Goal: Task Accomplishment & Management: Manage account settings

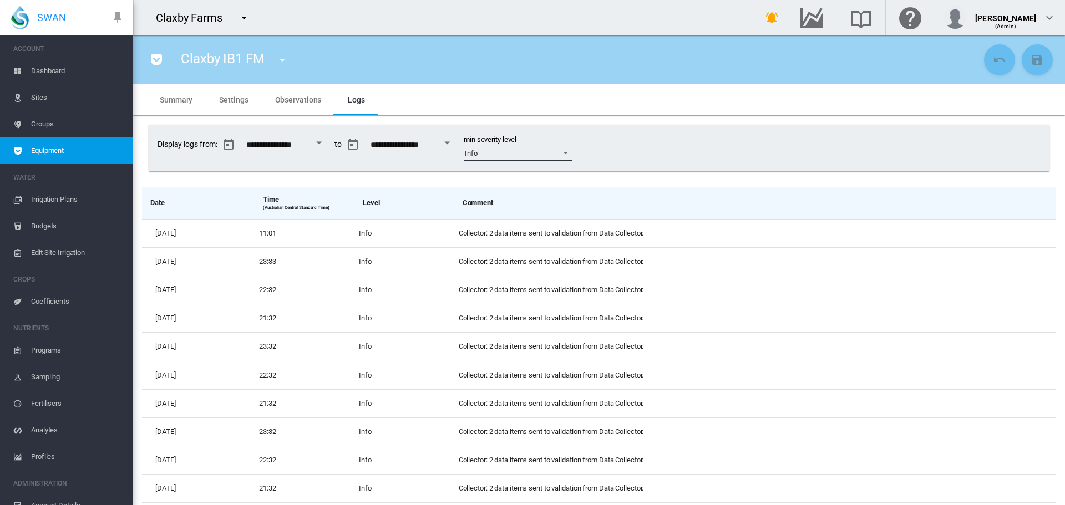
click at [569, 154] on span at bounding box center [562, 152] width 13 height 10
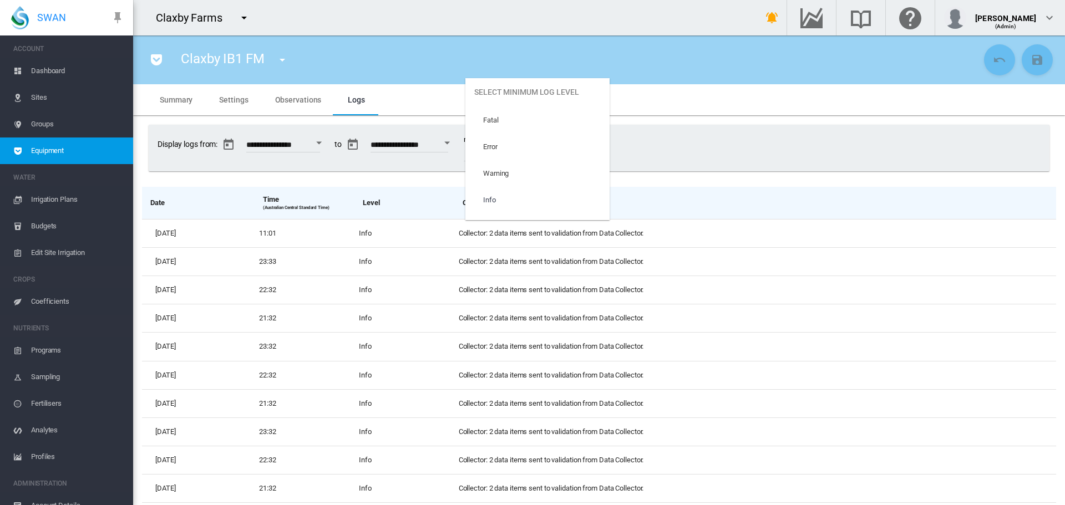
scroll to position [47, 0]
click at [550, 205] on md-option "Trace" at bounding box center [537, 207] width 144 height 27
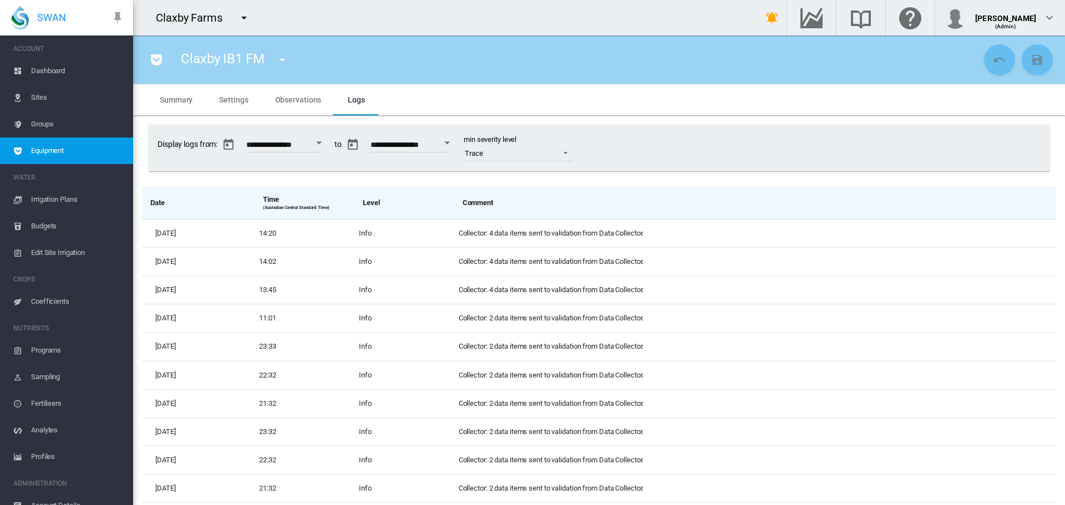
click at [288, 98] on span "Observations" at bounding box center [298, 99] width 47 height 9
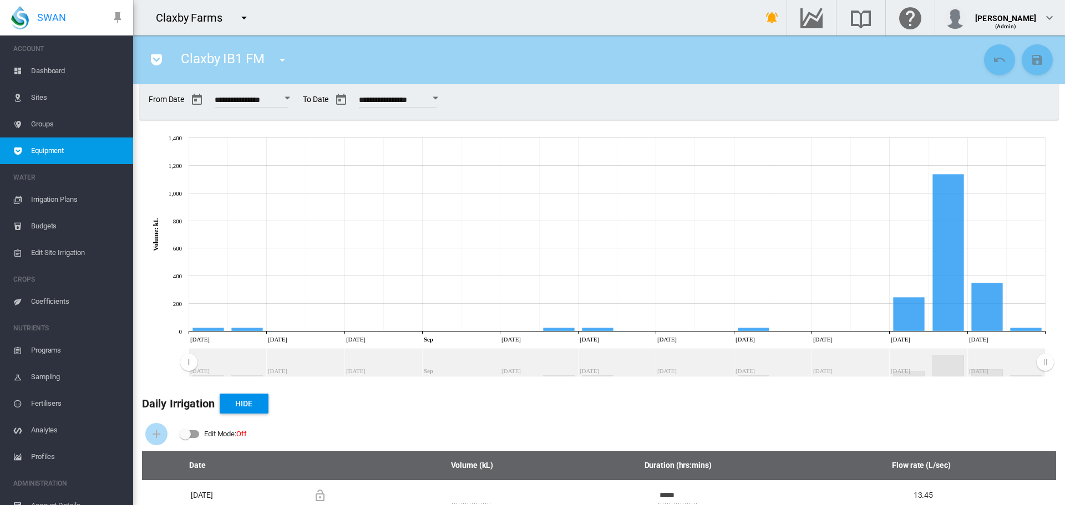
scroll to position [0, 0]
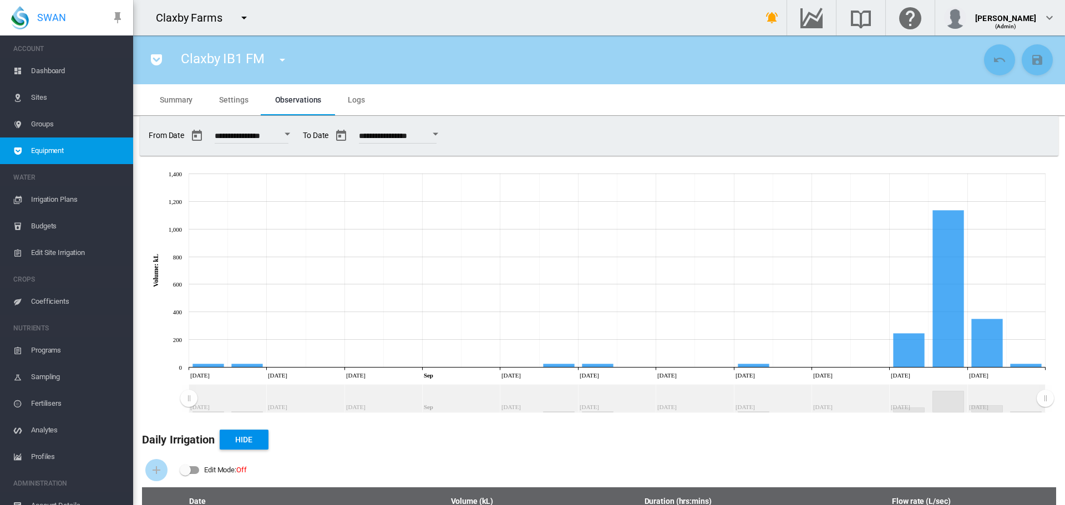
click at [231, 100] on span "Settings" at bounding box center [233, 99] width 29 height 9
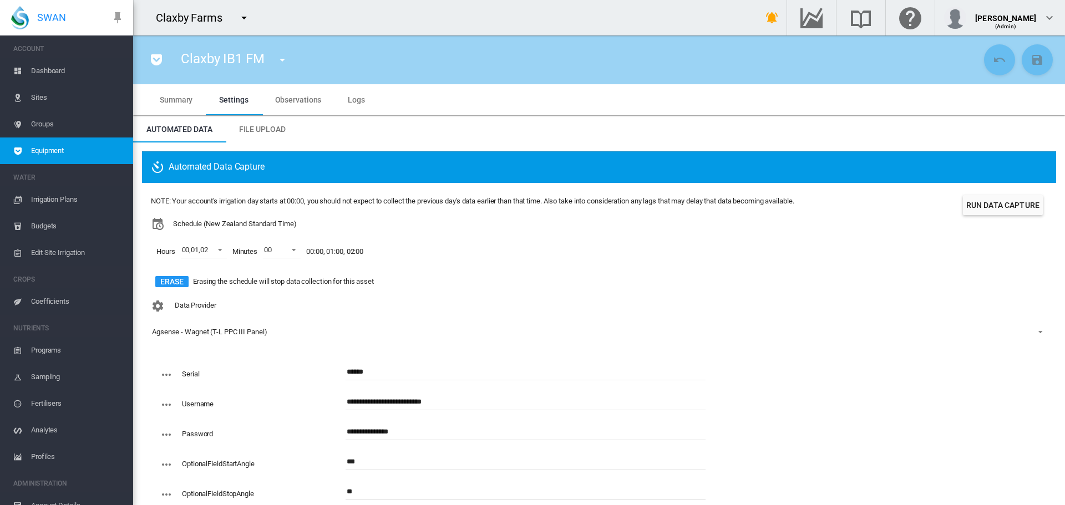
click at [367, 103] on md-tab-item "Logs" at bounding box center [356, 99] width 44 height 31
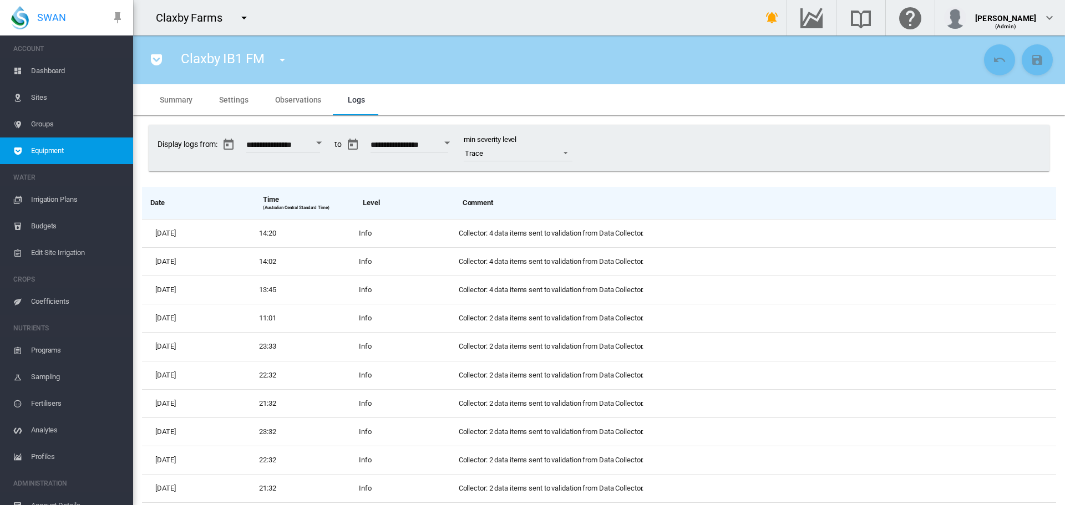
click at [227, 103] on span "Settings" at bounding box center [233, 99] width 29 height 9
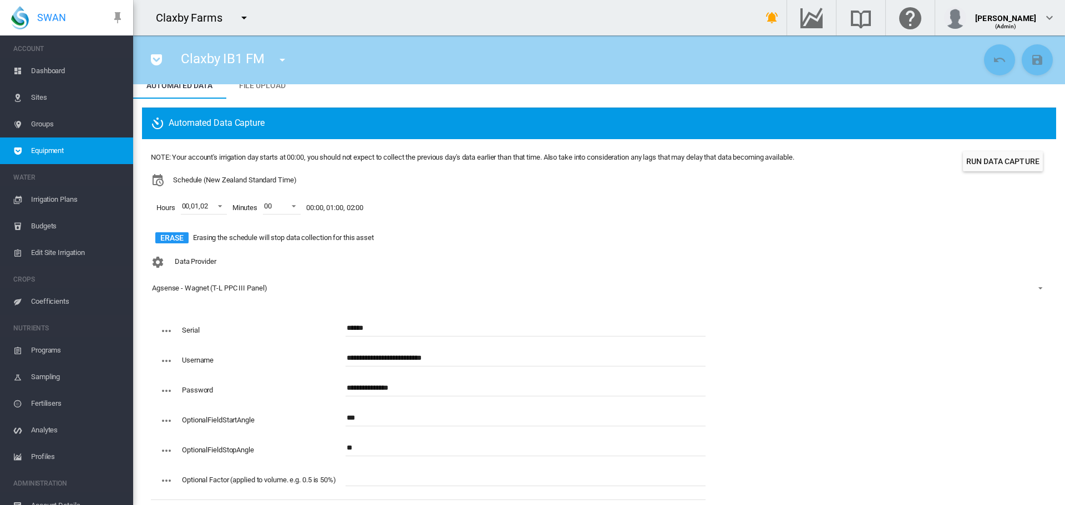
scroll to position [61, 0]
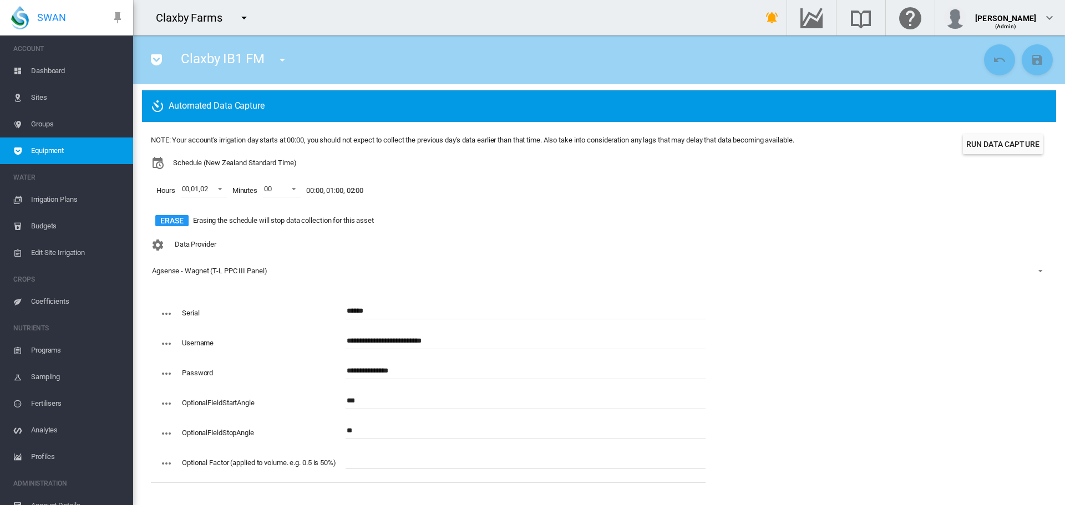
click at [46, 72] on span "Dashboard" at bounding box center [77, 71] width 93 height 27
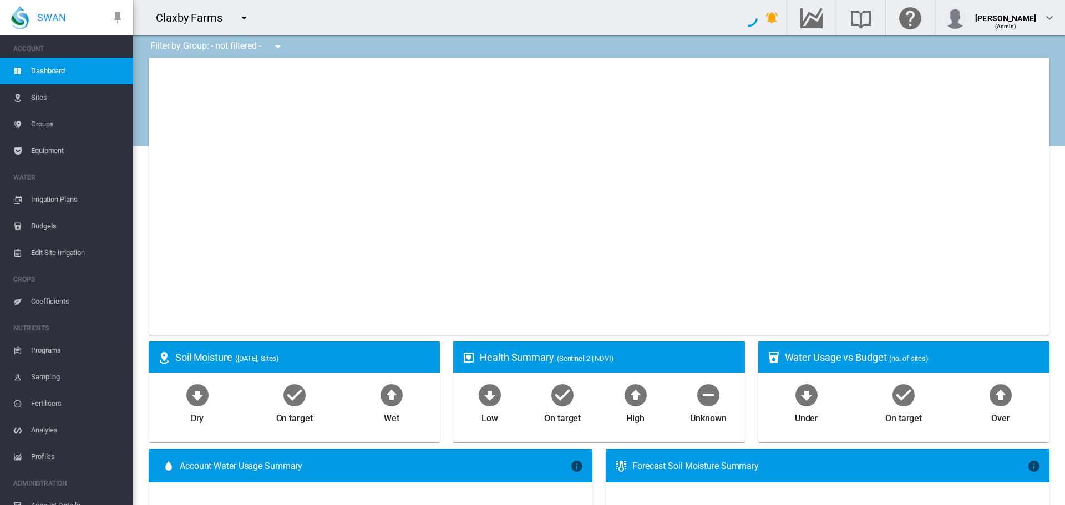
type input "**********"
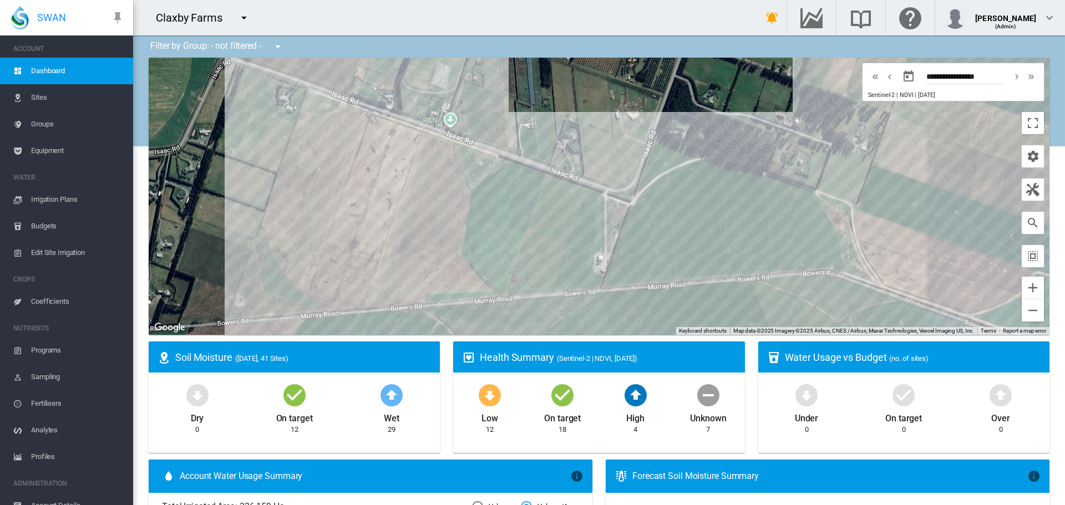
click at [48, 151] on span "Equipment" at bounding box center [77, 151] width 93 height 27
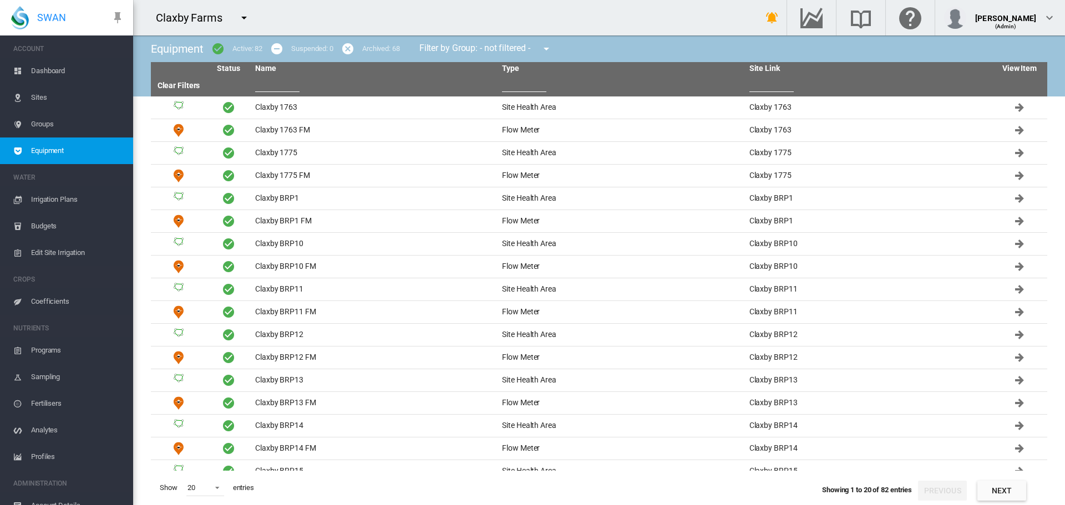
click at [278, 93] on th at bounding box center [374, 85] width 247 height 21
click at [278, 87] on input "text" at bounding box center [277, 83] width 44 height 17
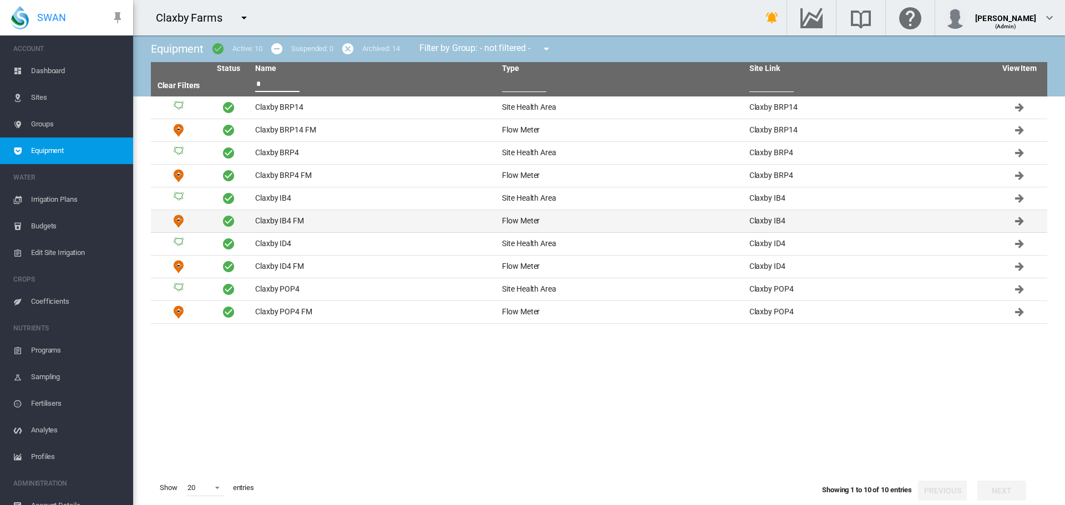
type input "*"
click at [284, 218] on td "Claxby IB4 FM" at bounding box center [374, 221] width 247 height 22
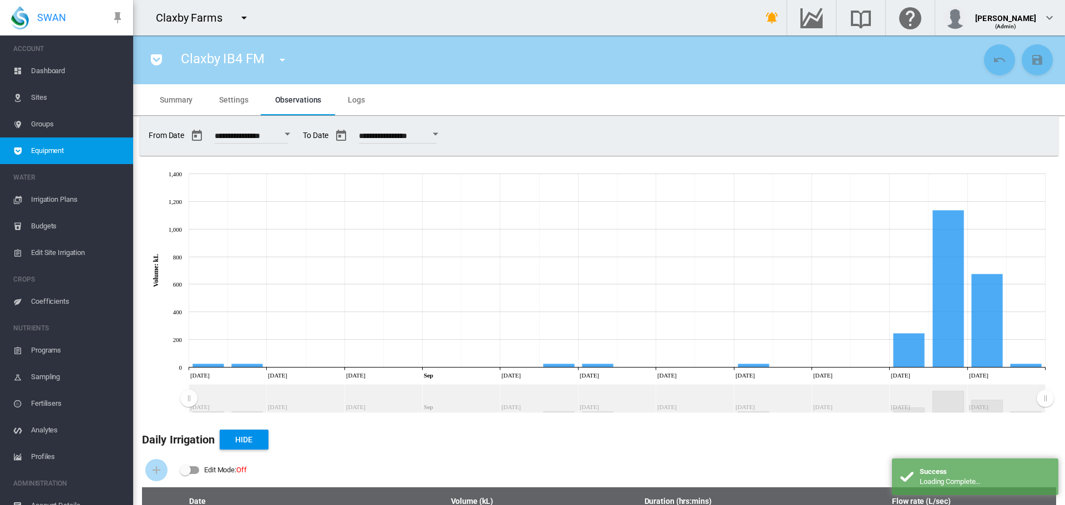
click at [233, 101] on span "Settings" at bounding box center [233, 99] width 29 height 9
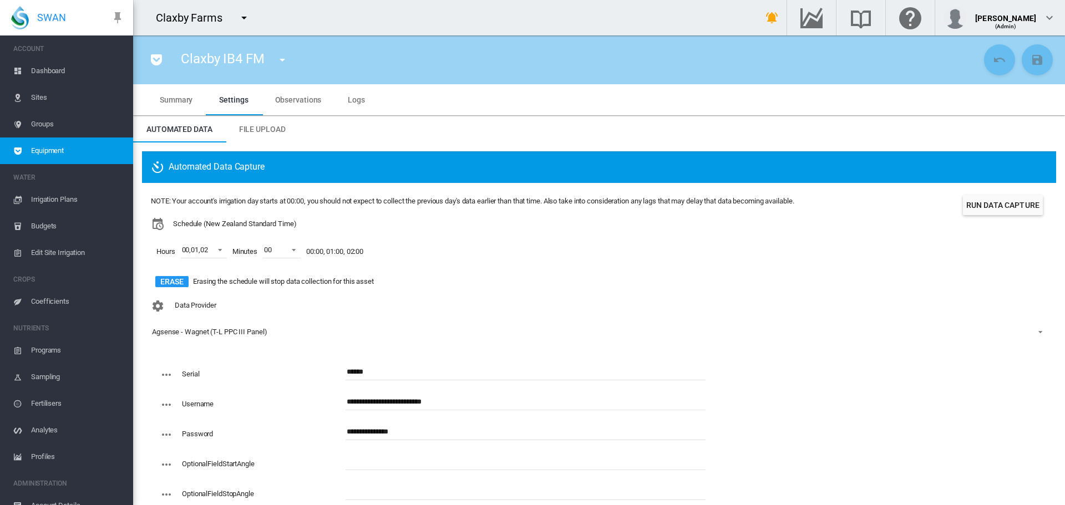
click at [360, 463] on input "text" at bounding box center [525, 462] width 360 height 17
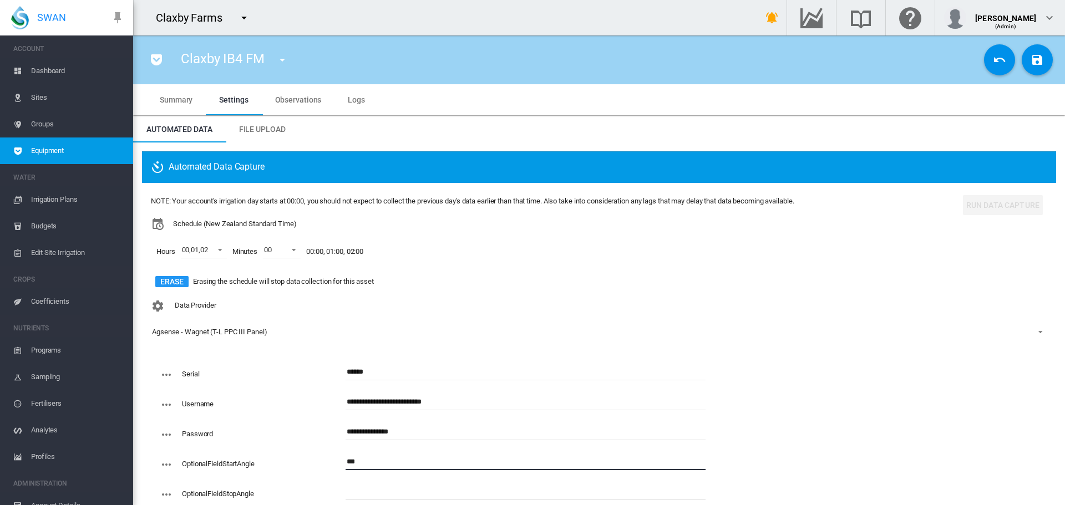
type input "***"
click at [387, 493] on input "text" at bounding box center [525, 492] width 360 height 17
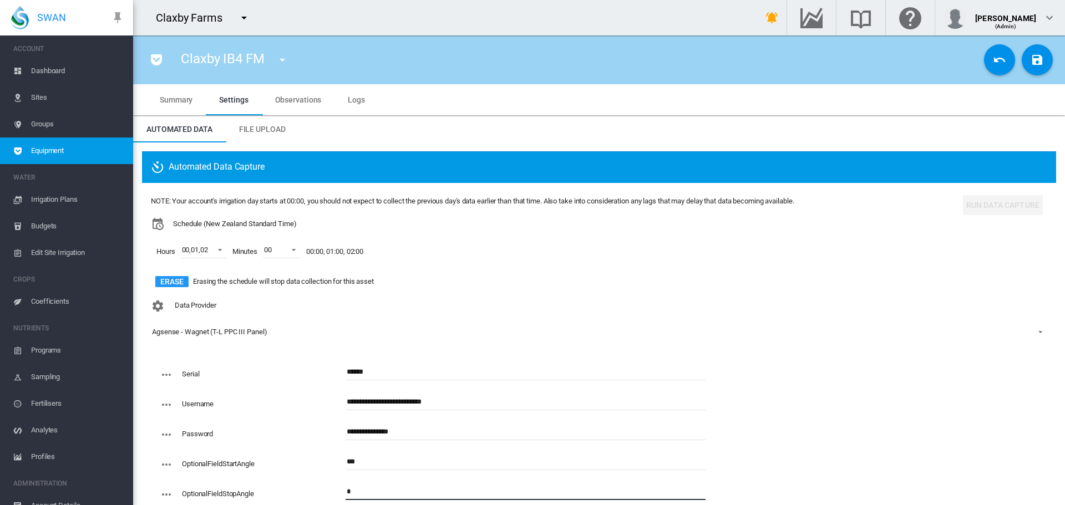
type input "*"
click at [536, 304] on div "Data Provider Agsense - Wagnet (T-L PPC III Panel) - No Selection - Agsense - W…" at bounding box center [599, 327] width 896 height 64
click at [1030, 63] on md-icon "icon-content-save" at bounding box center [1036, 59] width 13 height 13
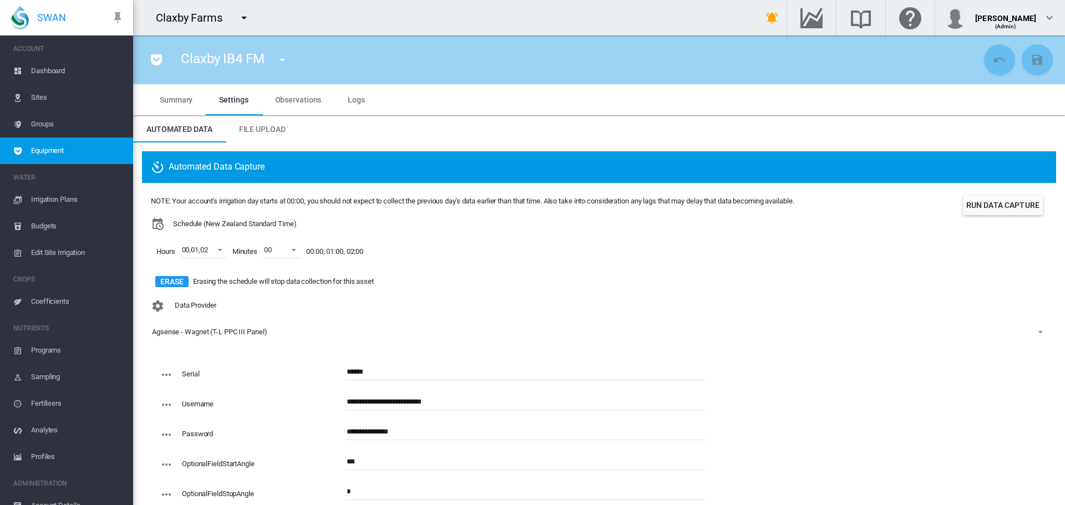
click at [282, 61] on md-icon "icon-menu-down" at bounding box center [282, 59] width 13 height 13
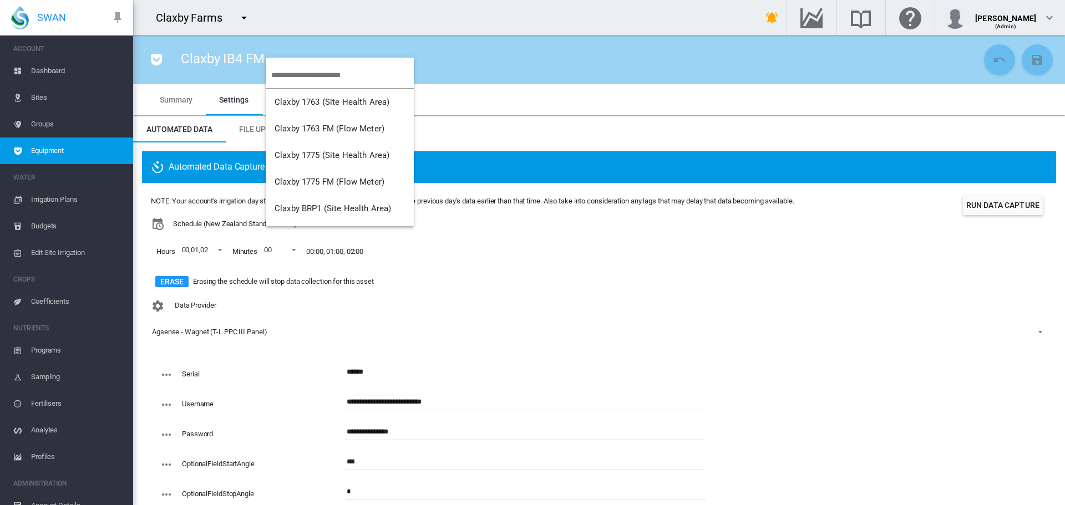
click at [299, 72] on input "search" at bounding box center [342, 75] width 143 height 26
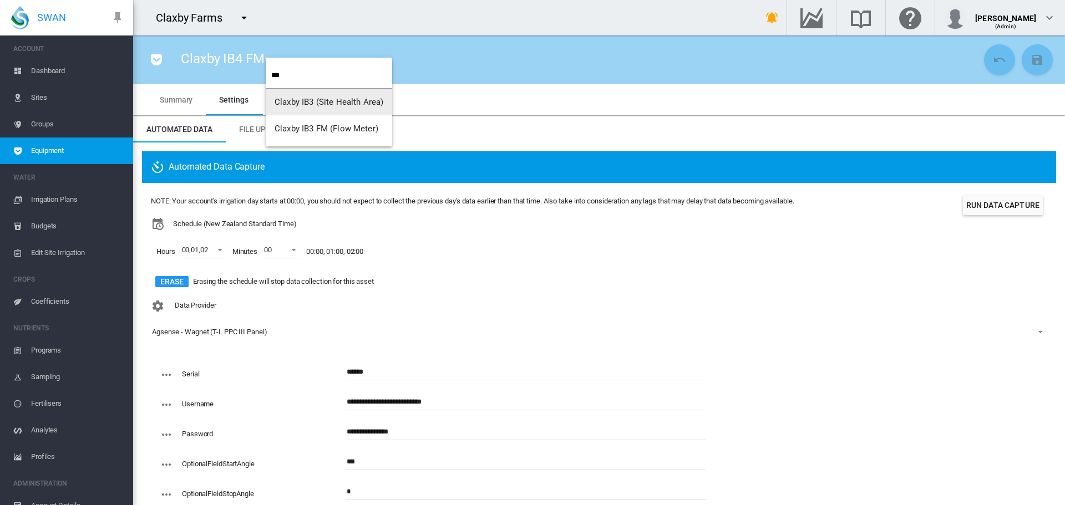
type input "***"
click at [306, 130] on span "Claxby IB3 FM (Flow Meter)" at bounding box center [326, 129] width 104 height 10
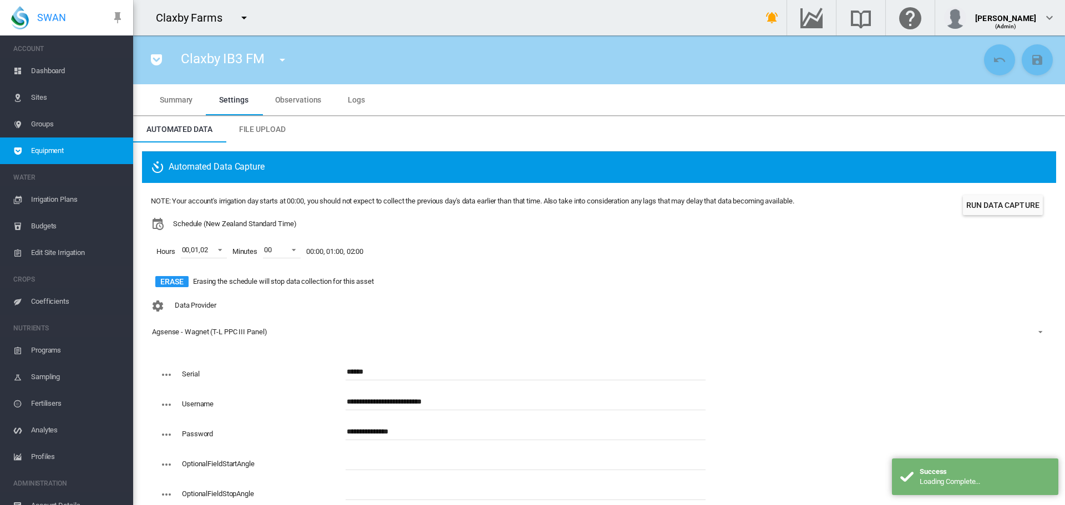
click at [379, 467] on input "text" at bounding box center [525, 462] width 360 height 17
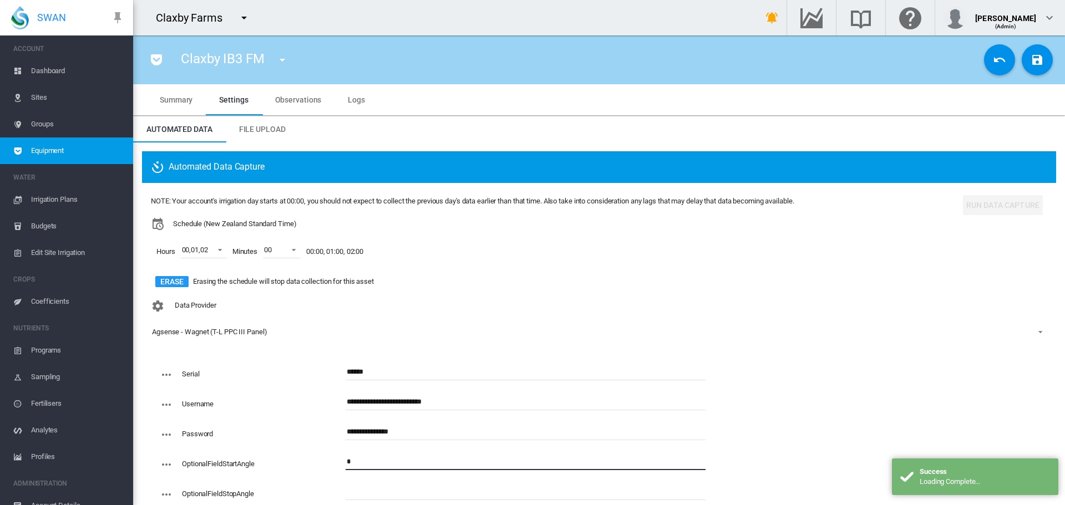
type input "*"
click at [383, 492] on input "text" at bounding box center [525, 492] width 360 height 17
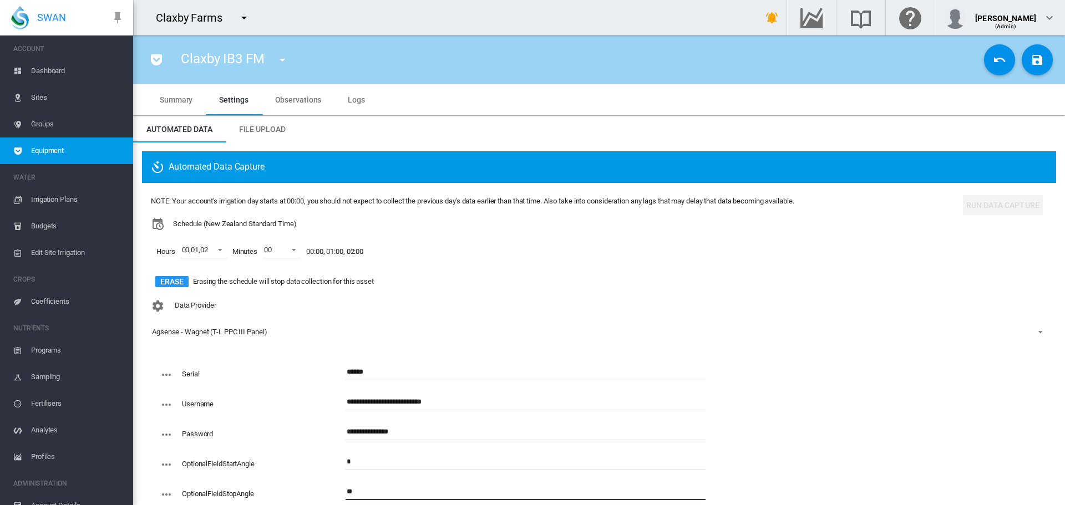
type input "**"
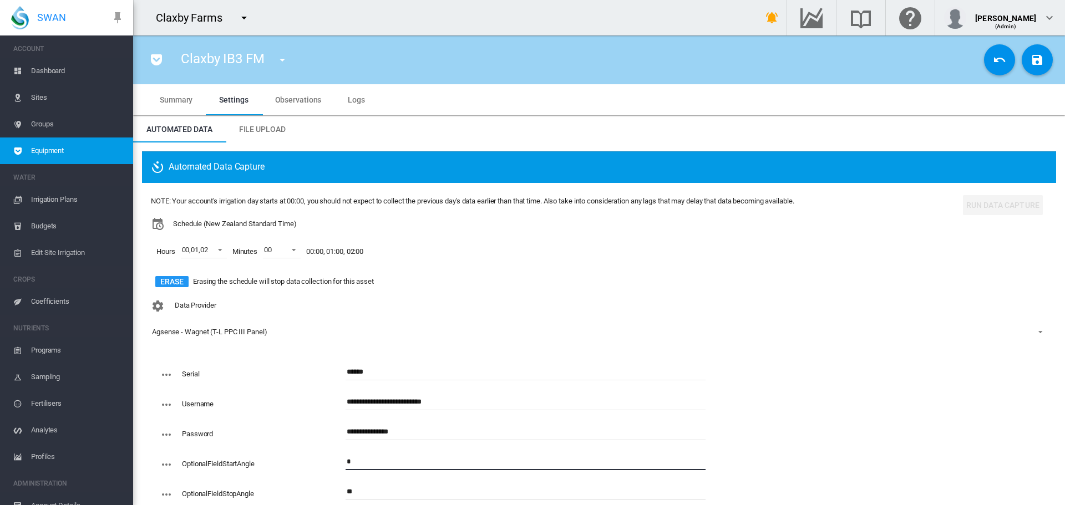
drag, startPoint x: 352, startPoint y: 460, endPoint x: 339, endPoint y: 465, distance: 13.9
click at [339, 465] on div "OptionalFieldStartAngle *" at bounding box center [433, 469] width 546 height 30
type input "***"
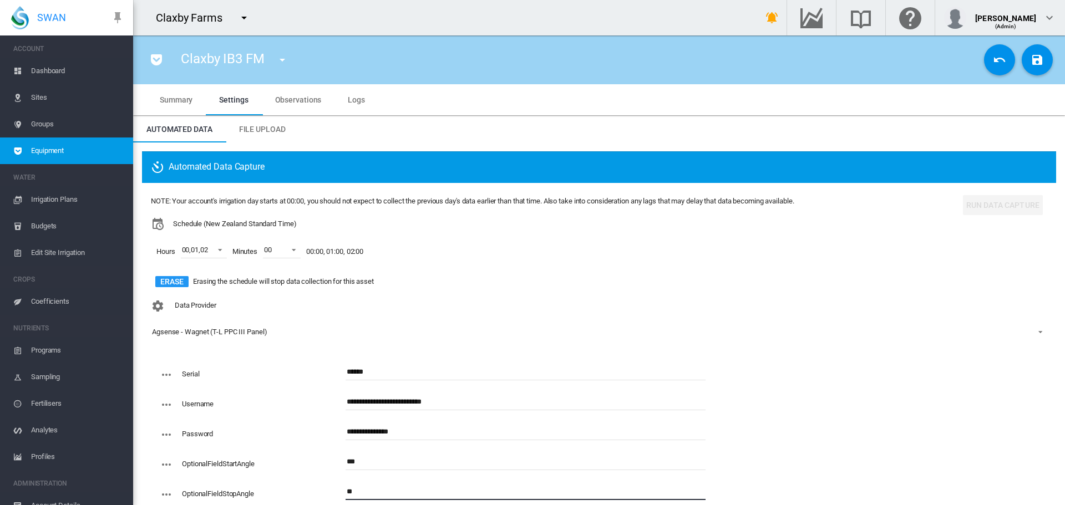
drag, startPoint x: 367, startPoint y: 495, endPoint x: 329, endPoint y: 492, distance: 37.8
click at [329, 492] on div "OptionalFieldStopAngle **" at bounding box center [433, 499] width 546 height 30
type input "*"
click at [1030, 63] on md-icon "icon-content-save" at bounding box center [1036, 59] width 13 height 13
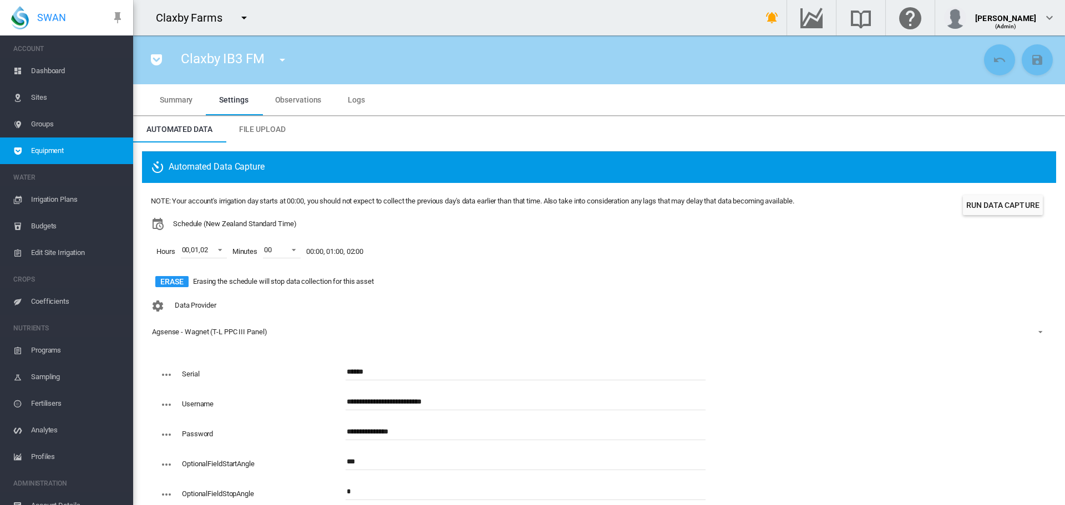
click at [45, 69] on span "Dashboard" at bounding box center [77, 71] width 93 height 27
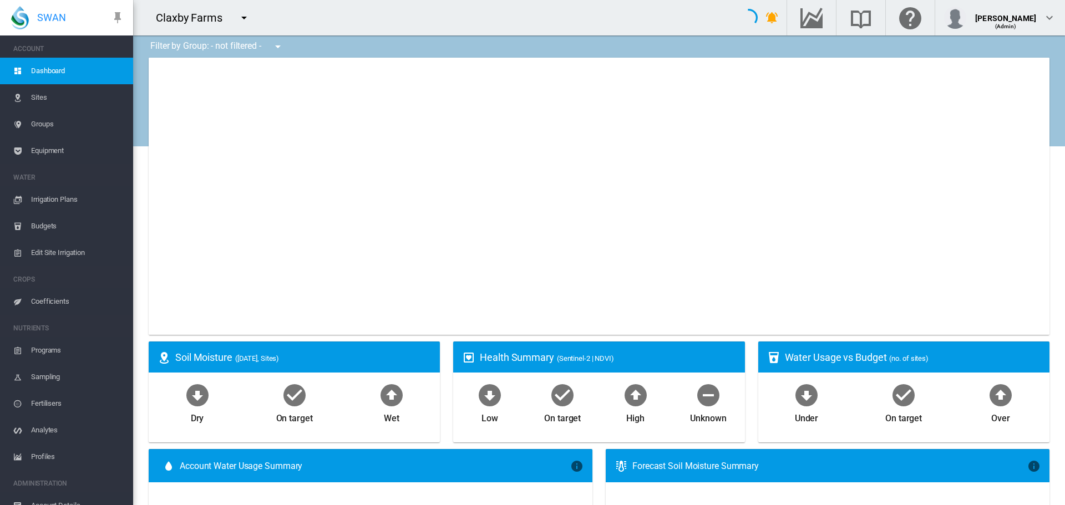
type input "**********"
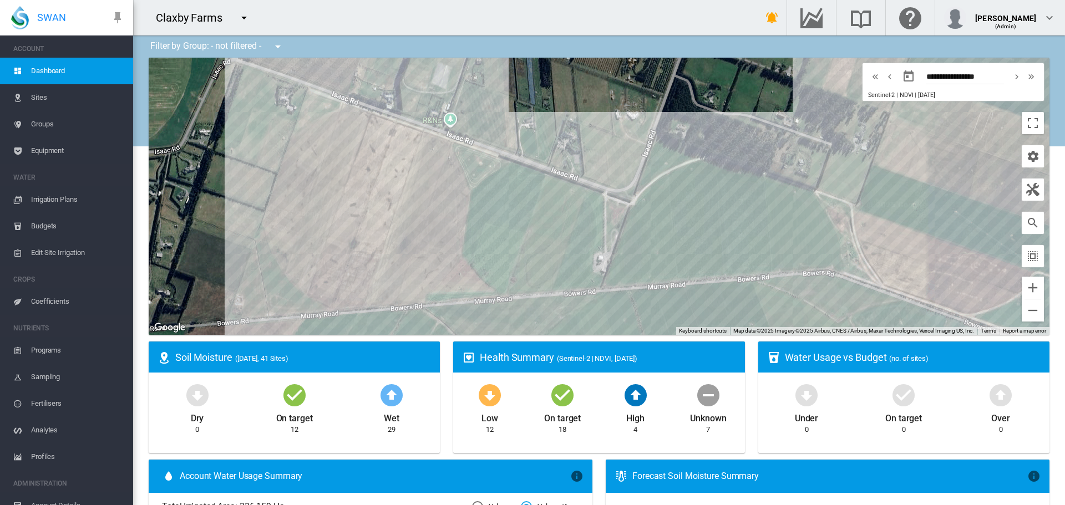
click at [57, 152] on span "Equipment" at bounding box center [77, 151] width 93 height 27
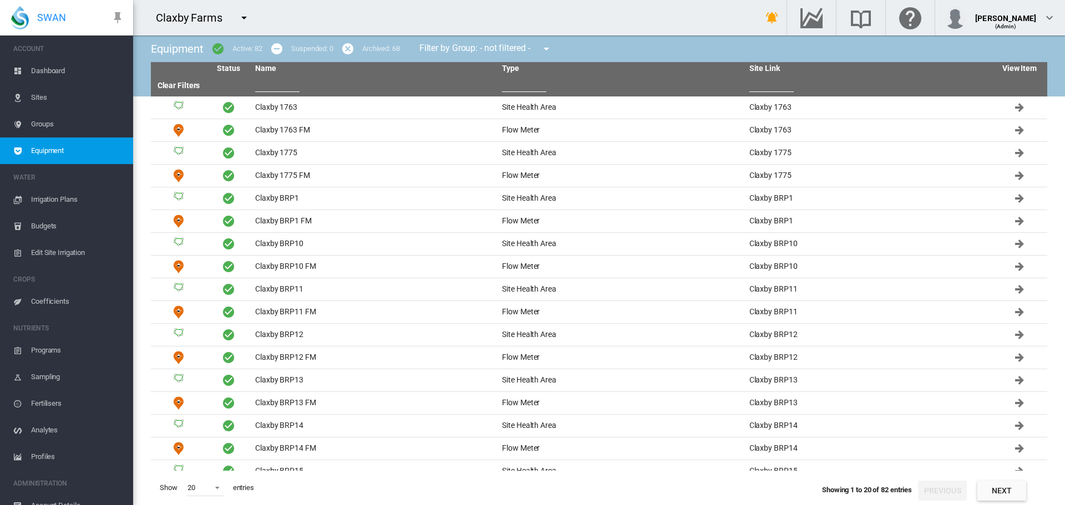
click at [283, 87] on input "text" at bounding box center [277, 83] width 44 height 17
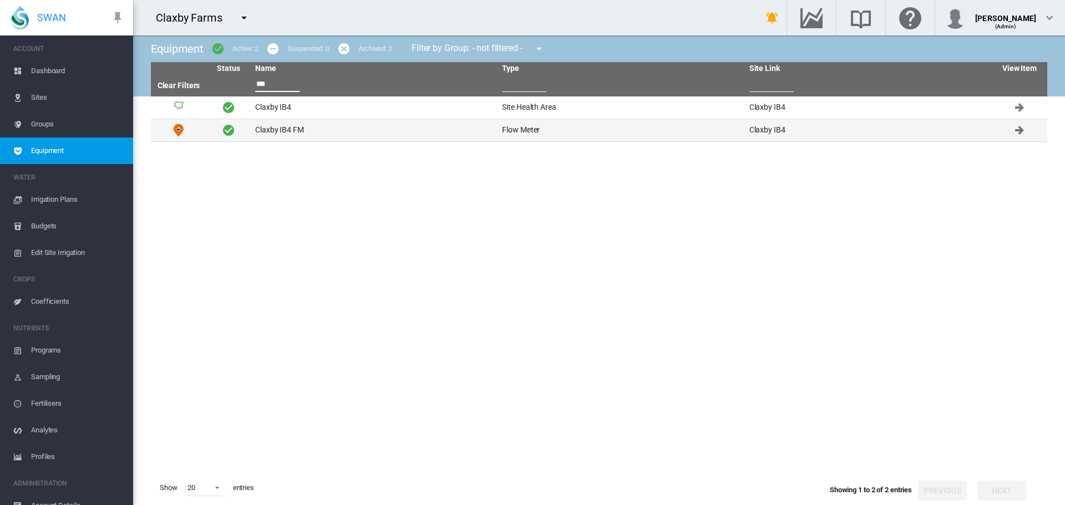
type input "***"
click at [279, 130] on td "Claxby IB4 FM" at bounding box center [374, 130] width 247 height 22
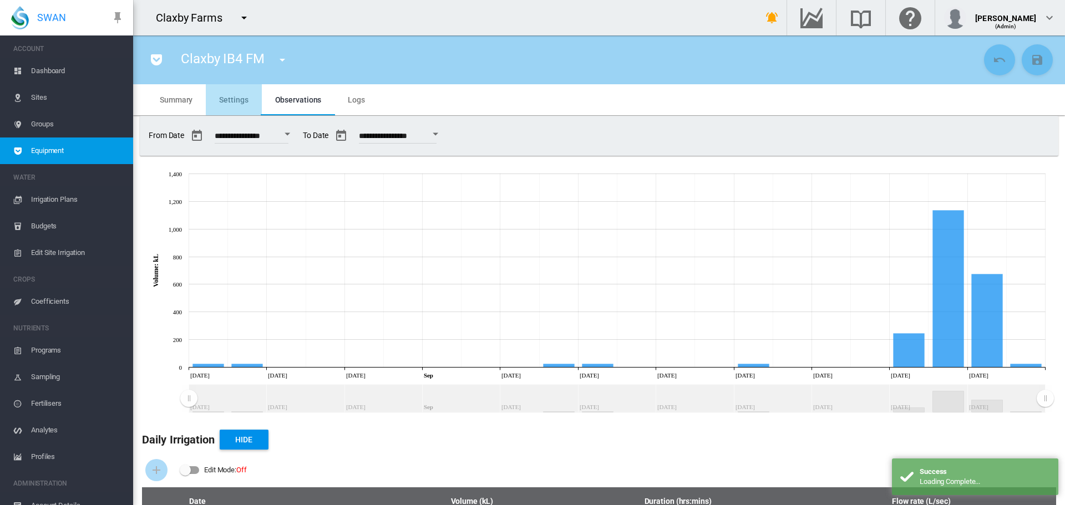
click at [233, 99] on span "Settings" at bounding box center [233, 99] width 29 height 9
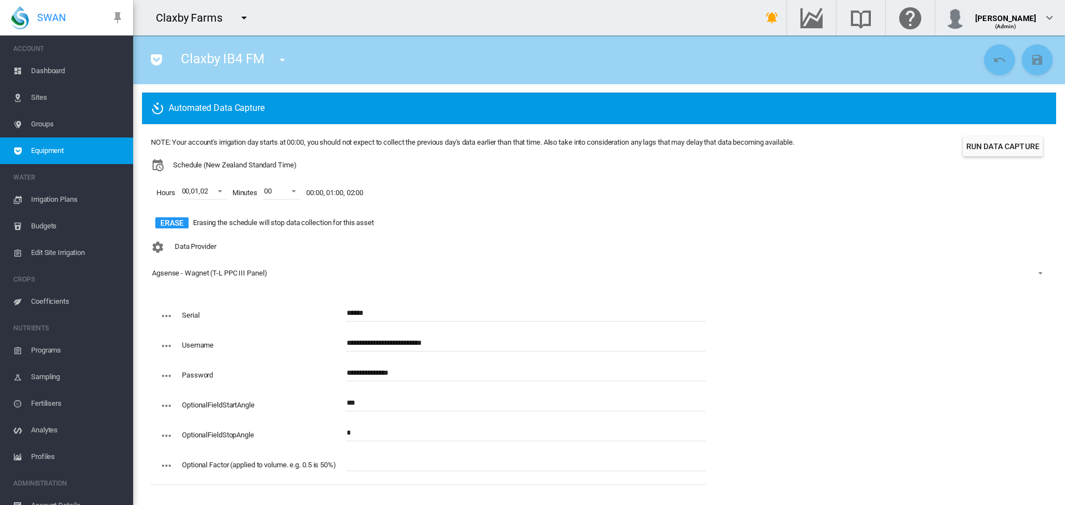
scroll to position [61, 0]
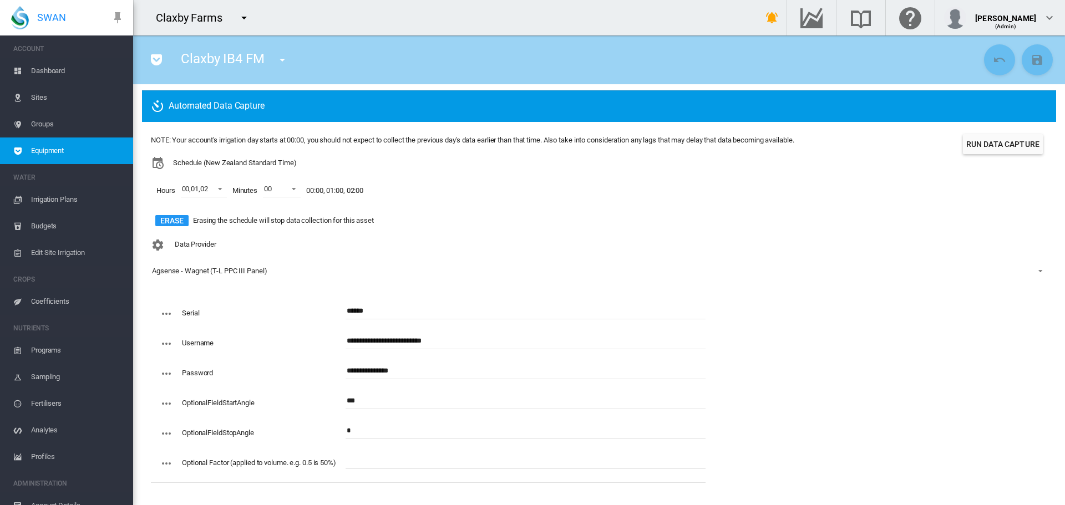
click at [367, 461] on input "text" at bounding box center [525, 460] width 360 height 17
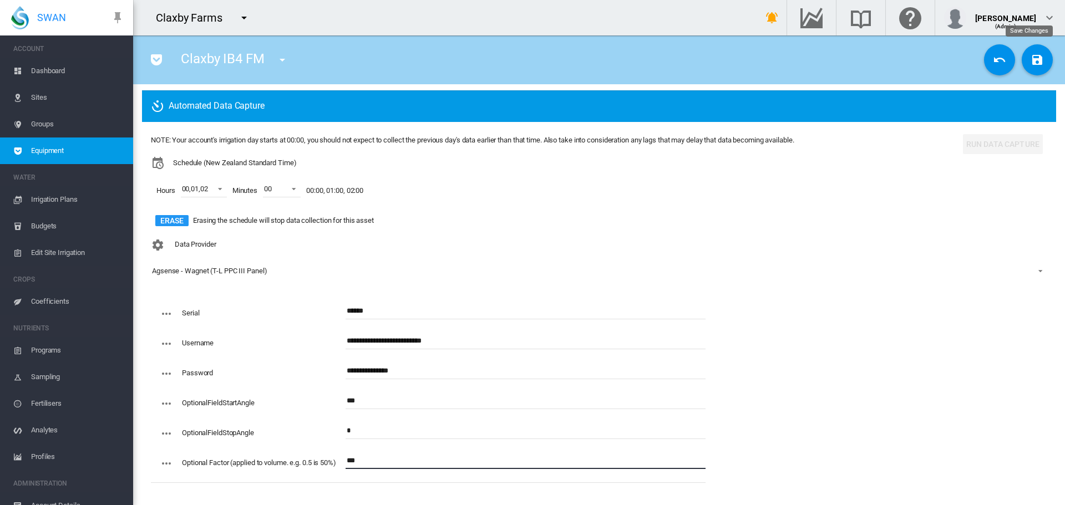
type input "***"
click at [1030, 59] on md-icon "icon-content-save" at bounding box center [1036, 59] width 13 height 13
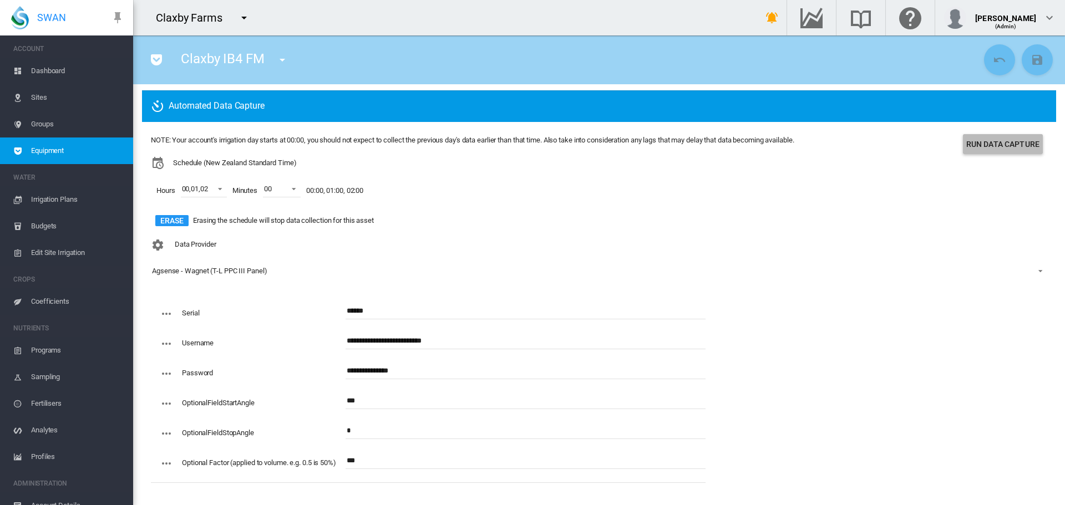
click at [996, 146] on button "Run Data Capture" at bounding box center [1003, 144] width 80 height 20
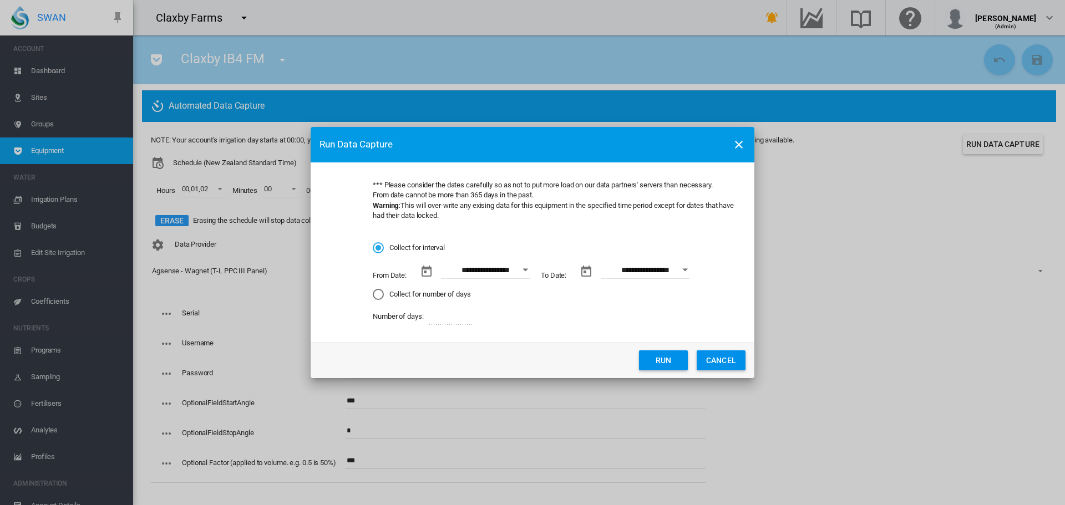
click at [382, 292] on div "Collect for number of days" at bounding box center [378, 294] width 11 height 11
drag, startPoint x: 459, startPoint y: 319, endPoint x: 442, endPoint y: 323, distance: 17.0
click at [442, 323] on input "*" at bounding box center [451, 316] width 44 height 17
type input "*"
click at [654, 355] on button "Run" at bounding box center [663, 360] width 49 height 20
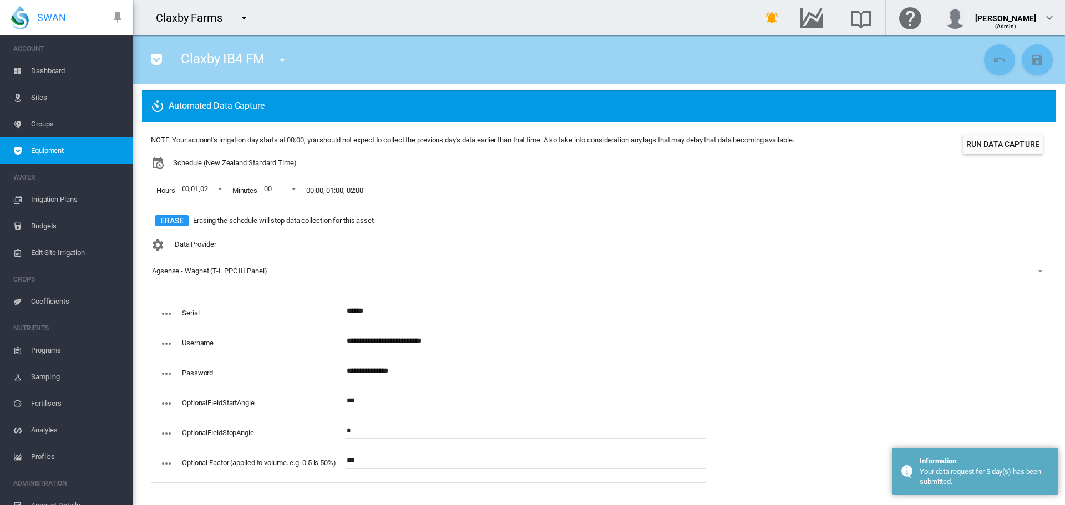
click at [283, 62] on md-icon "icon-menu-down" at bounding box center [282, 59] width 13 height 13
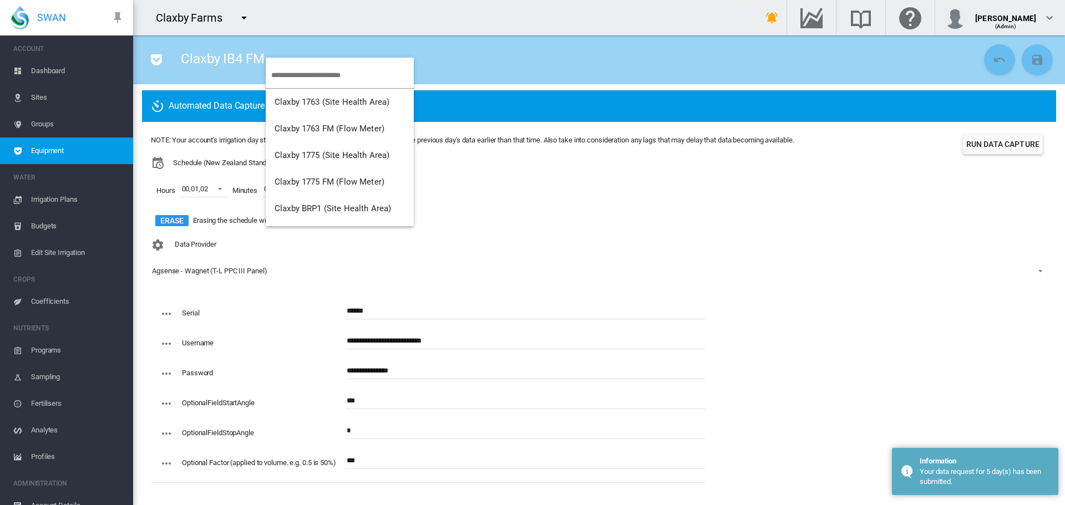
click at [288, 72] on input "search" at bounding box center [342, 75] width 143 height 26
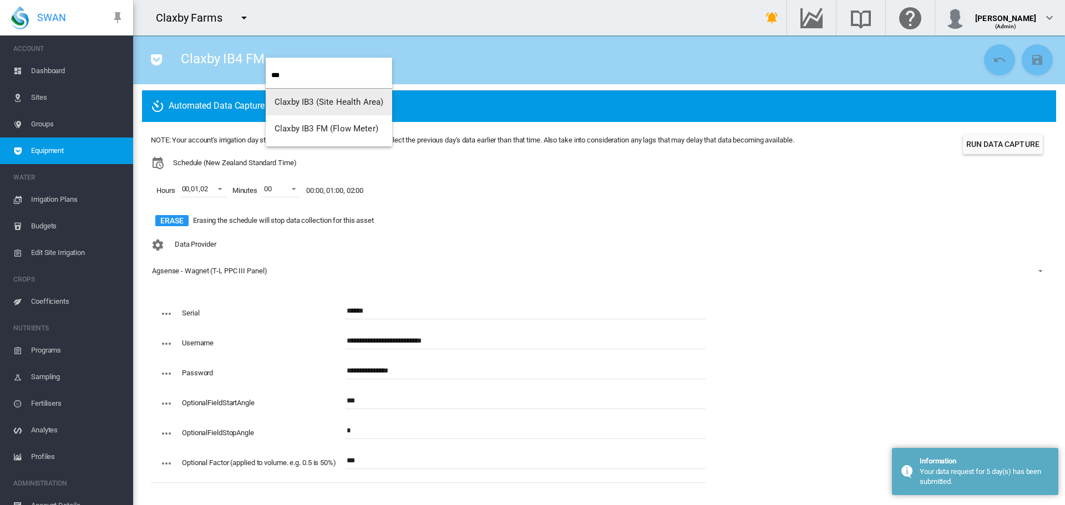
type input "***"
click at [314, 133] on span "Claxby IB3 FM (Flow Meter)" at bounding box center [326, 129] width 104 height 10
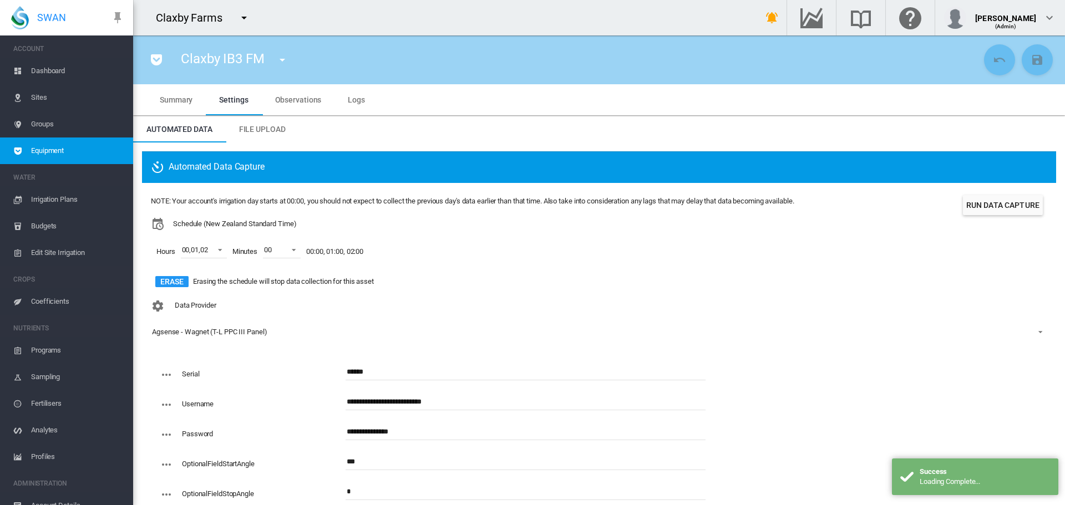
scroll to position [61, 0]
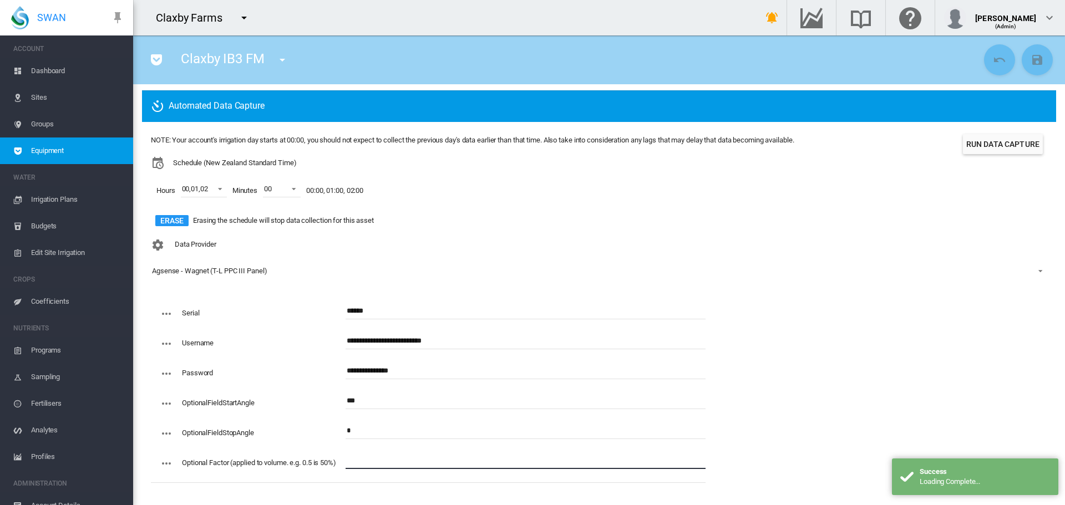
click at [382, 462] on input "text" at bounding box center [525, 460] width 360 height 17
type input "***"
click at [1030, 53] on md-icon "icon-content-save" at bounding box center [1036, 59] width 13 height 13
click at [992, 141] on button "Run Data Capture" at bounding box center [1003, 144] width 80 height 20
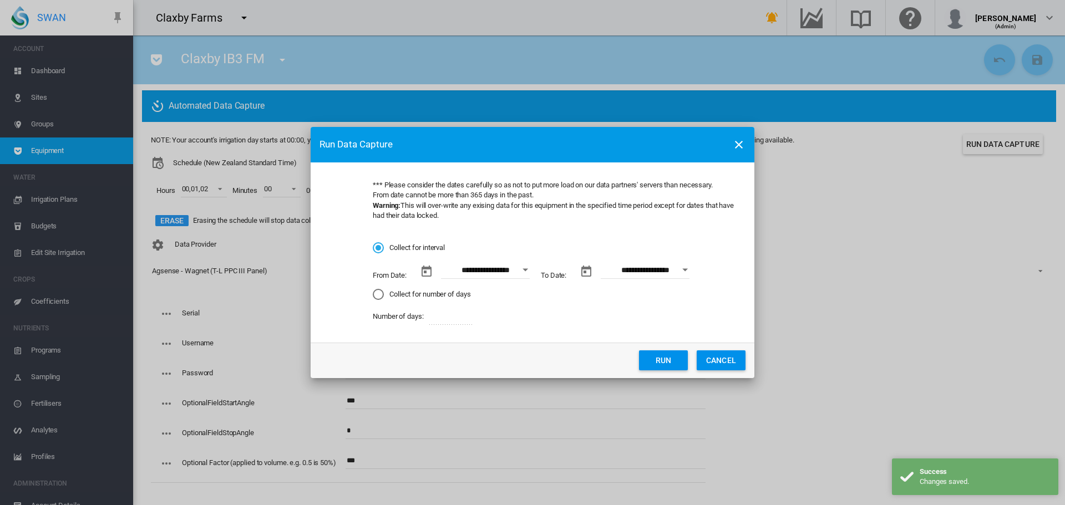
click at [375, 297] on div "Collect for number of days" at bounding box center [378, 294] width 11 height 11
drag, startPoint x: 463, startPoint y: 316, endPoint x: 414, endPoint y: 311, distance: 49.6
click at [414, 311] on div "Number of days: *" at bounding box center [555, 316] width 364 height 17
type input "*"
click at [664, 358] on button "Run" at bounding box center [663, 360] width 49 height 20
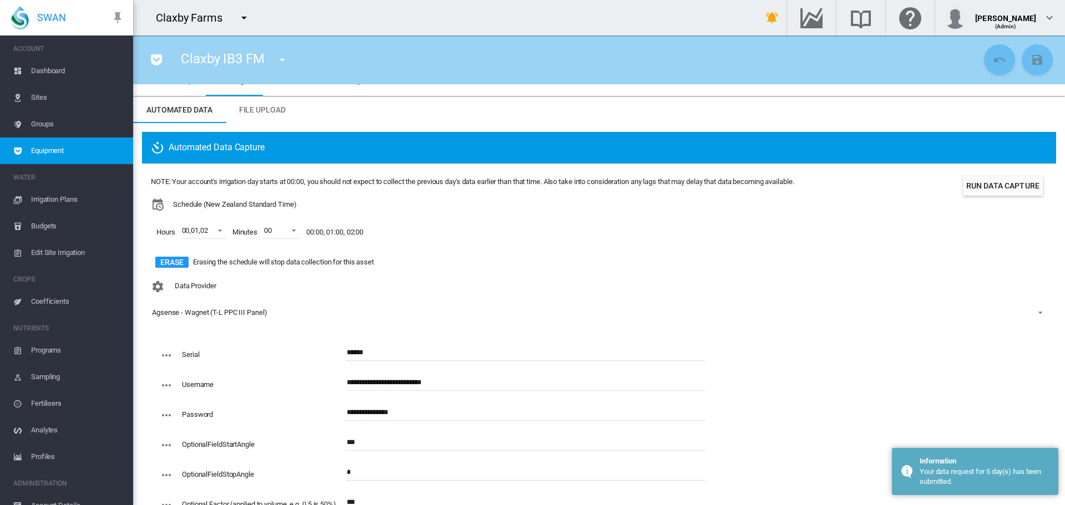
scroll to position [0, 0]
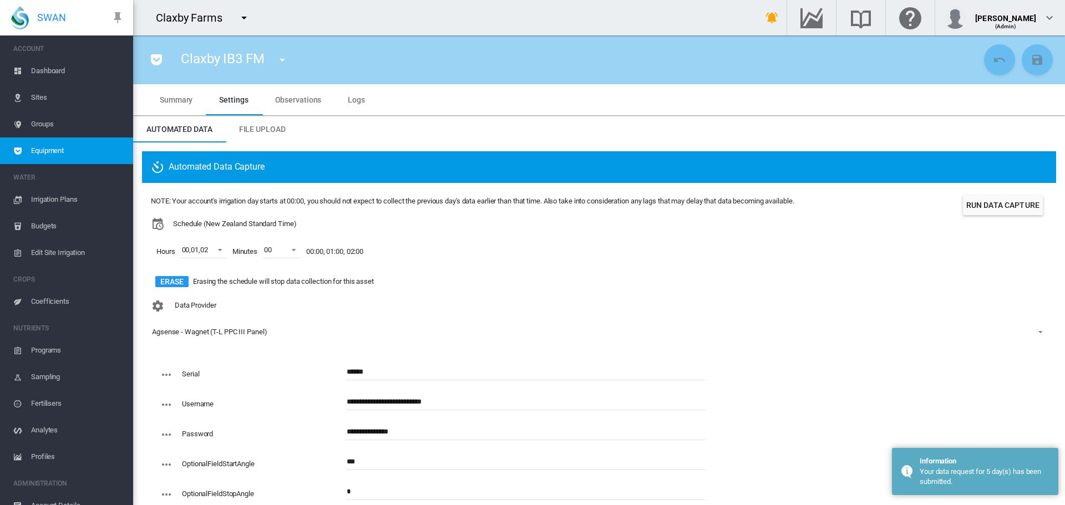
click at [351, 100] on span "Logs" at bounding box center [356, 99] width 17 height 9
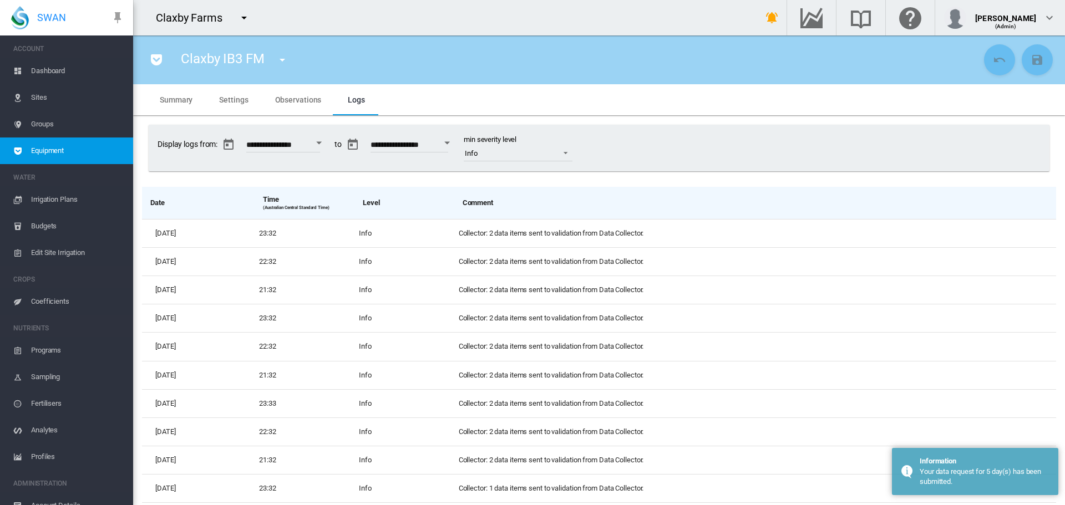
click at [288, 98] on span "Observations" at bounding box center [298, 99] width 47 height 9
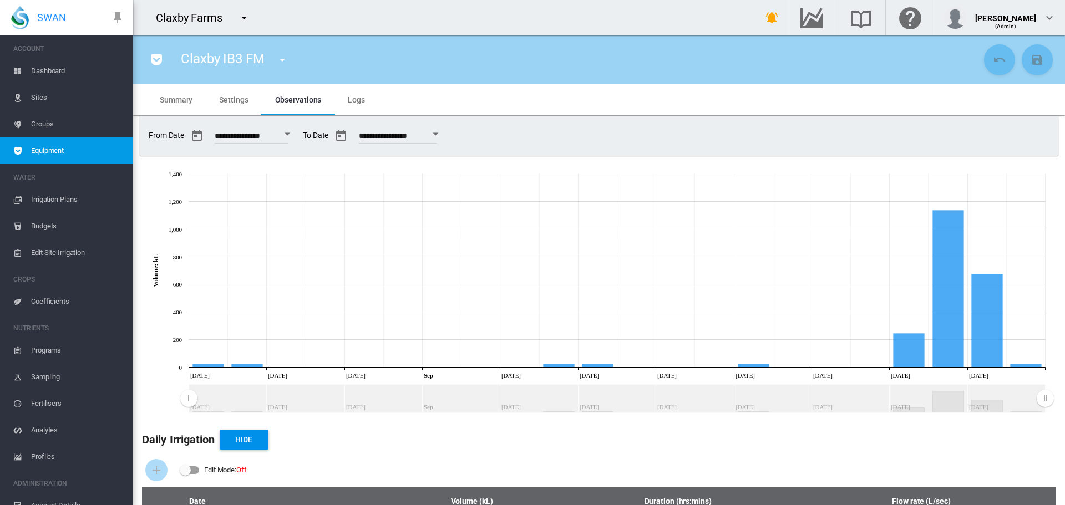
click at [355, 100] on span "Logs" at bounding box center [356, 99] width 17 height 9
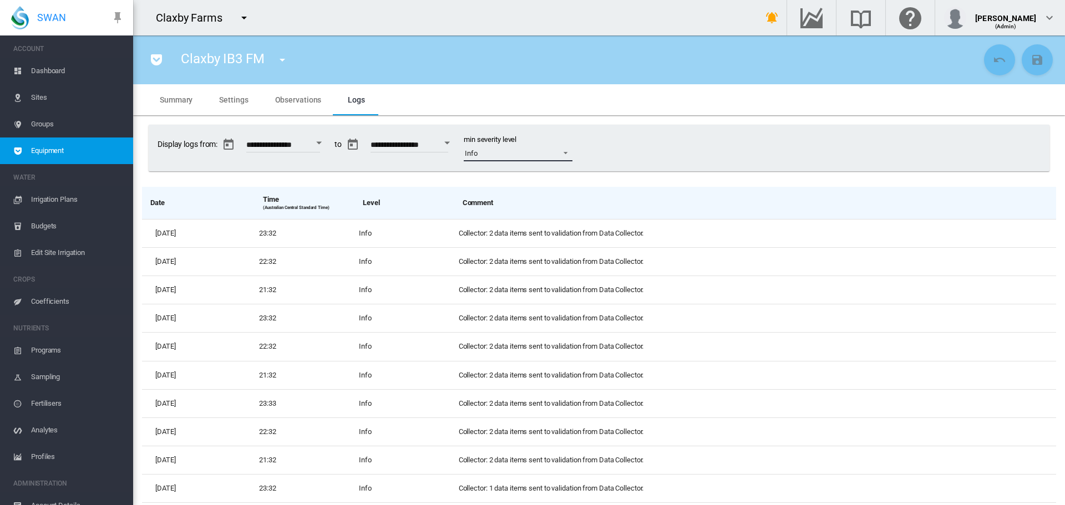
click at [569, 152] on span at bounding box center [562, 152] width 13 height 10
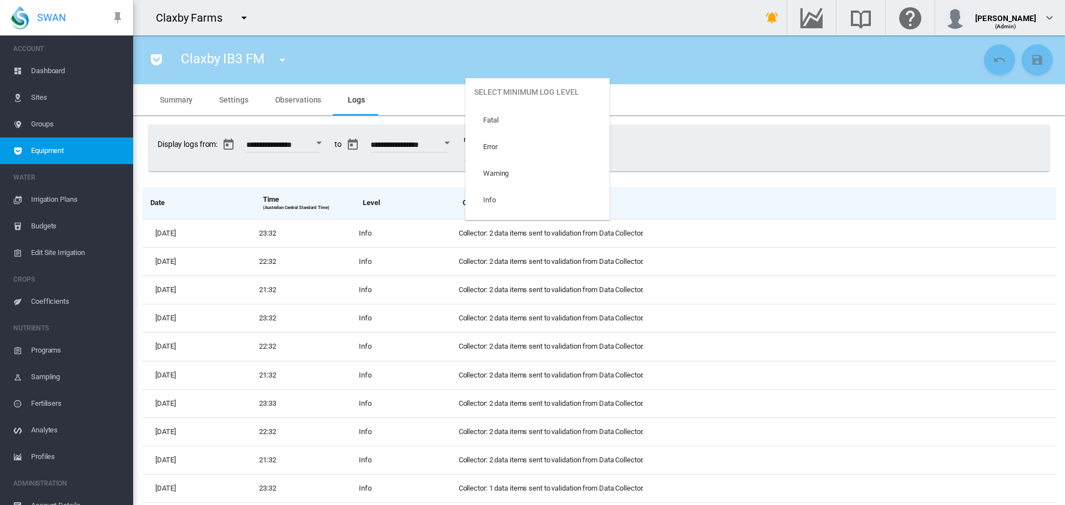
scroll to position [47, 0]
click at [538, 208] on md-option "Trace" at bounding box center [537, 207] width 144 height 27
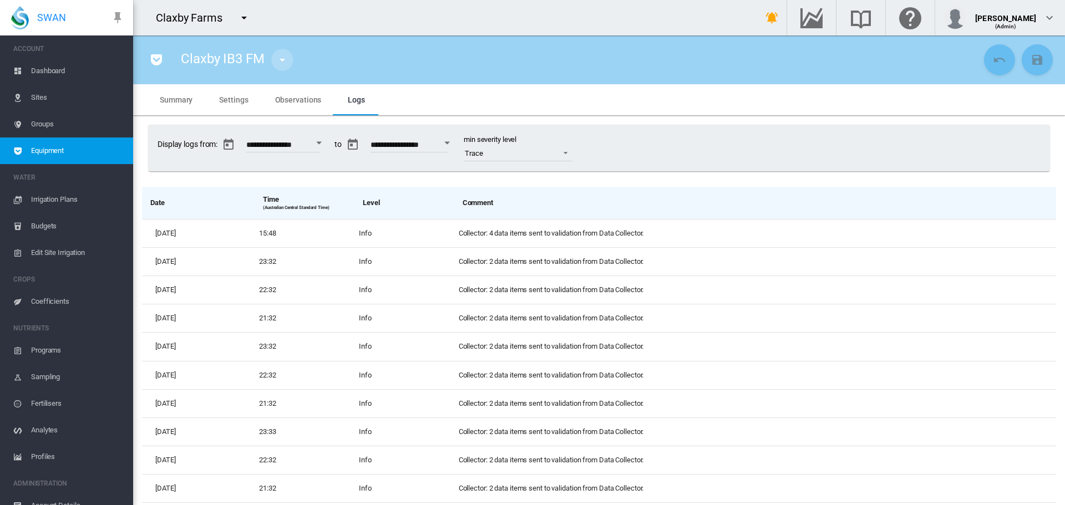
click at [282, 61] on md-icon "icon-menu-down" at bounding box center [282, 59] width 13 height 13
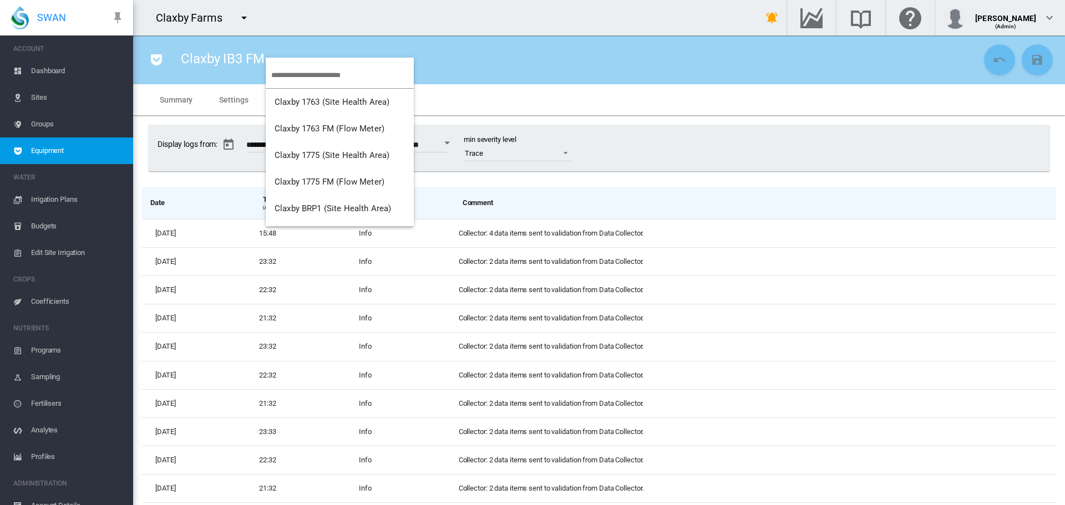
click at [297, 78] on input "search" at bounding box center [342, 75] width 143 height 26
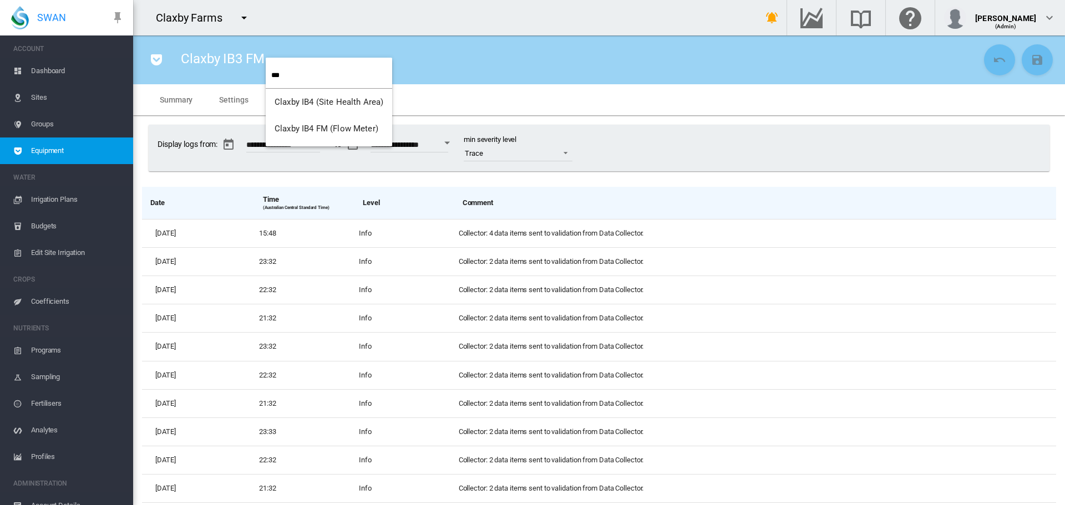
type input "***"
click at [318, 129] on span "Claxby IB4 FM (Flow Meter)" at bounding box center [326, 129] width 104 height 10
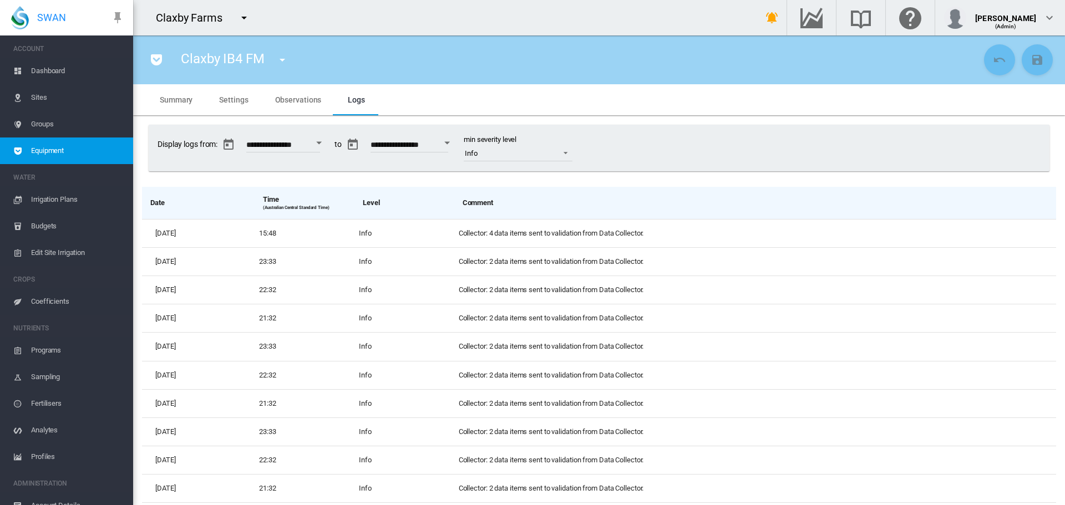
click at [283, 96] on span "Observations" at bounding box center [298, 99] width 47 height 9
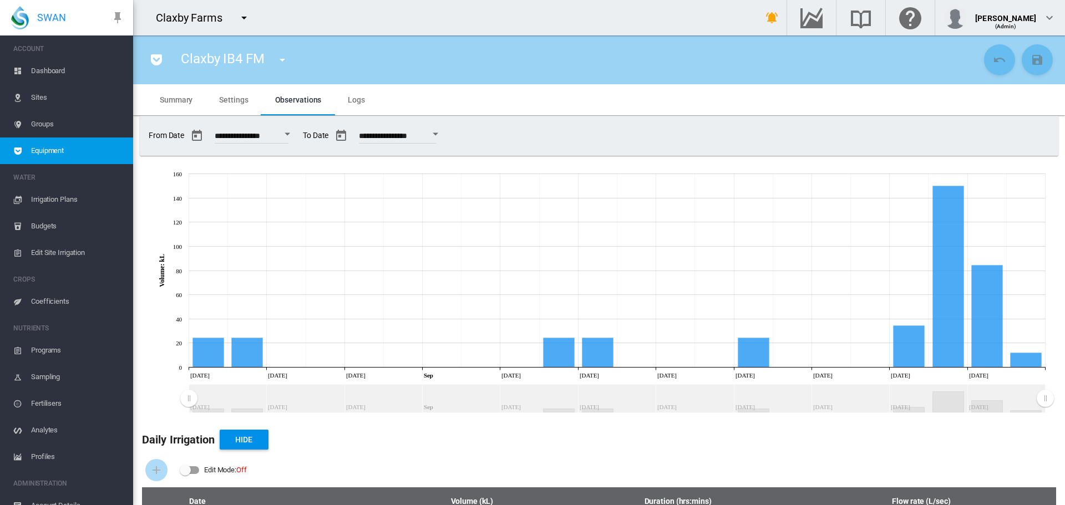
click at [279, 62] on md-icon "icon-menu-down" at bounding box center [282, 59] width 13 height 13
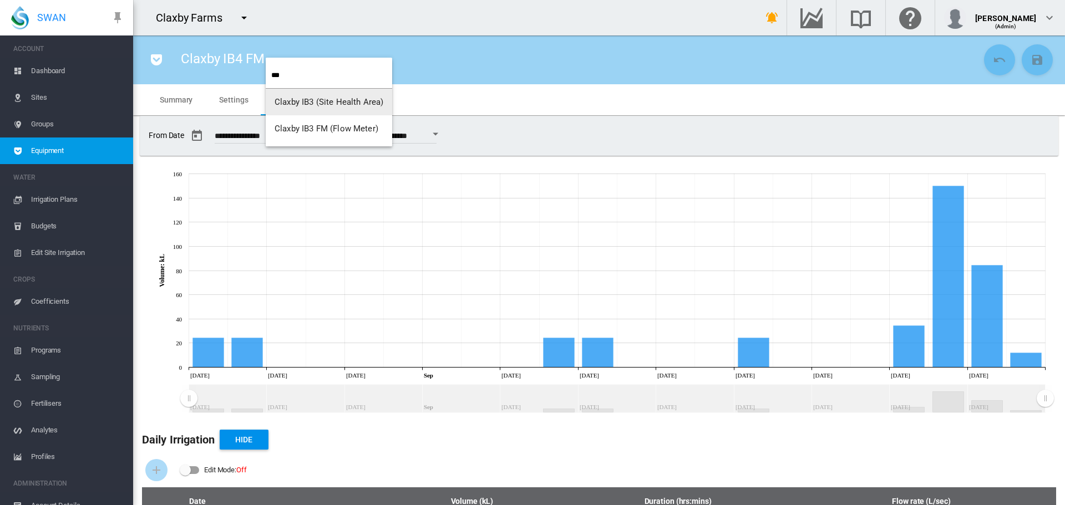
type input "***"
click at [318, 127] on span "Claxby IB3 FM (Flow Meter)" at bounding box center [326, 129] width 104 height 10
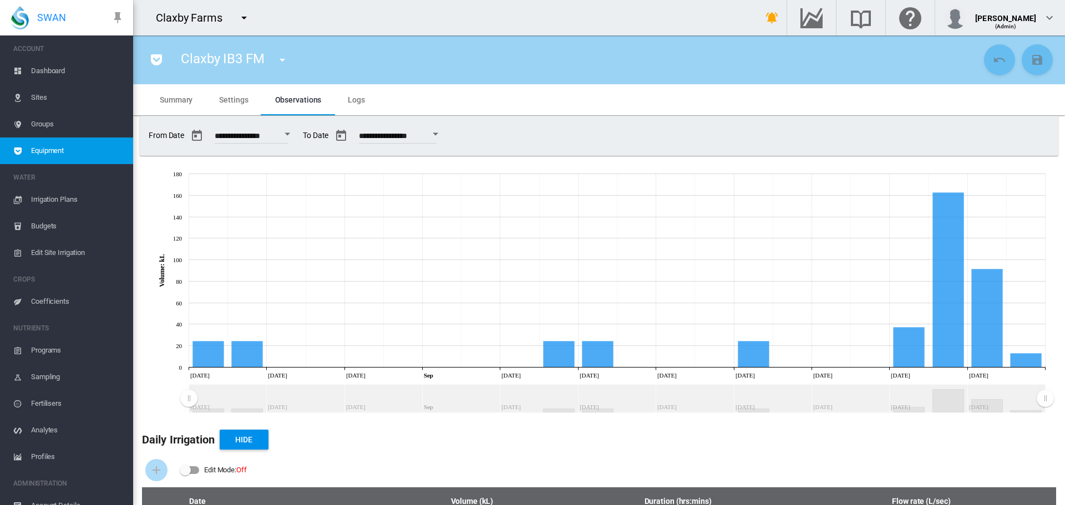
click at [40, 98] on span "Sites" at bounding box center [77, 97] width 93 height 27
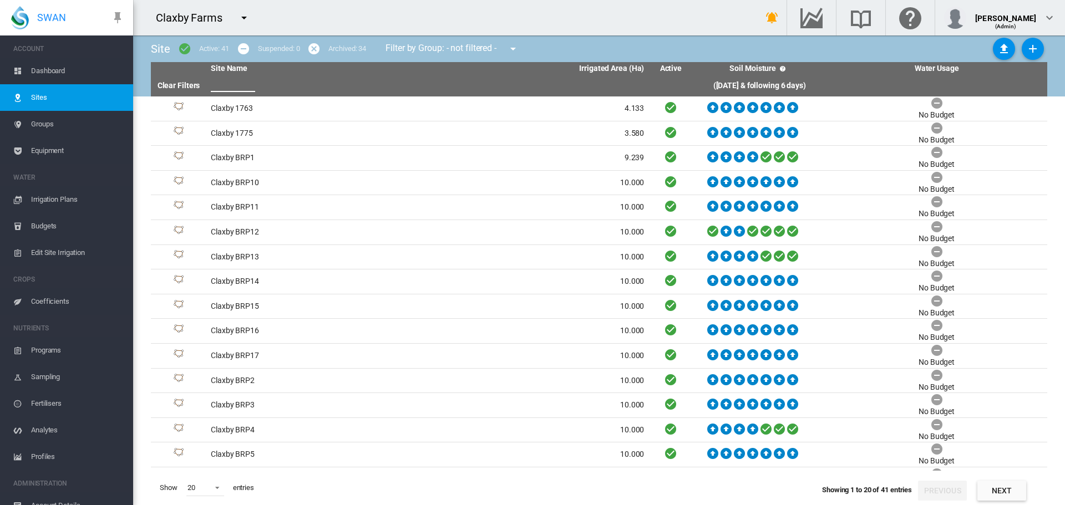
click at [240, 84] on input "text" at bounding box center [233, 83] width 44 height 17
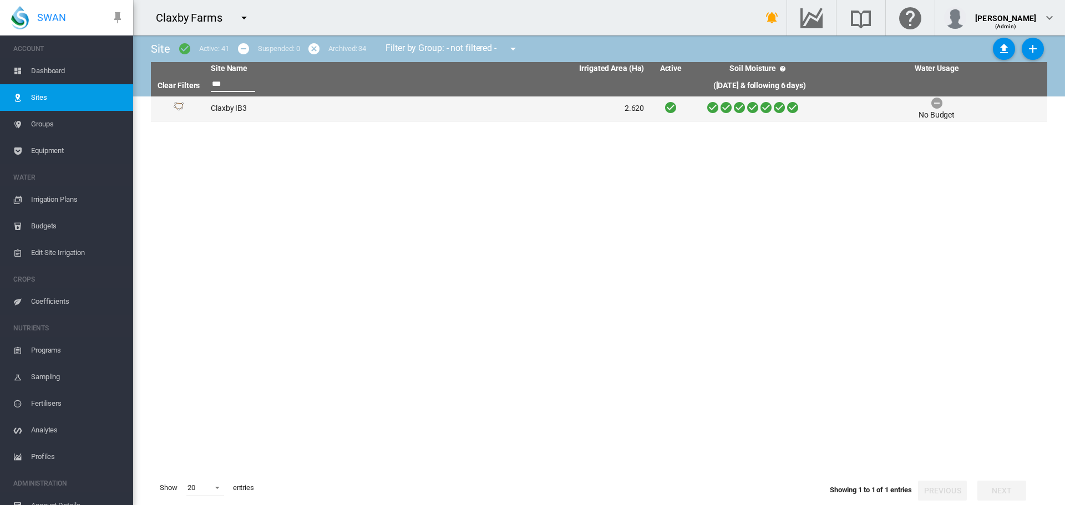
type input "***"
click at [239, 109] on td "Claxby IB3" at bounding box center [316, 108] width 221 height 24
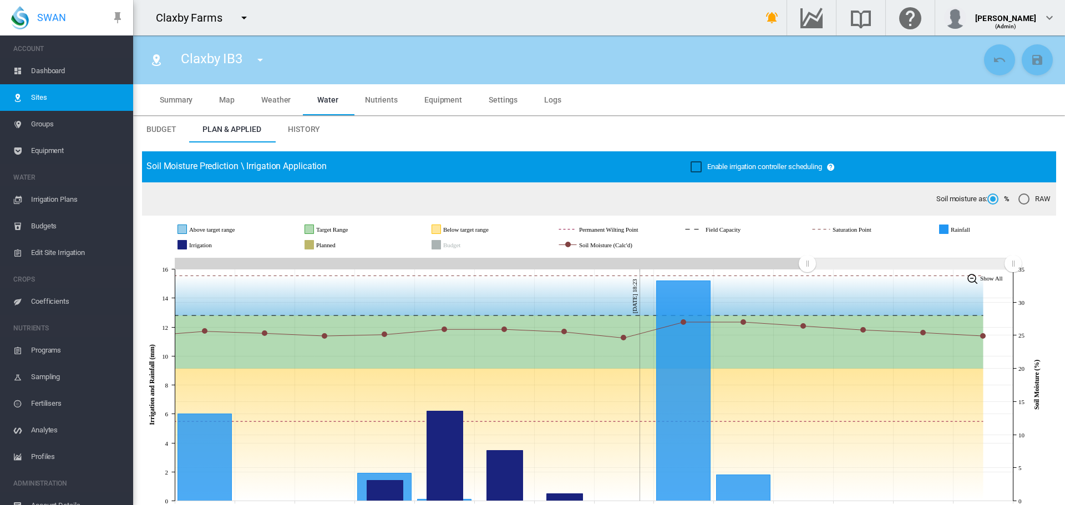
click at [45, 74] on span "Dashboard" at bounding box center [77, 71] width 93 height 27
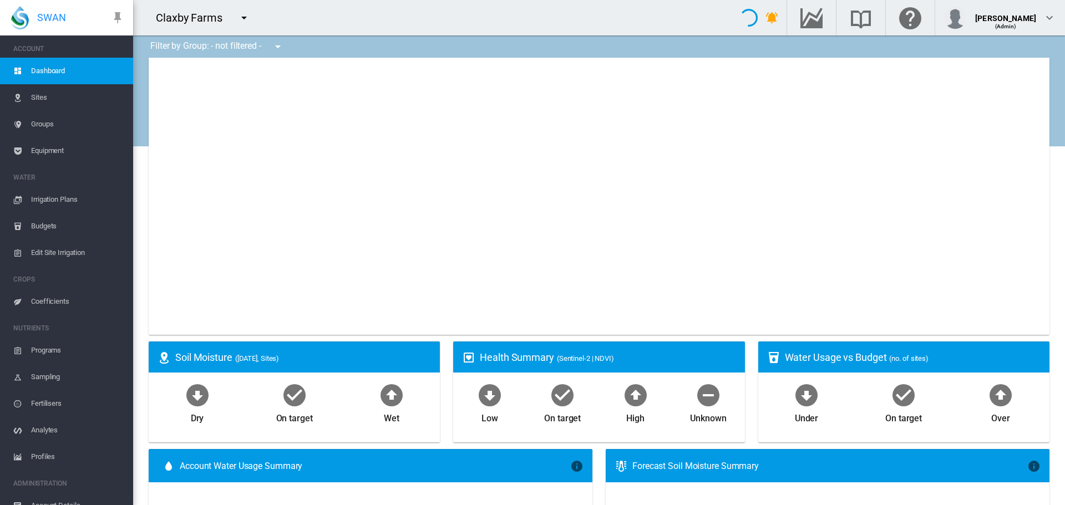
type input "**********"
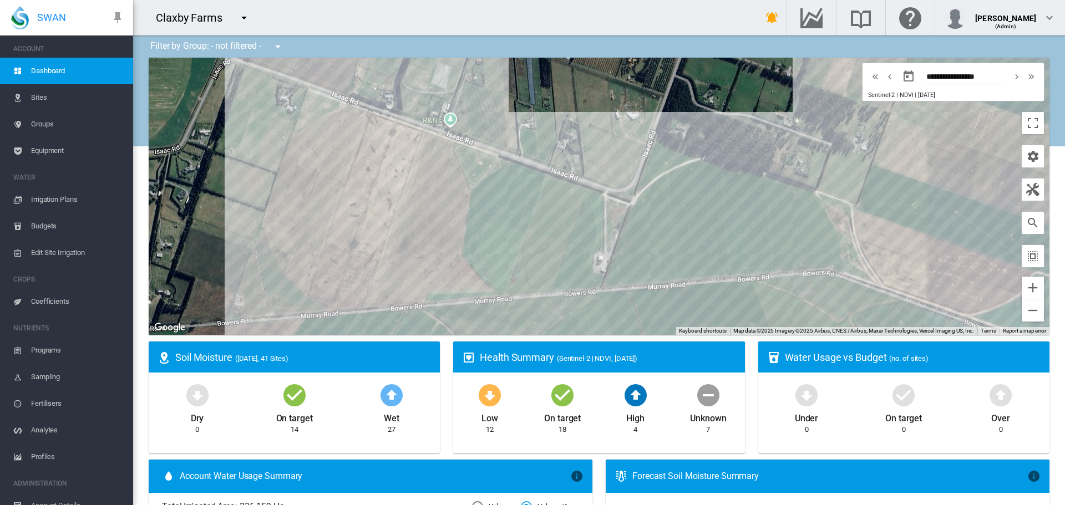
click at [42, 95] on span "Sites" at bounding box center [77, 97] width 93 height 27
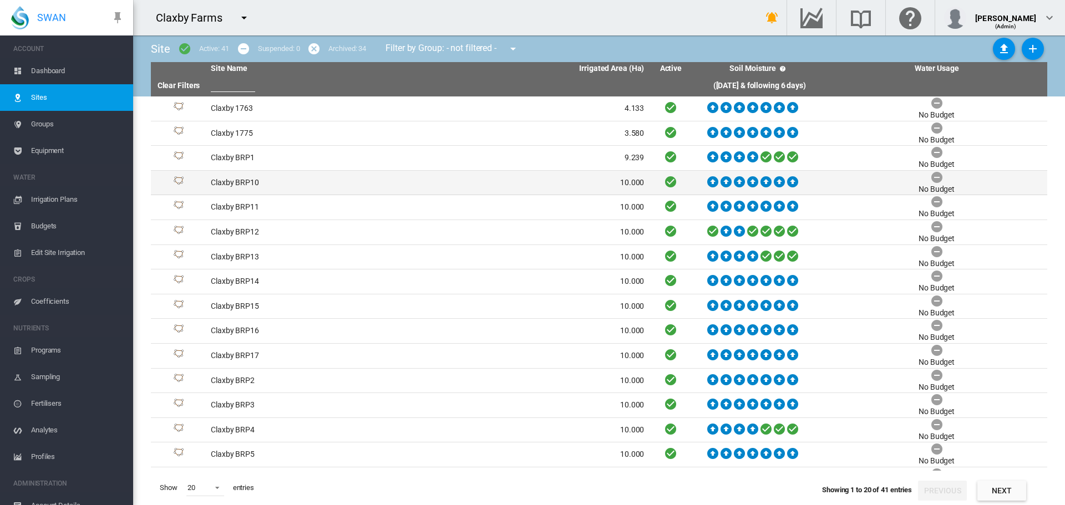
click at [250, 179] on td "Claxby BRP10" at bounding box center [316, 183] width 221 height 24
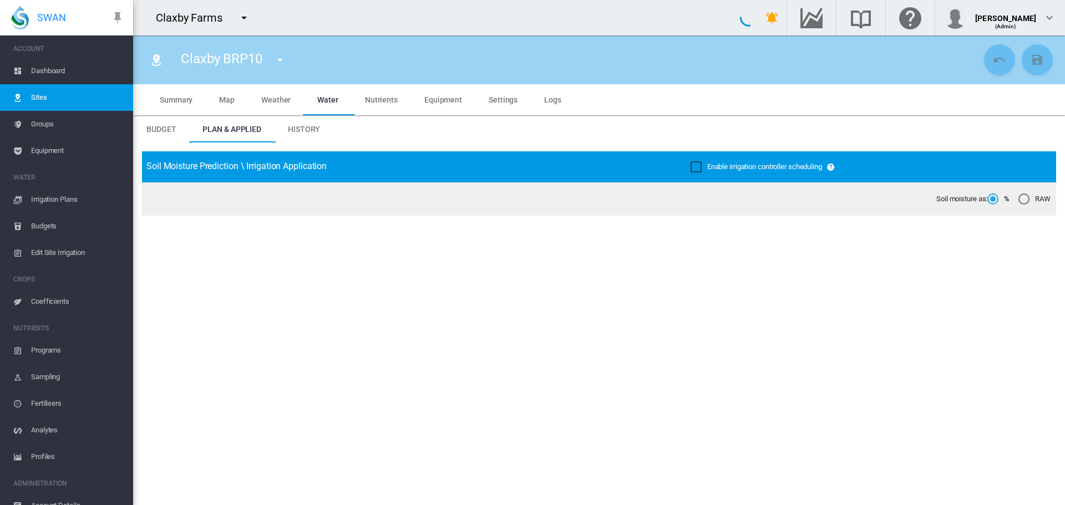
click at [39, 146] on span "Equipment" at bounding box center [77, 151] width 93 height 27
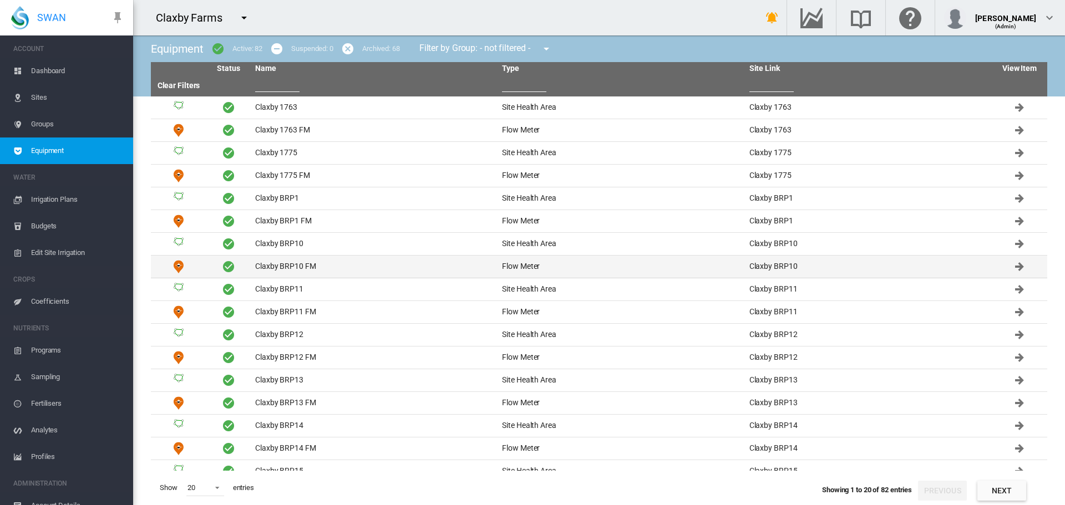
click at [277, 265] on td "Claxby BRP10 FM" at bounding box center [374, 267] width 247 height 22
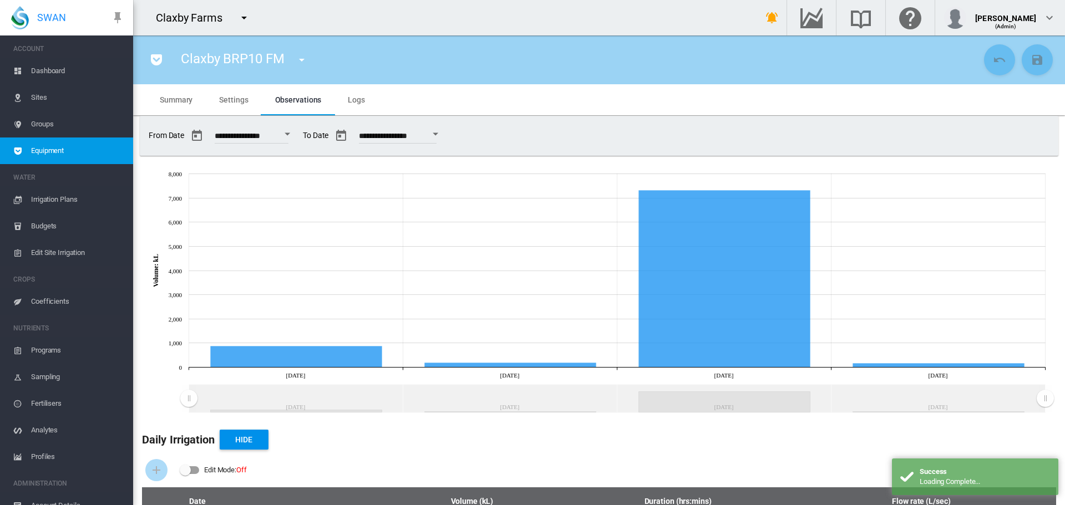
click at [236, 99] on span "Settings" at bounding box center [233, 99] width 29 height 9
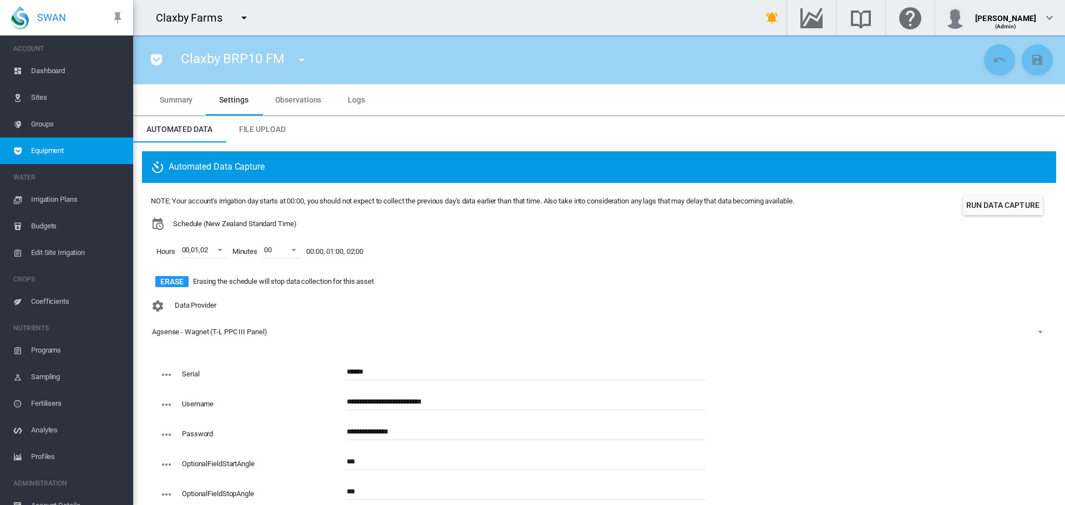
click at [41, 100] on span "Sites" at bounding box center [77, 97] width 93 height 27
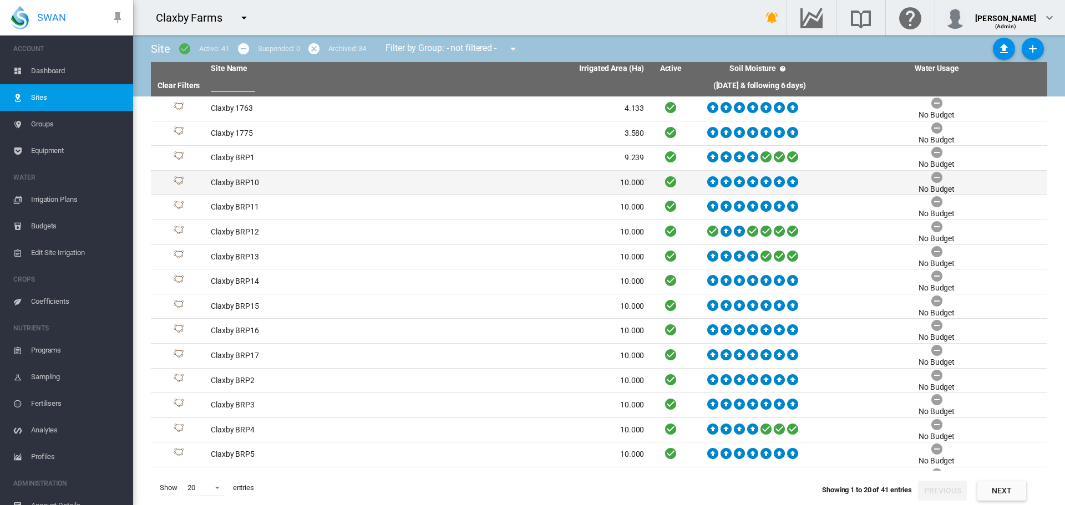
click at [240, 178] on td "Claxby BRP10" at bounding box center [316, 183] width 221 height 24
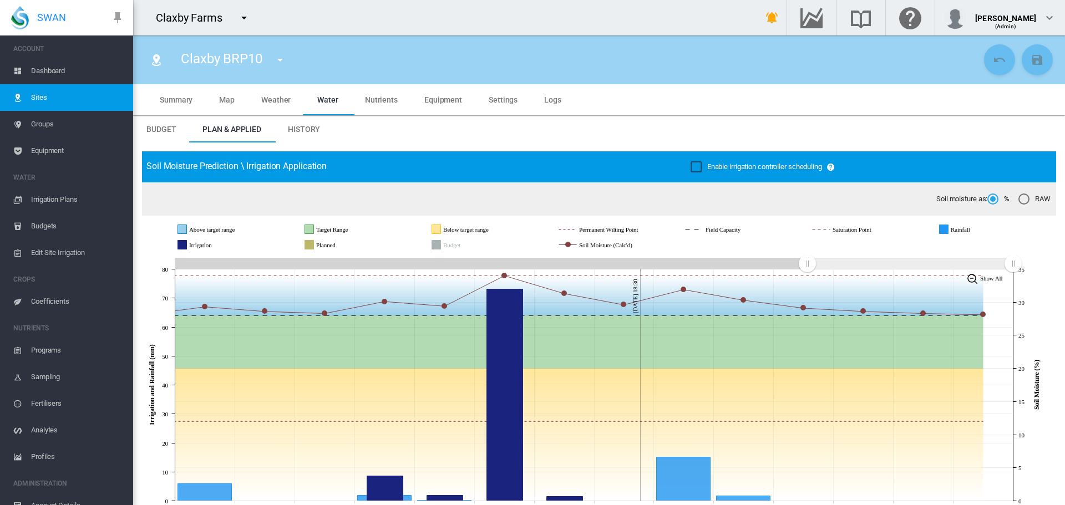
click at [279, 60] on md-icon "icon-menu-down" at bounding box center [279, 59] width 13 height 13
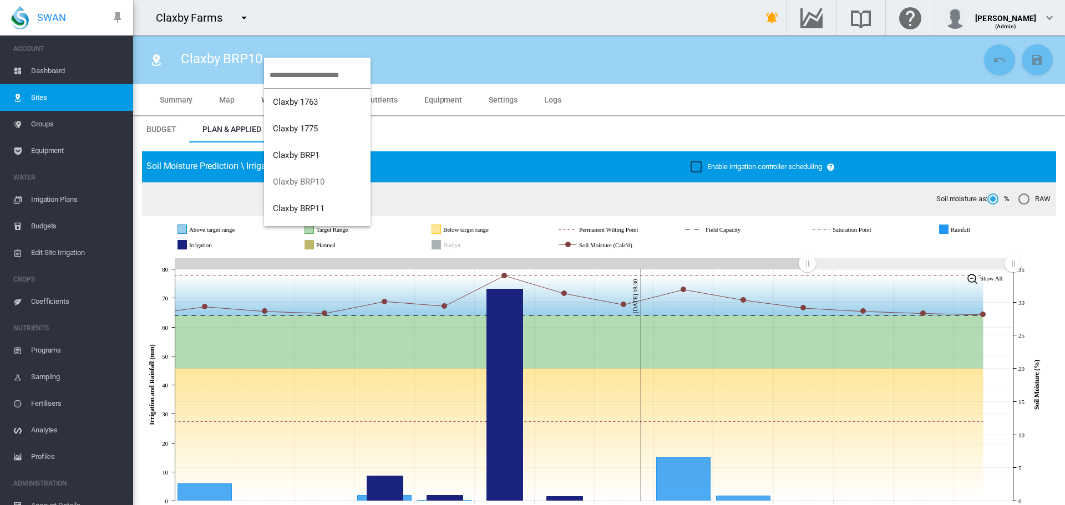
drag, startPoint x: 279, startPoint y: 60, endPoint x: 288, endPoint y: 73, distance: 15.4
click at [288, 69] on input "search" at bounding box center [319, 75] width 101 height 26
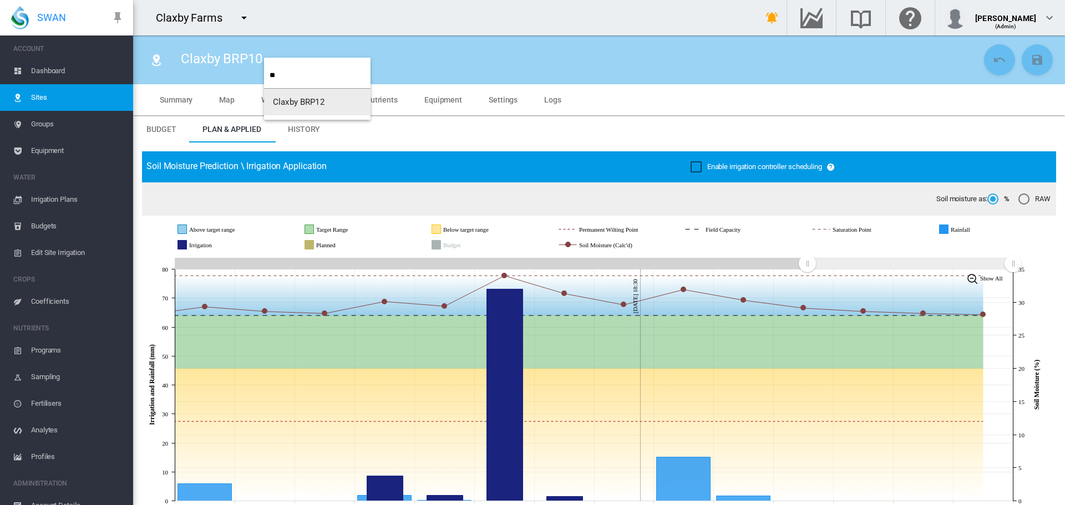
type input "**"
click at [297, 105] on span "Claxby BRP12" at bounding box center [299, 102] width 52 height 10
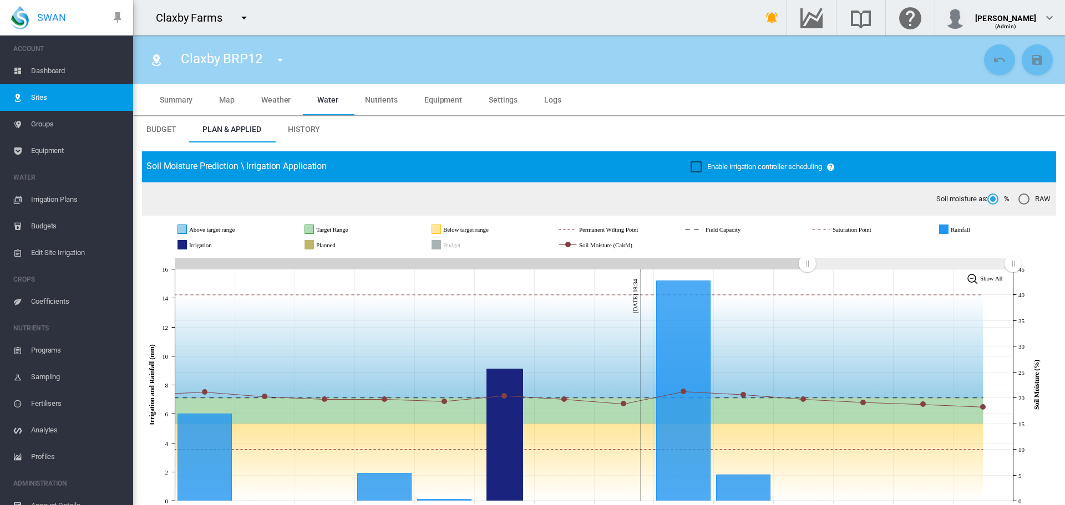
click at [439, 99] on span "Equipment" at bounding box center [443, 99] width 38 height 9
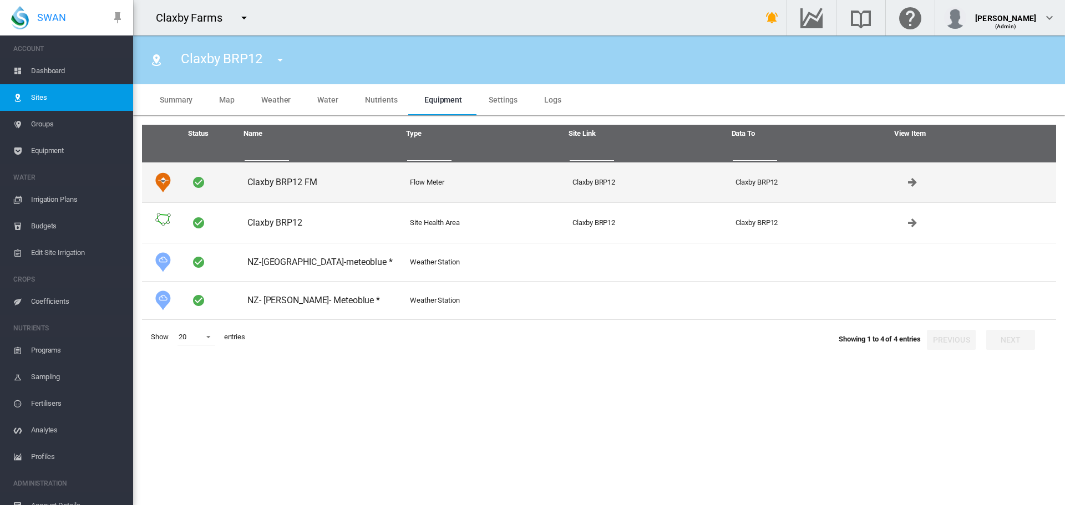
click at [293, 180] on td "Claxby BRP12 FM" at bounding box center [324, 182] width 162 height 40
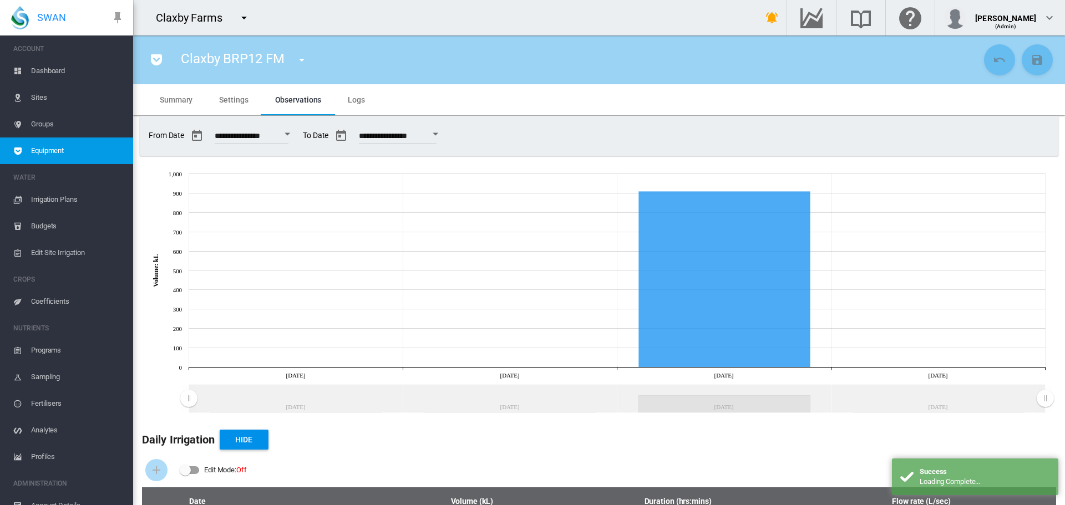
click at [176, 101] on span "Summary" at bounding box center [176, 99] width 33 height 9
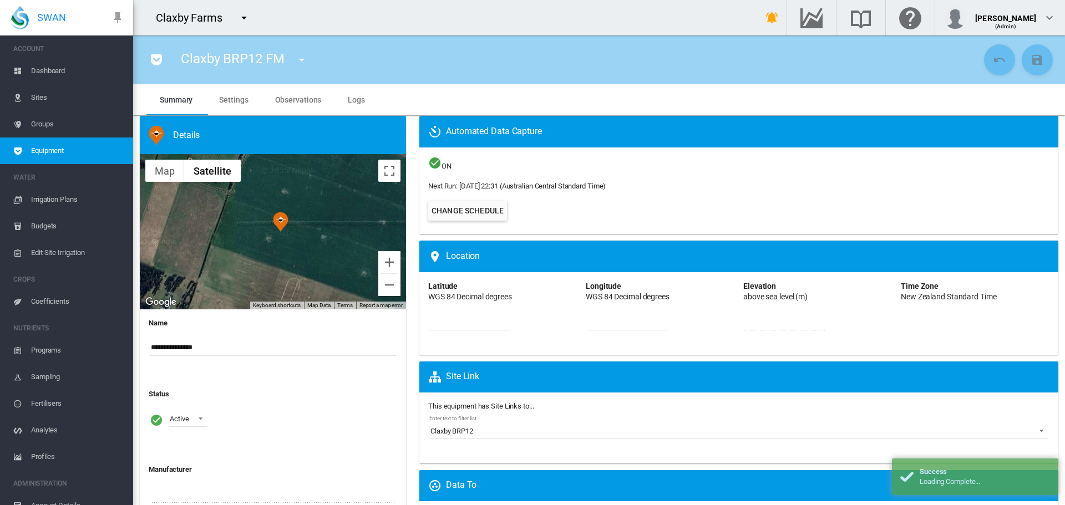
click at [242, 99] on span "Settings" at bounding box center [233, 99] width 29 height 9
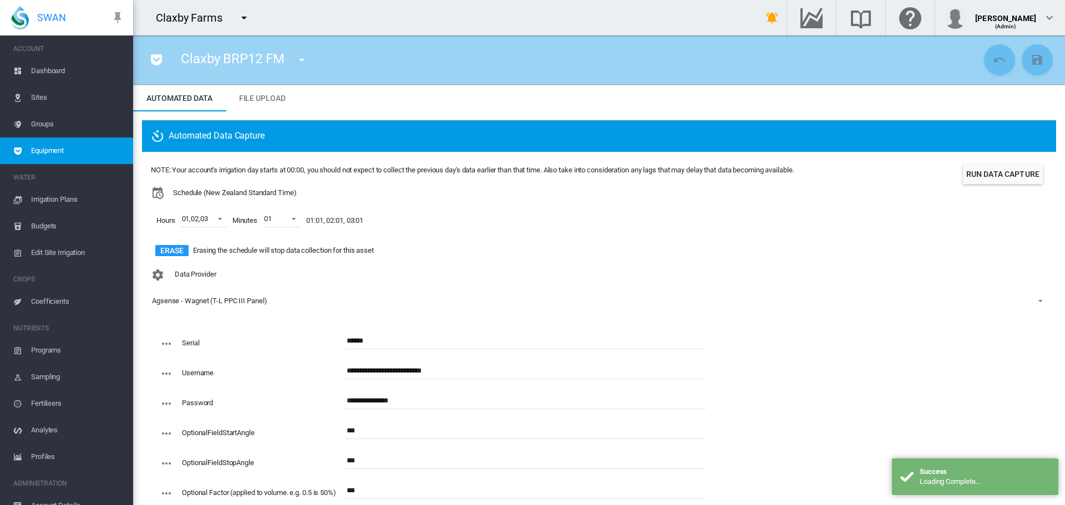
scroll to position [61, 0]
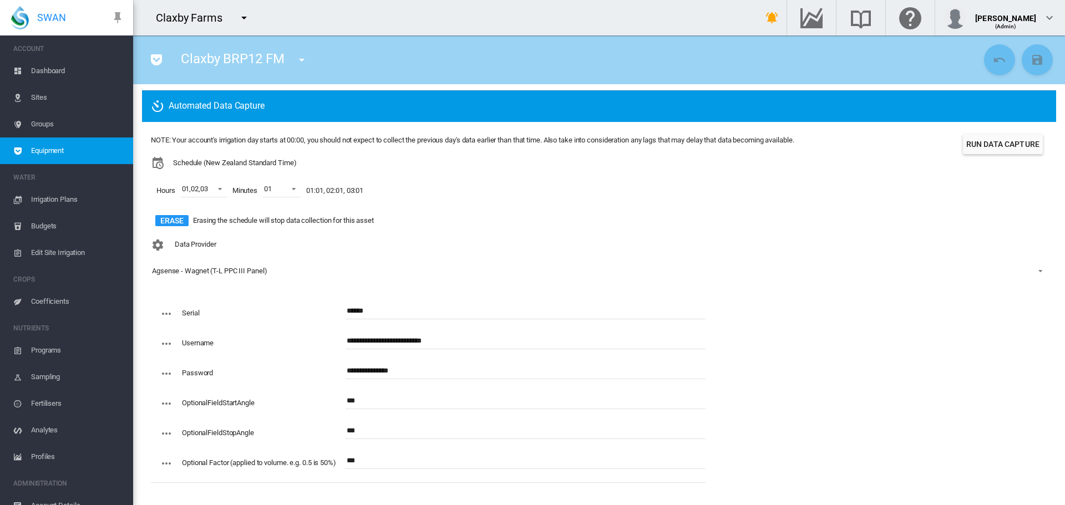
click at [246, 16] on md-icon "icon-menu-down" at bounding box center [243, 17] width 13 height 13
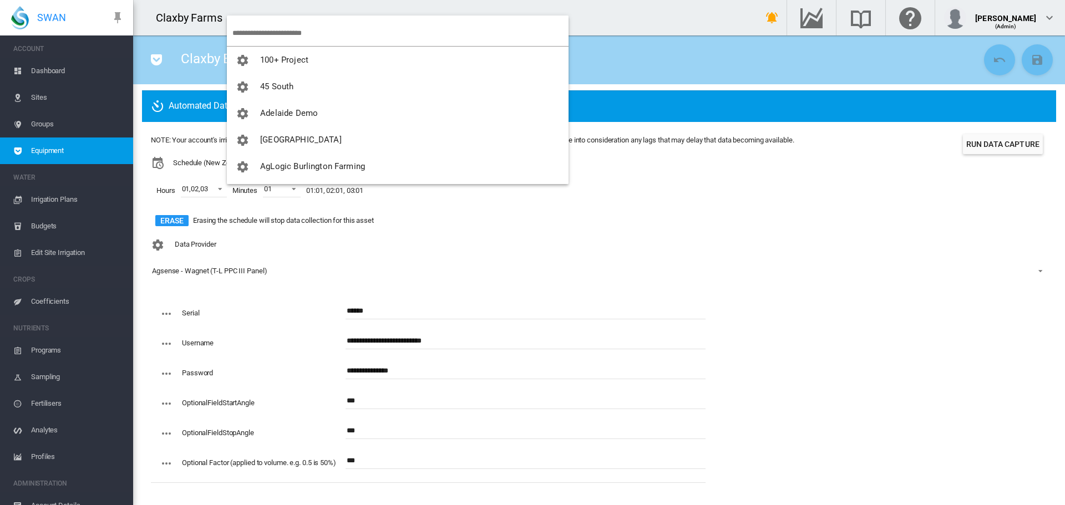
click at [261, 23] on input "search" at bounding box center [400, 33] width 336 height 26
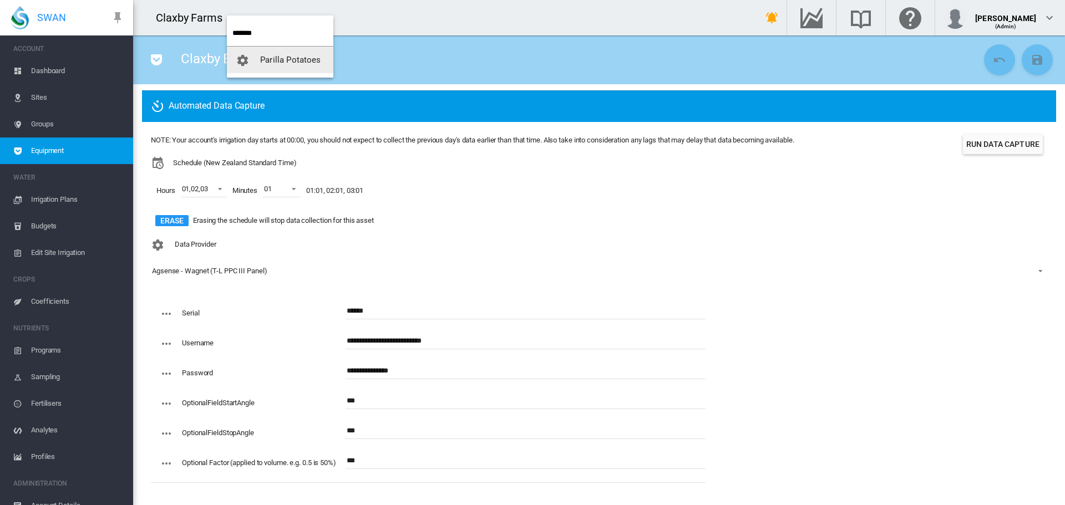
type input "*******"
click at [287, 63] on span "Parilla Potatoes" at bounding box center [290, 60] width 60 height 10
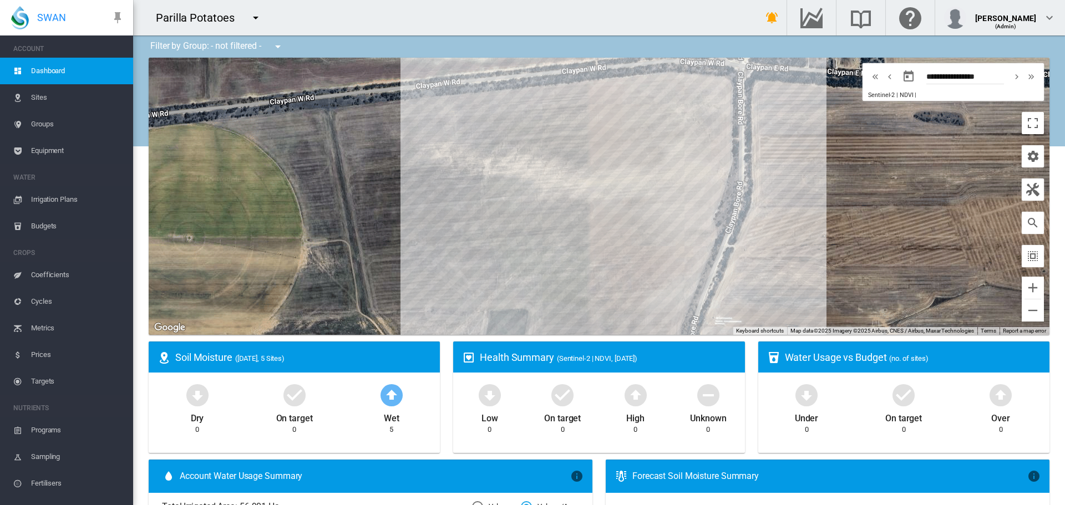
drag, startPoint x: 0, startPoint y: 0, endPoint x: 45, endPoint y: 149, distance: 155.3
click at [45, 149] on span "Equipment" at bounding box center [77, 151] width 93 height 27
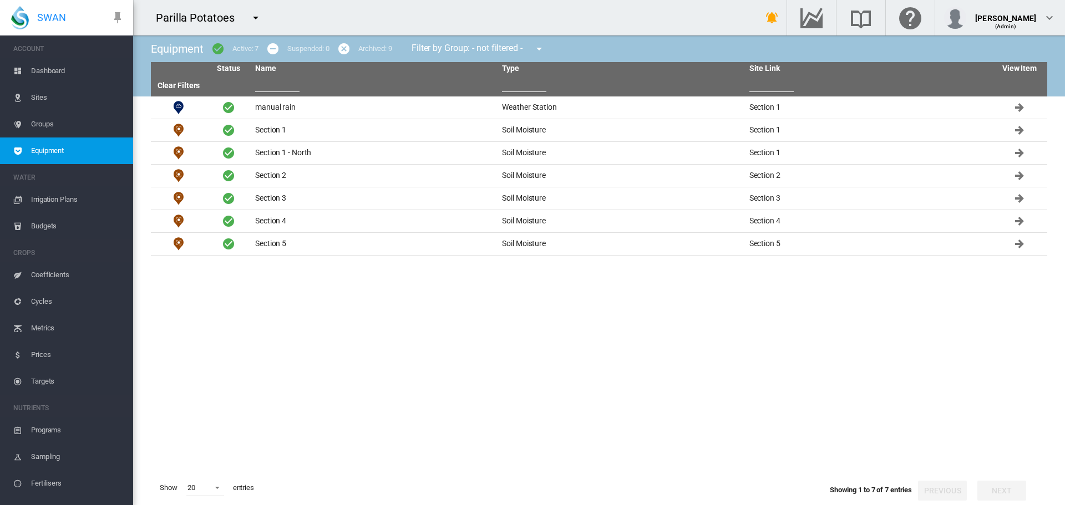
click at [345, 48] on md-icon "icon-cancel" at bounding box center [343, 48] width 13 height 13
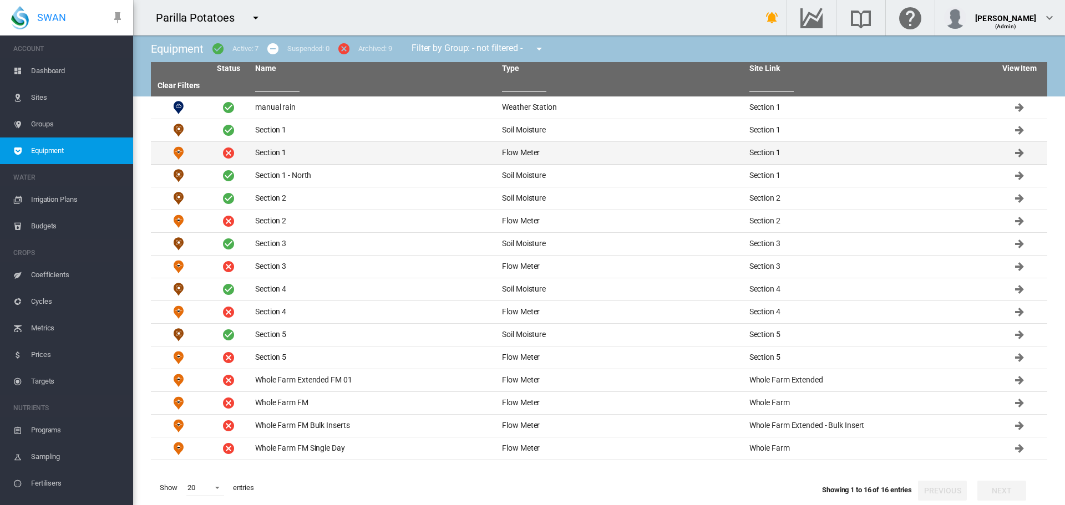
click at [265, 153] on td "Section 1" at bounding box center [374, 153] width 247 height 22
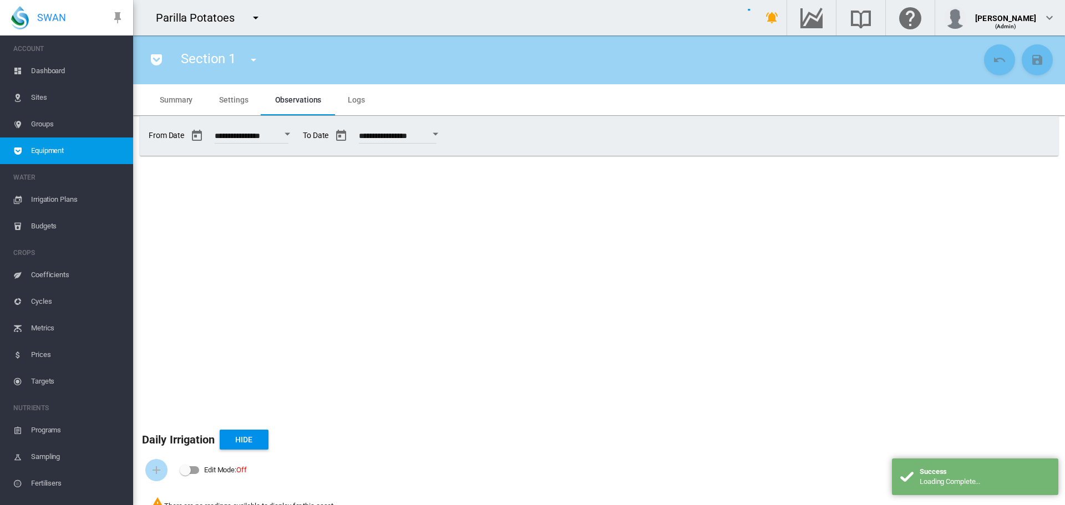
click at [228, 105] on md-tab-item "Settings" at bounding box center [233, 99] width 55 height 31
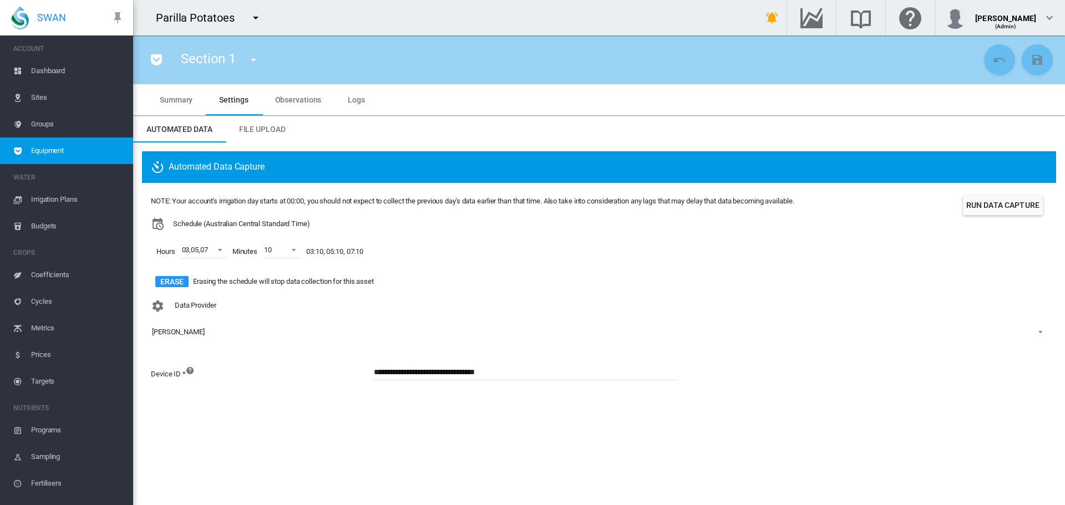
click at [255, 21] on md-icon "icon-menu-down" at bounding box center [255, 17] width 13 height 13
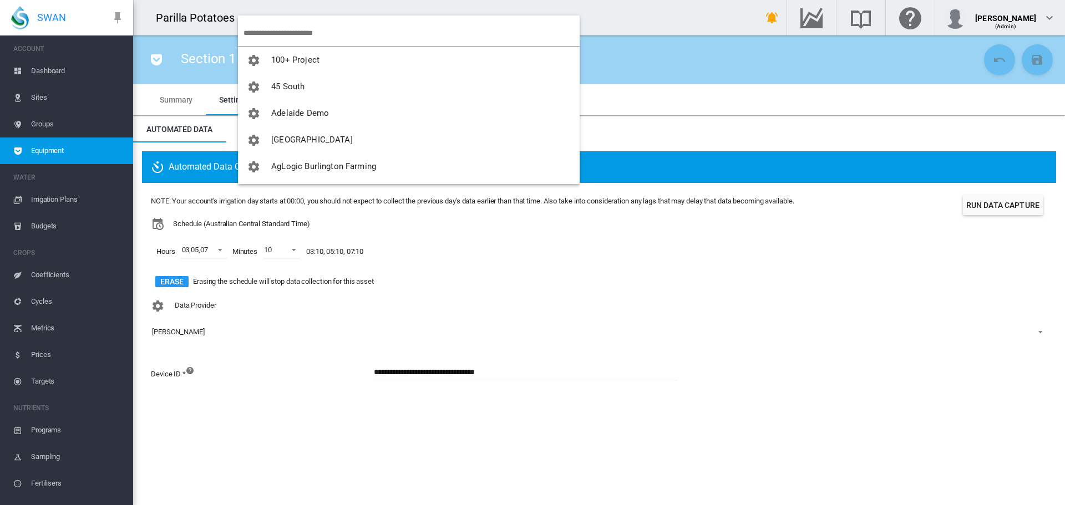
click at [307, 39] on input "search" at bounding box center [411, 33] width 336 height 26
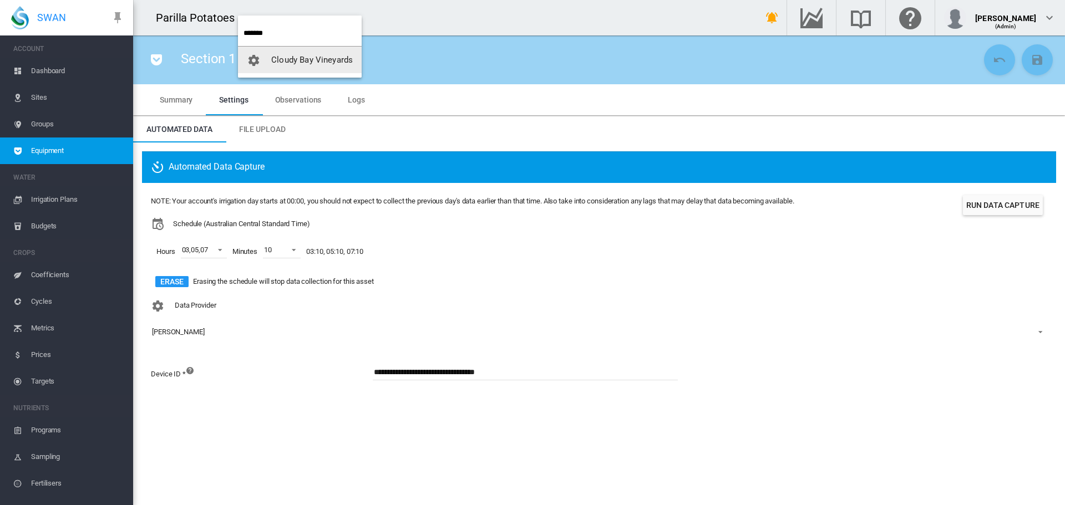
type input "******"
click at [311, 57] on span "Cloudy Bay Vineyards" at bounding box center [312, 60] width 82 height 10
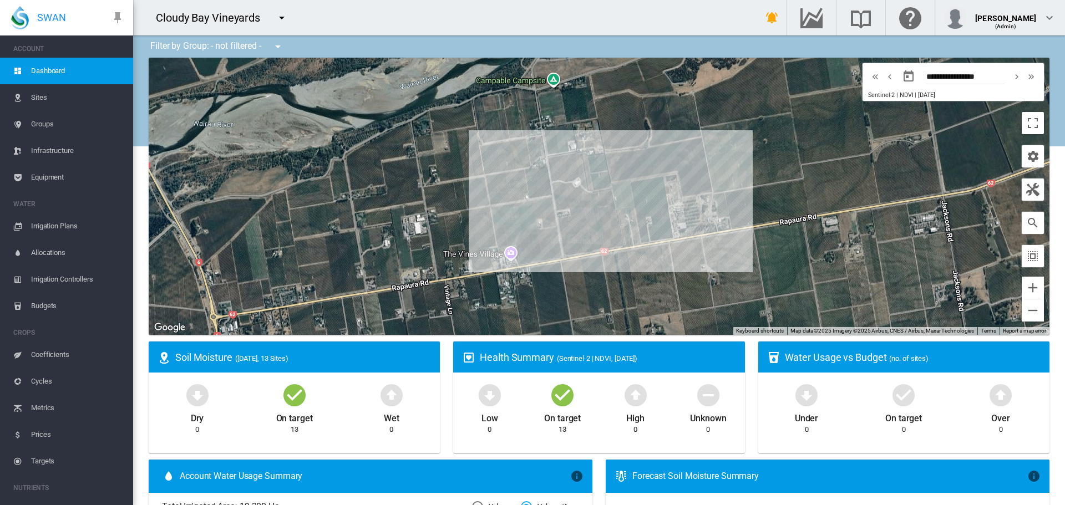
click at [46, 225] on span "Irrigation Plans" at bounding box center [77, 226] width 93 height 27
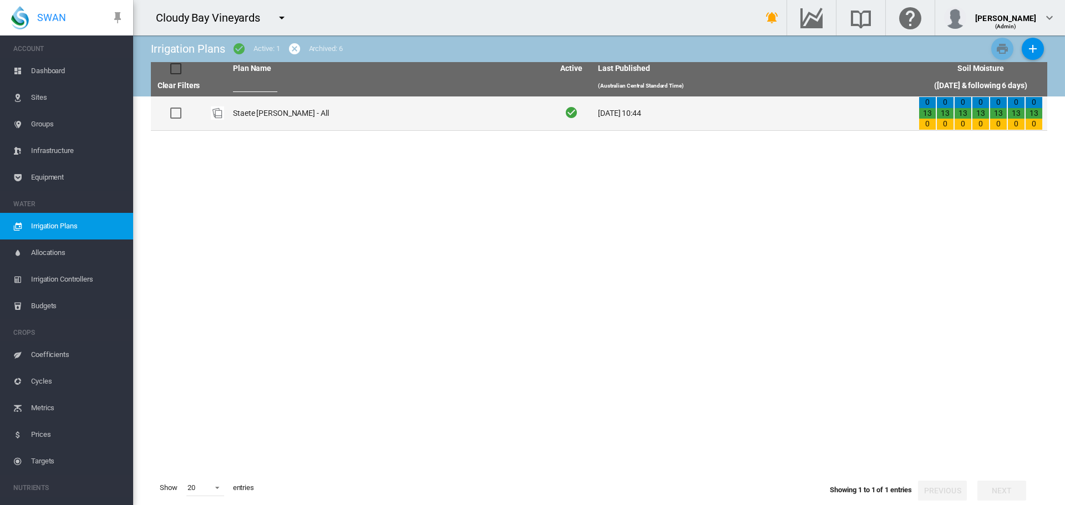
click at [265, 115] on td "Staete Landt - All" at bounding box center [388, 113] width 321 height 34
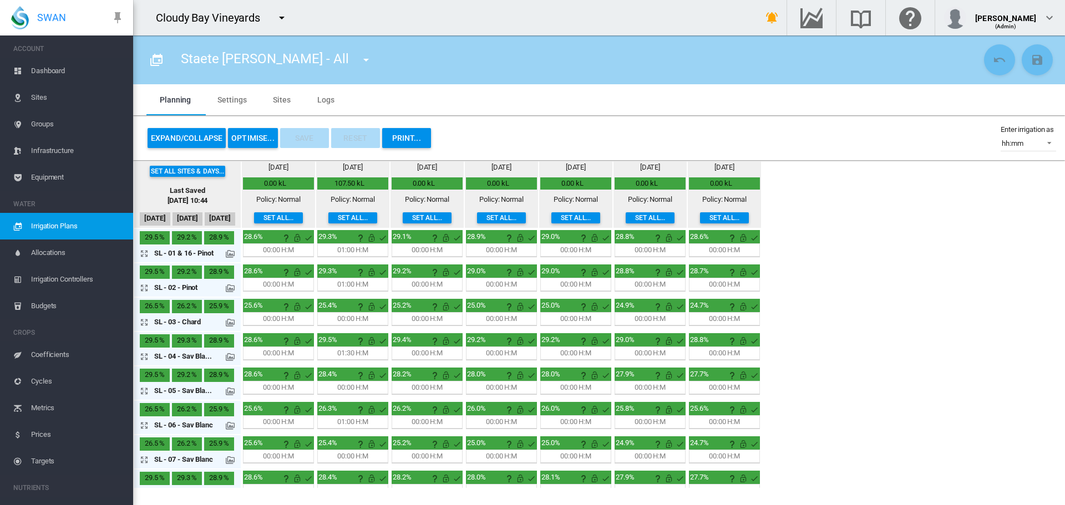
click at [251, 140] on button "OPTIMISE..." at bounding box center [253, 138] width 50 height 20
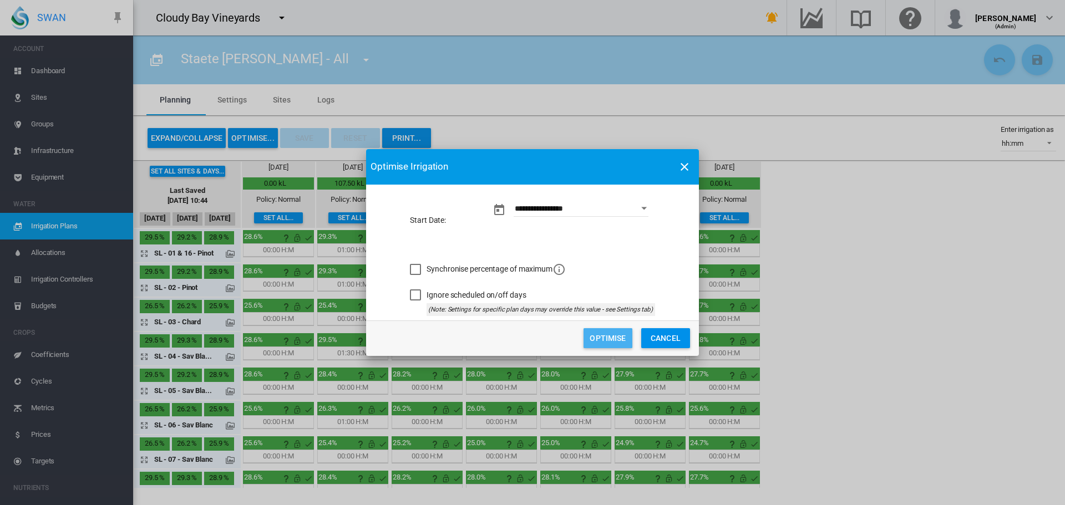
click at [602, 333] on button "Optimise" at bounding box center [607, 338] width 49 height 20
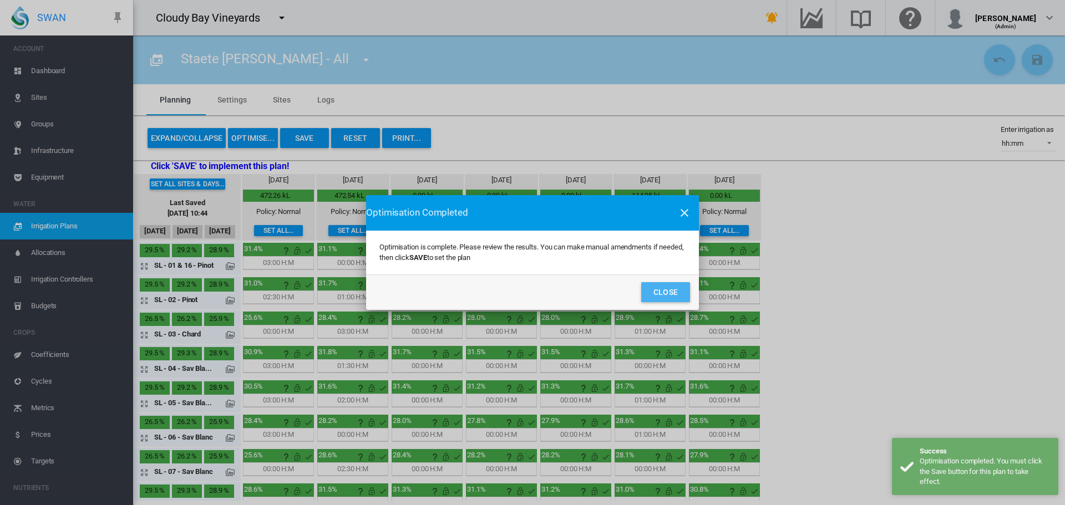
click at [667, 286] on button "Close" at bounding box center [665, 292] width 49 height 20
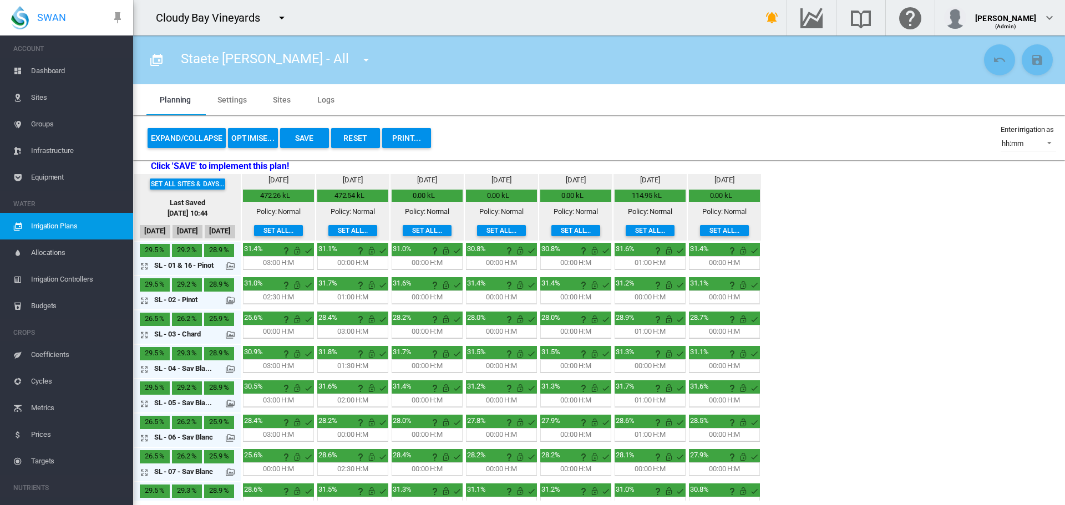
click at [353, 137] on button "Reset" at bounding box center [355, 138] width 49 height 20
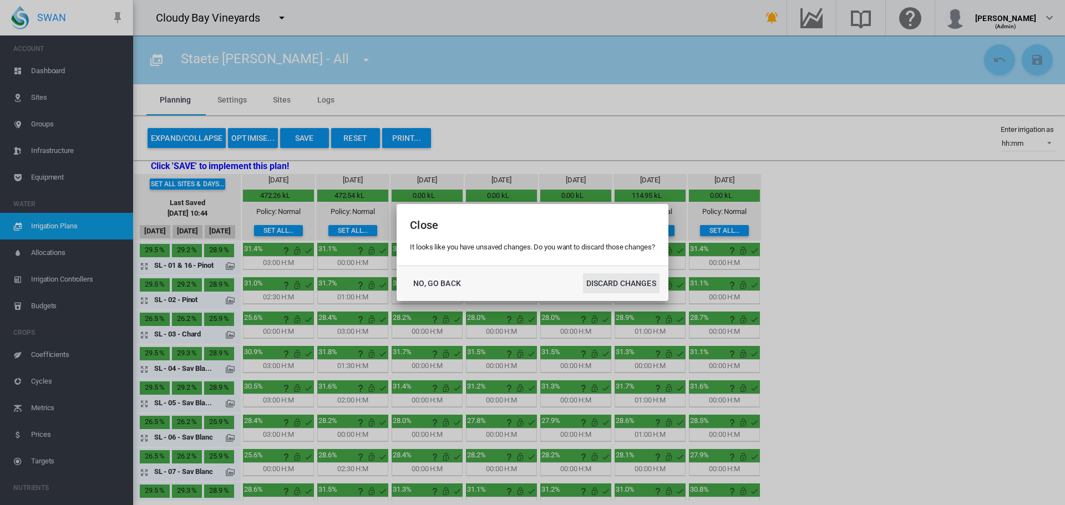
click at [613, 284] on button "DISCARD CHANGES" at bounding box center [621, 283] width 77 height 20
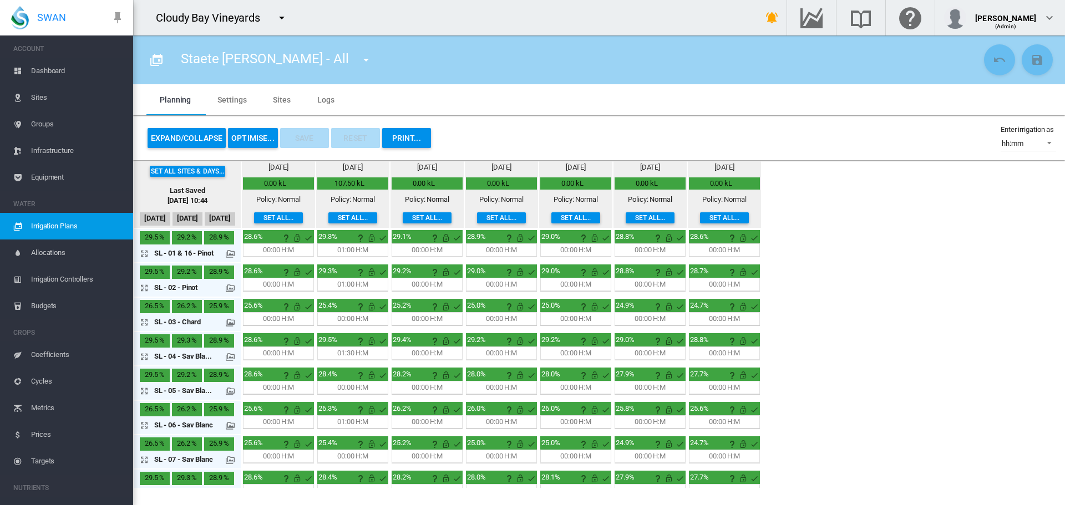
click at [191, 171] on button "Set all sites & days..." at bounding box center [188, 171] width 76 height 11
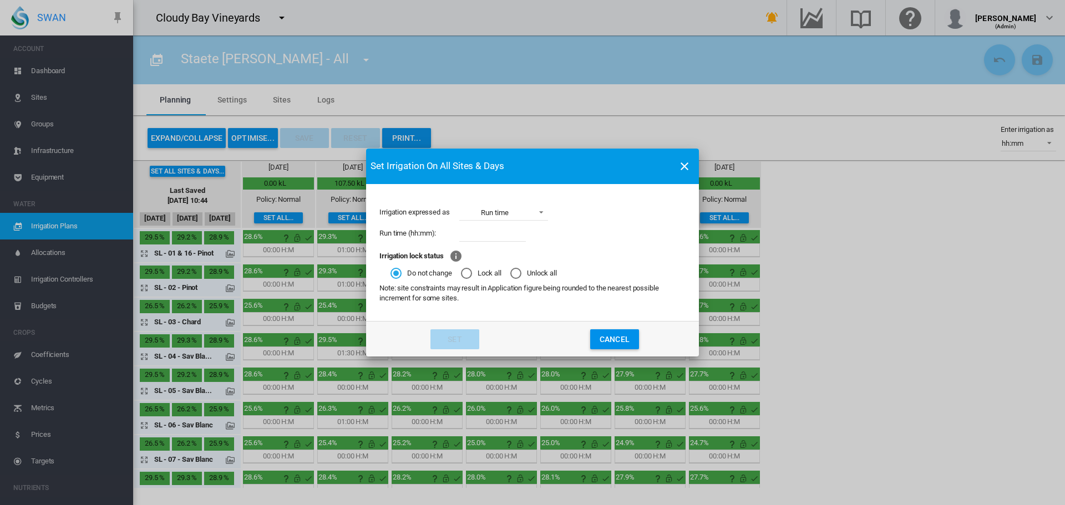
click at [488, 241] on input "Irrigation expressed ..." at bounding box center [492, 233] width 67 height 17
type input "*****"
click at [458, 342] on button "Set" at bounding box center [454, 339] width 49 height 20
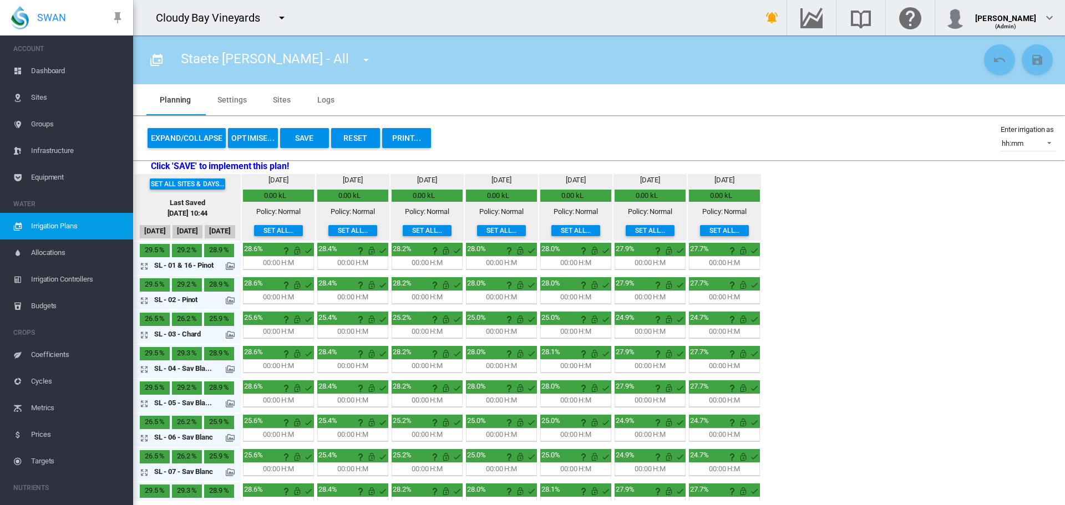
click at [314, 135] on button "Save" at bounding box center [304, 138] width 49 height 20
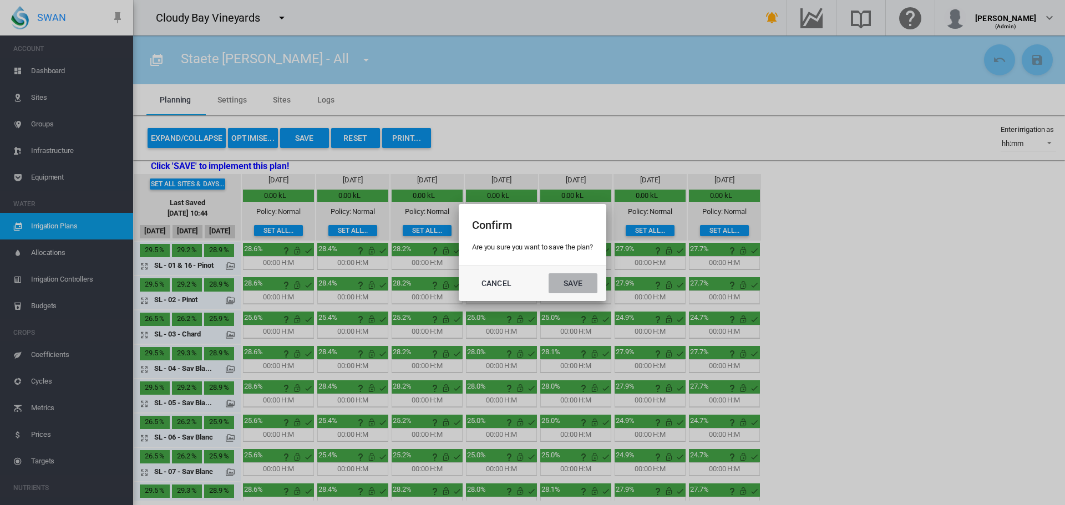
click at [577, 285] on button "Save" at bounding box center [572, 283] width 49 height 20
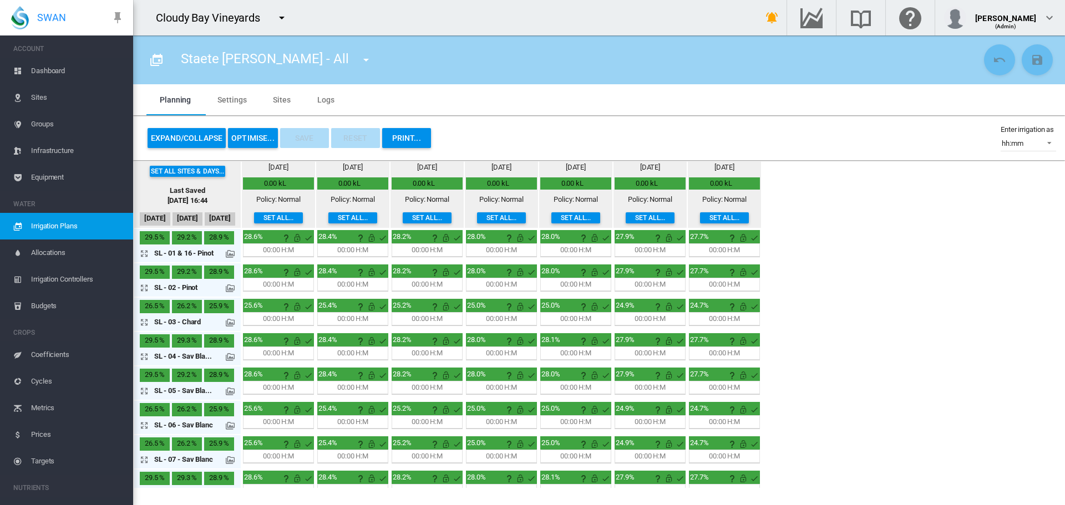
click at [359, 59] on md-icon "icon-menu-down" at bounding box center [365, 59] width 13 height 13
click at [284, 18] on md-backdrop at bounding box center [532, 252] width 1065 height 505
click at [284, 18] on md-icon "icon-menu-down" at bounding box center [281, 17] width 13 height 13
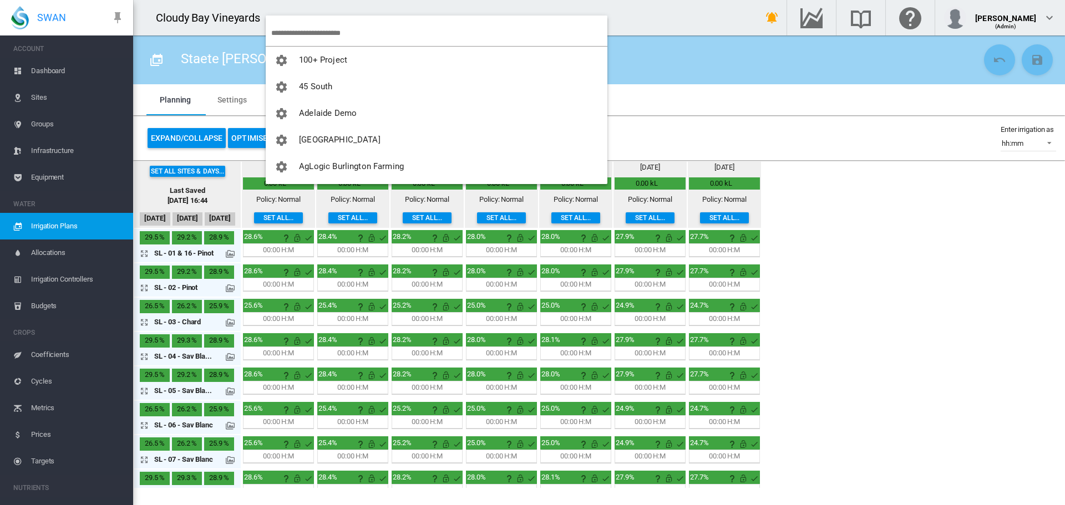
click at [333, 26] on input "search" at bounding box center [439, 33] width 336 height 26
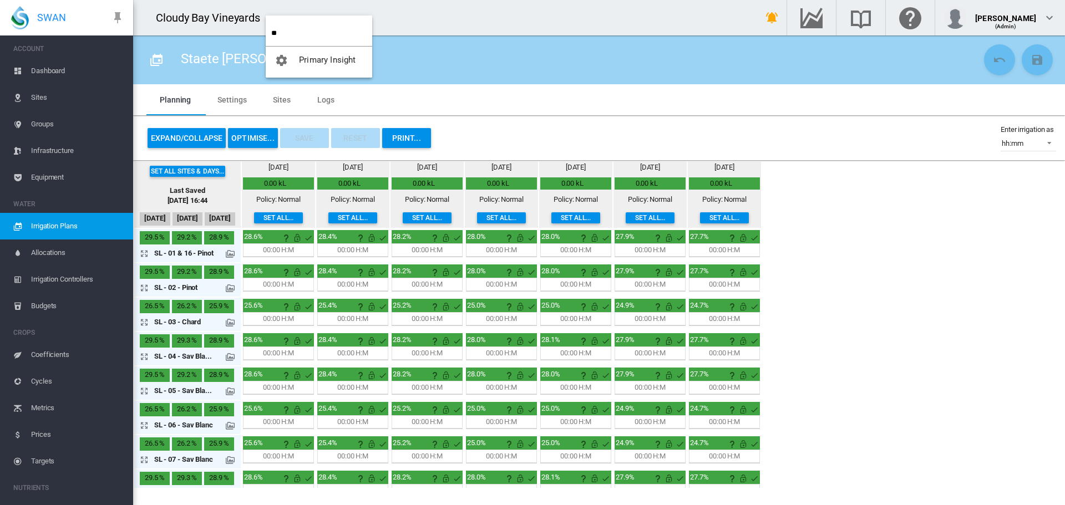
type input "*"
type input "****"
click at [323, 84] on span "SWAN Systems" at bounding box center [328, 87] width 59 height 10
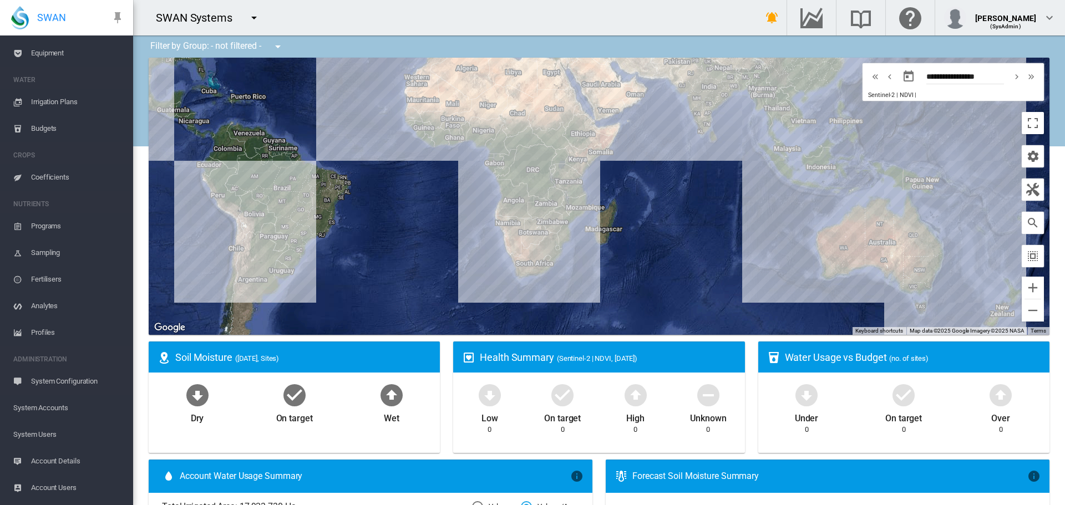
scroll to position [120, 0]
click at [63, 388] on span "System Accounts" at bounding box center [68, 385] width 111 height 27
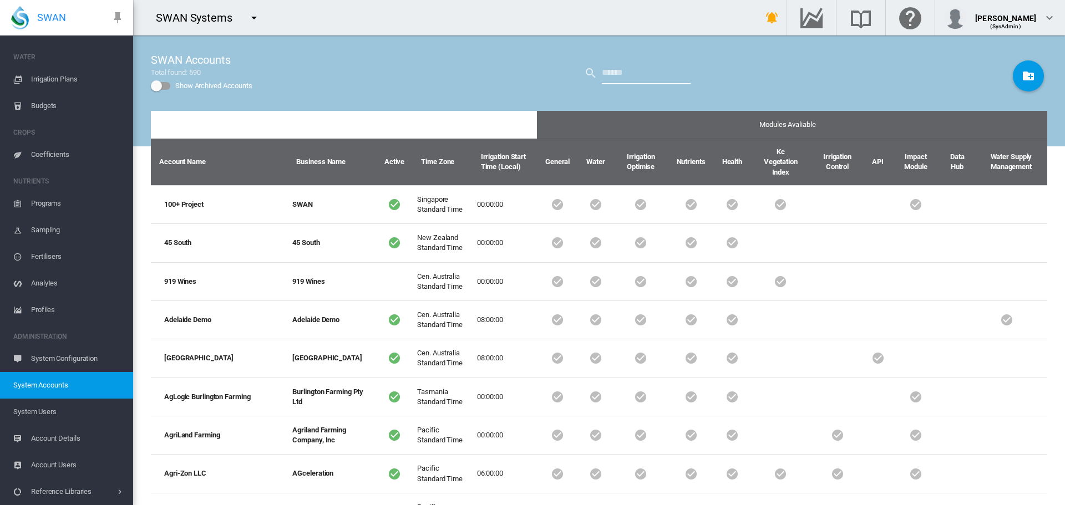
click at [633, 75] on input "text" at bounding box center [646, 73] width 89 height 22
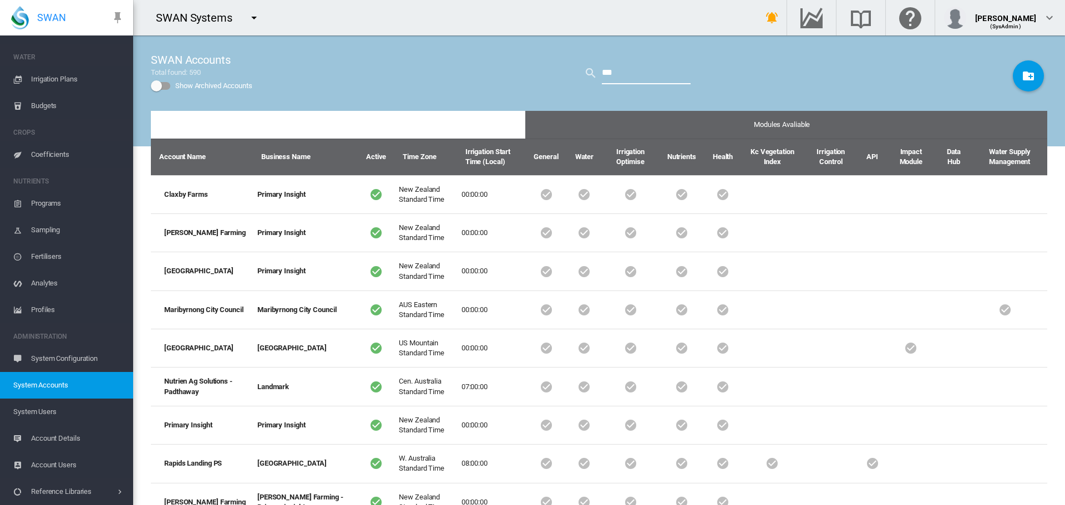
type input "***"
click at [41, 413] on span "System Users" at bounding box center [68, 412] width 111 height 27
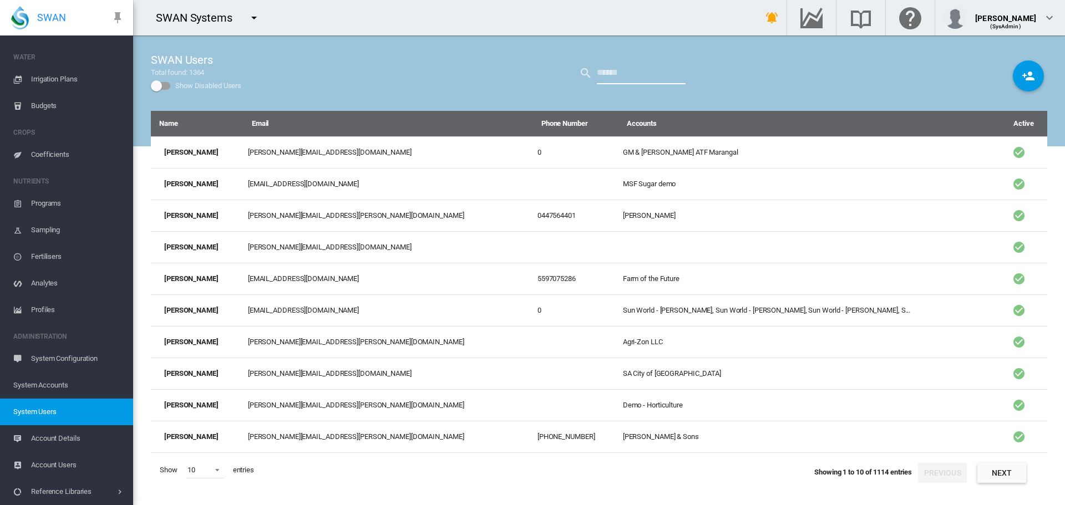
click at [623, 80] on input "text" at bounding box center [641, 73] width 89 height 22
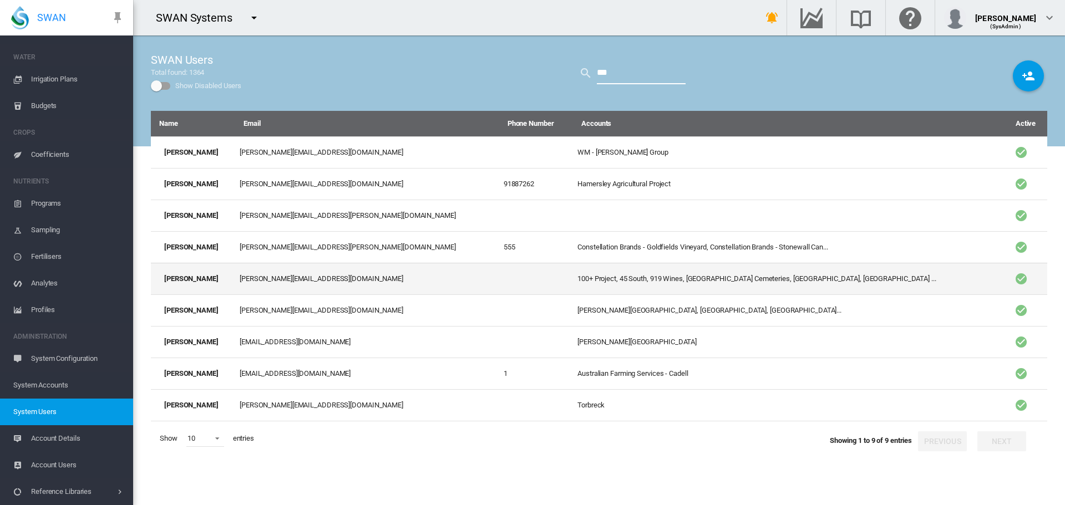
type input "***"
click at [213, 276] on td "[PERSON_NAME]" at bounding box center [193, 279] width 84 height 32
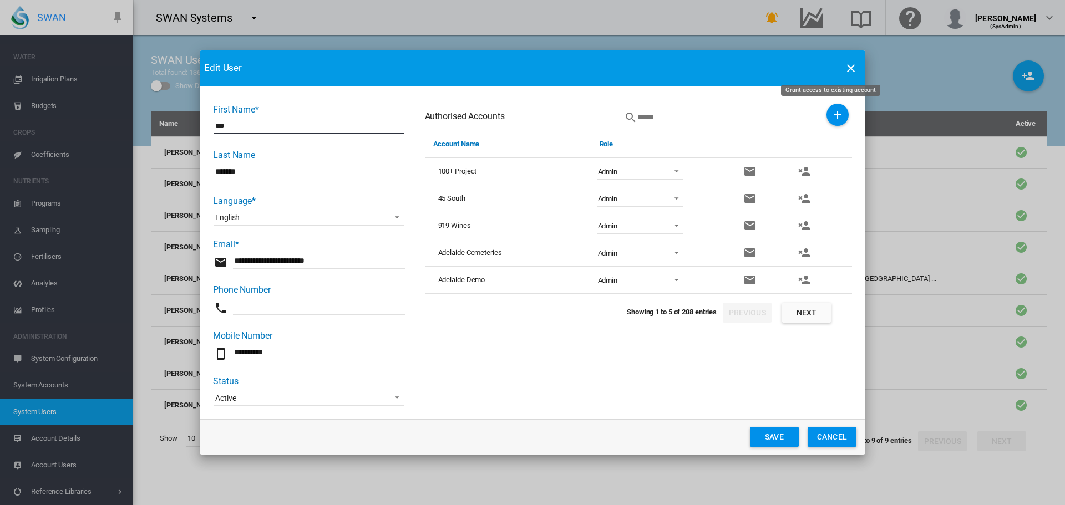
click at [831, 118] on md-icon "icon-plus" at bounding box center [837, 114] width 13 height 13
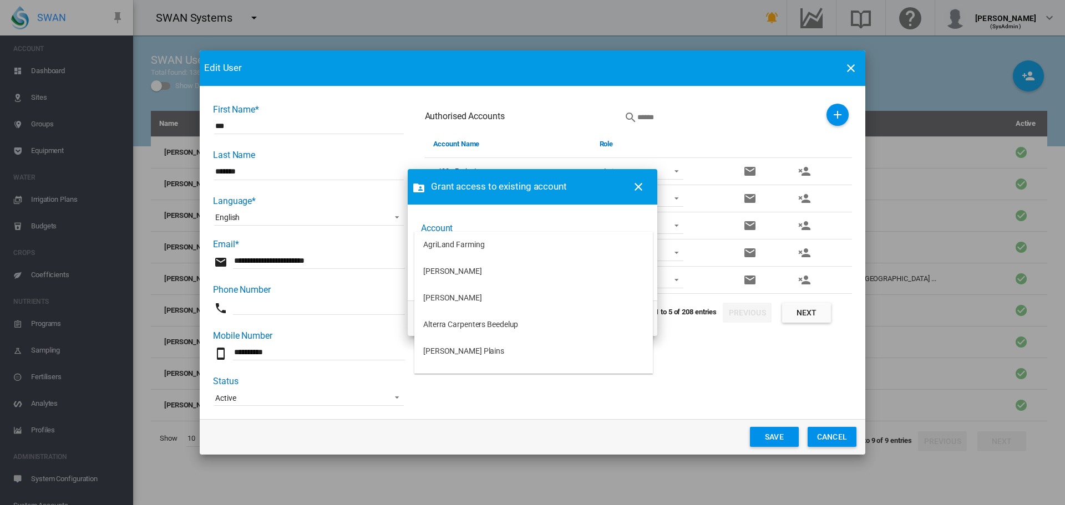
scroll to position [120, 0]
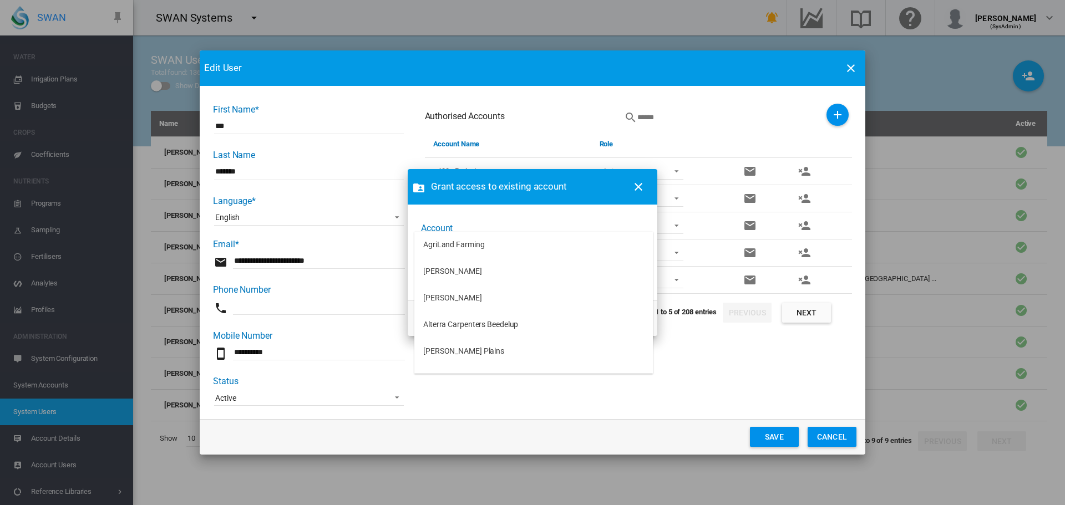
type md-option "[object Object]"
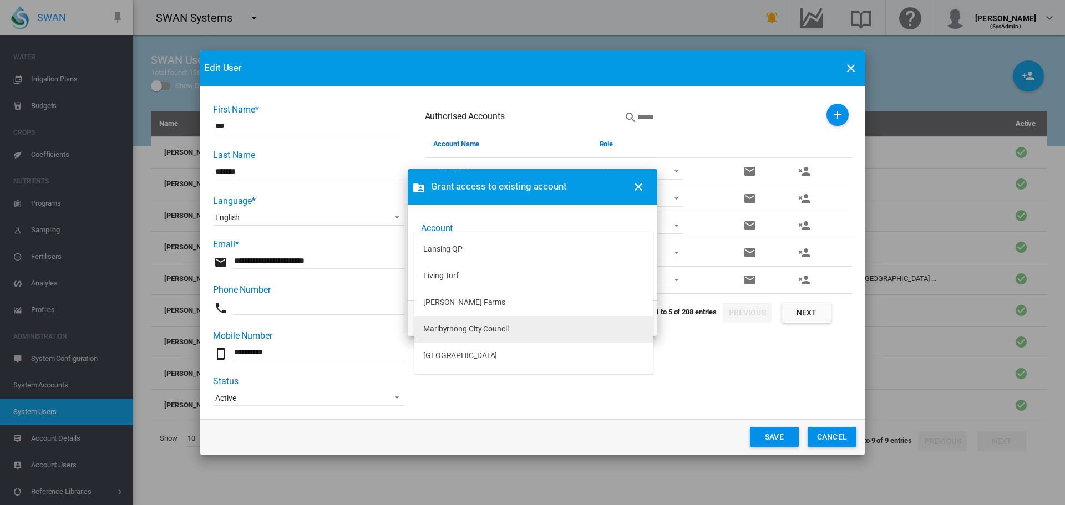
click at [454, 327] on div "Maribyrnong City Council" at bounding box center [465, 329] width 85 height 11
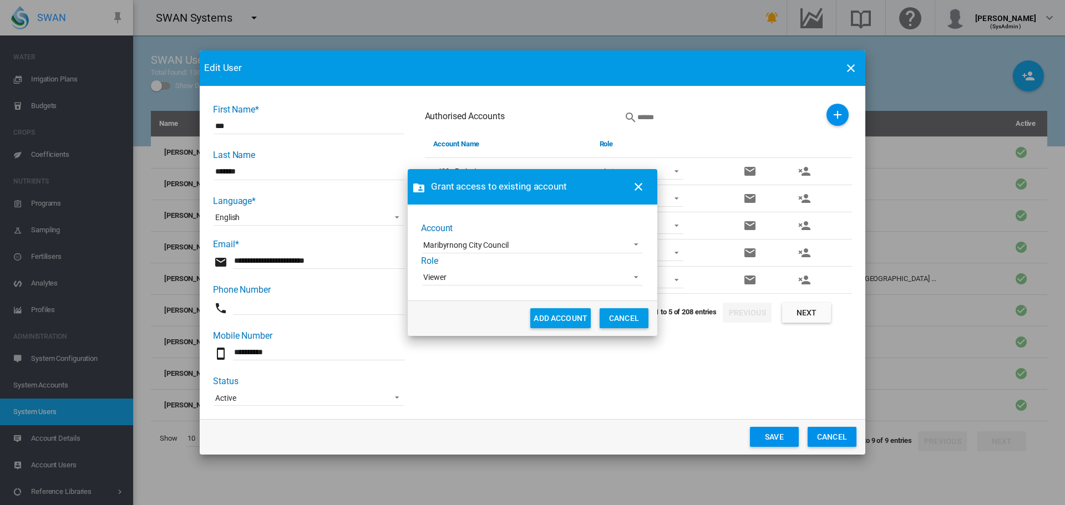
click at [452, 282] on span "Viewer" at bounding box center [523, 277] width 201 height 11
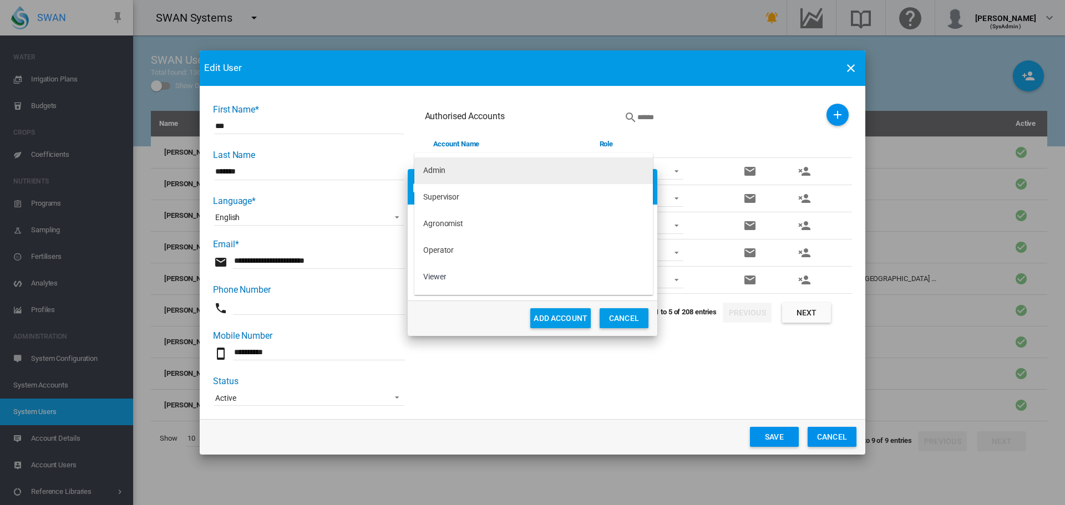
click at [457, 177] on md-option "Admin" at bounding box center [533, 170] width 238 height 27
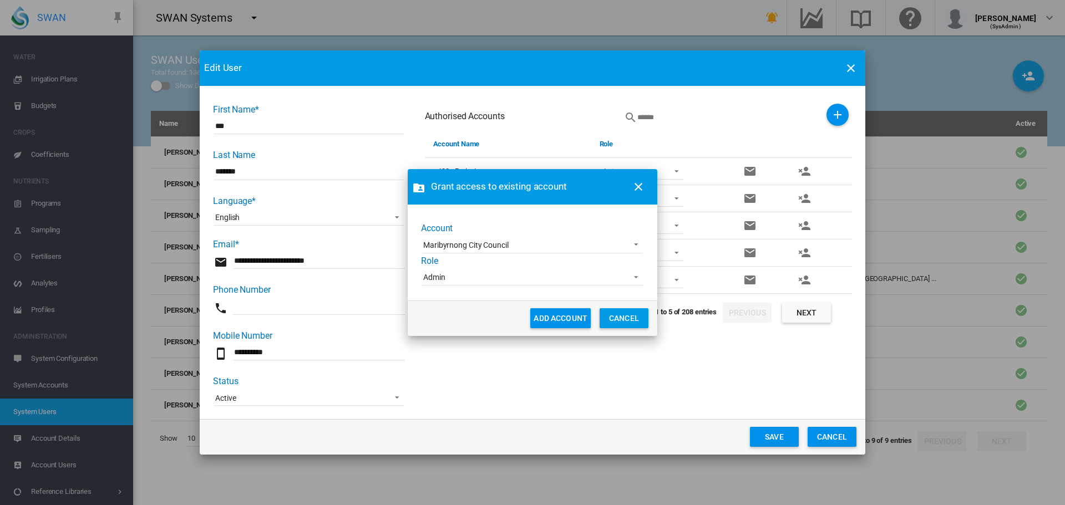
click at [555, 319] on button "ADD ACCOUNT" at bounding box center [560, 318] width 60 height 20
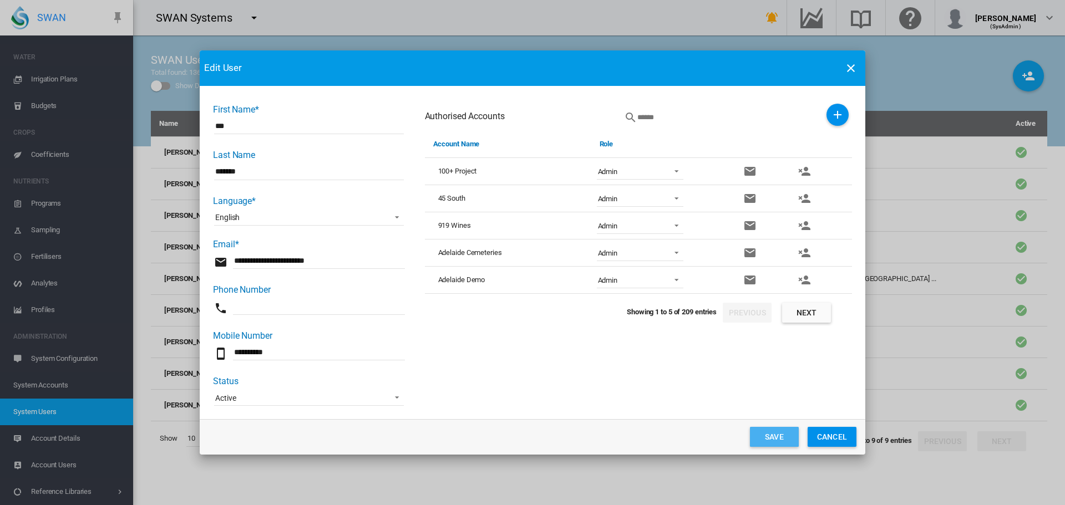
click at [775, 439] on button "Save" at bounding box center [774, 437] width 49 height 20
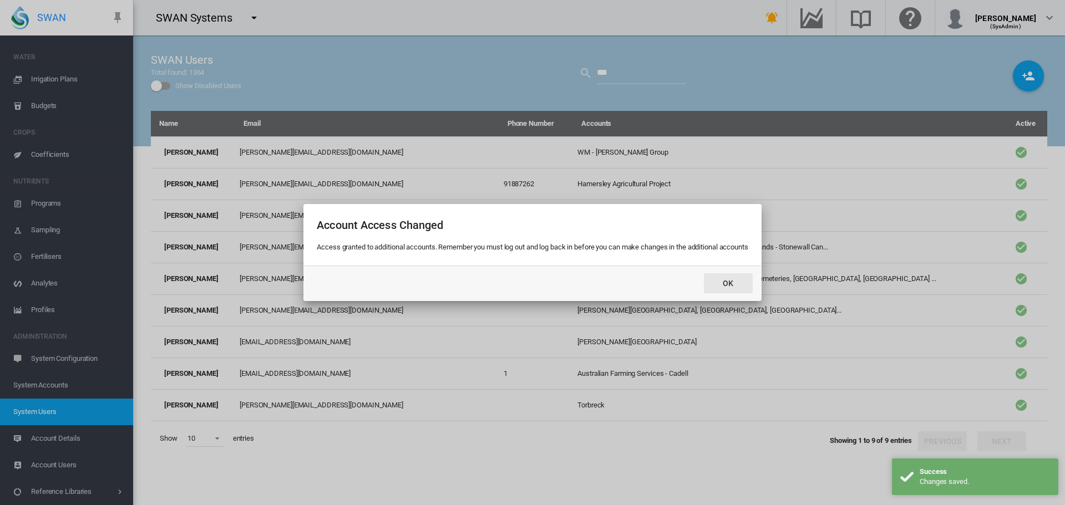
click at [741, 283] on button "Ok" at bounding box center [728, 283] width 49 height 20
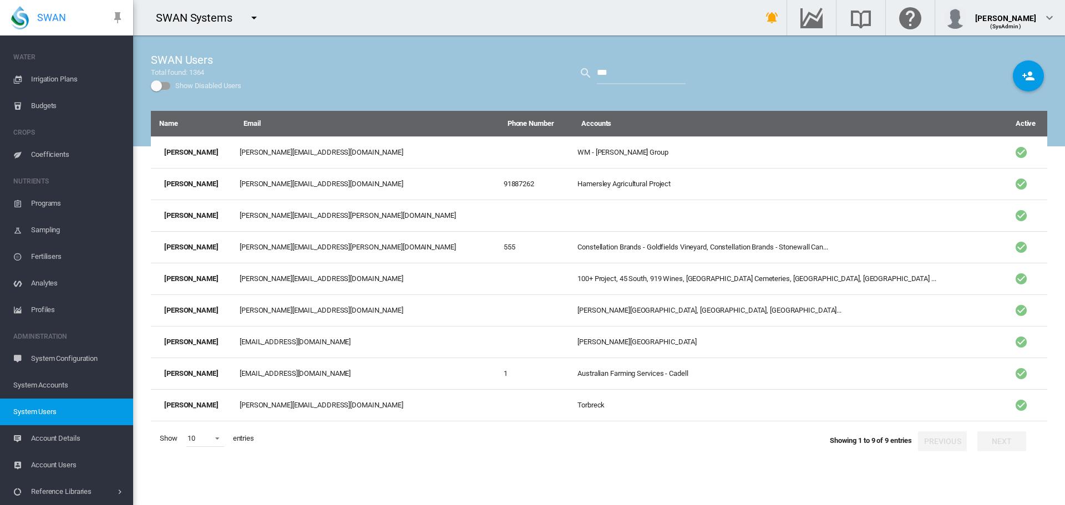
click at [253, 16] on md-icon "icon-menu-down" at bounding box center [253, 17] width 13 height 13
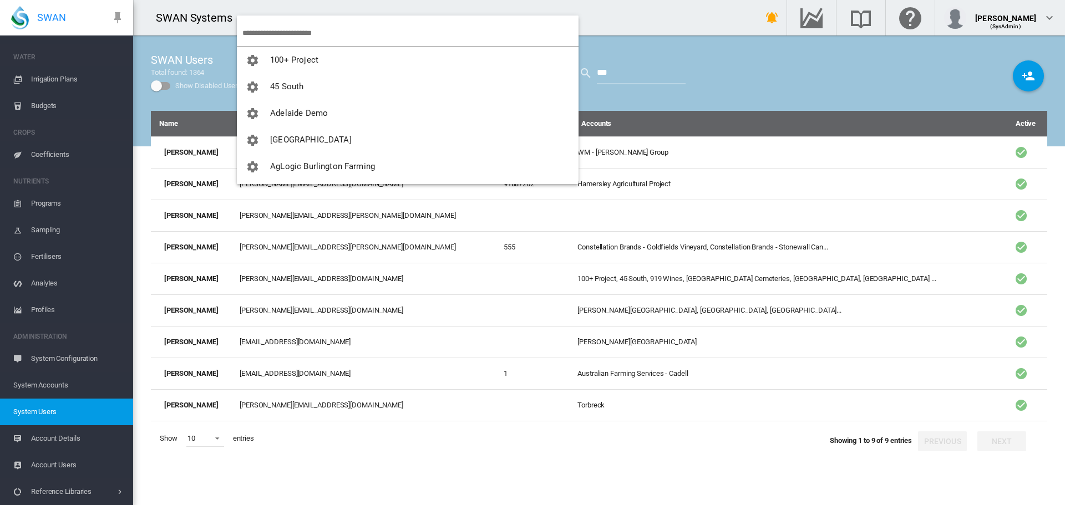
click at [268, 32] on input "search" at bounding box center [410, 33] width 336 height 26
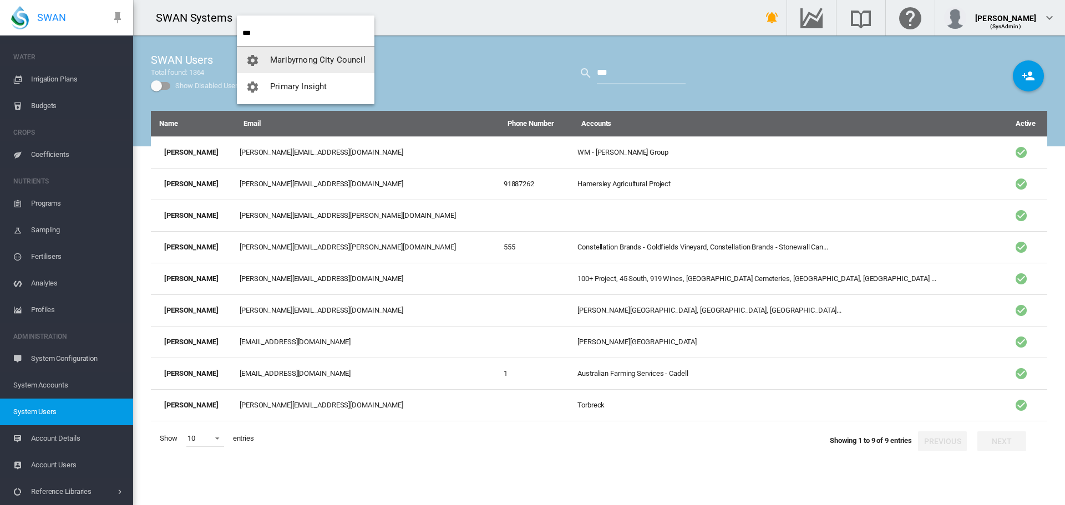
type input "***"
click at [313, 57] on span "Maribyrnong City Council" at bounding box center [317, 60] width 95 height 10
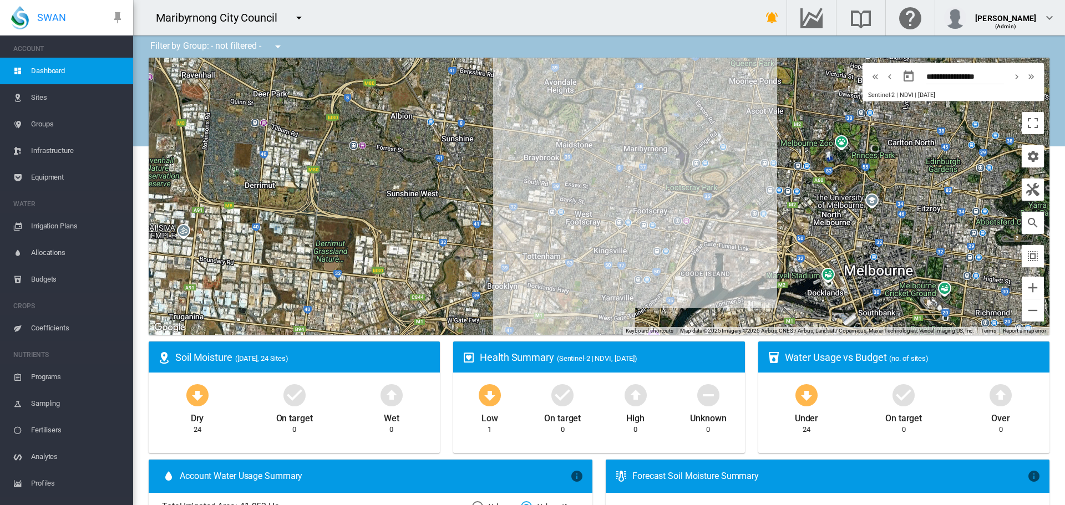
click at [50, 223] on span "Irrigation Plans" at bounding box center [77, 226] width 93 height 27
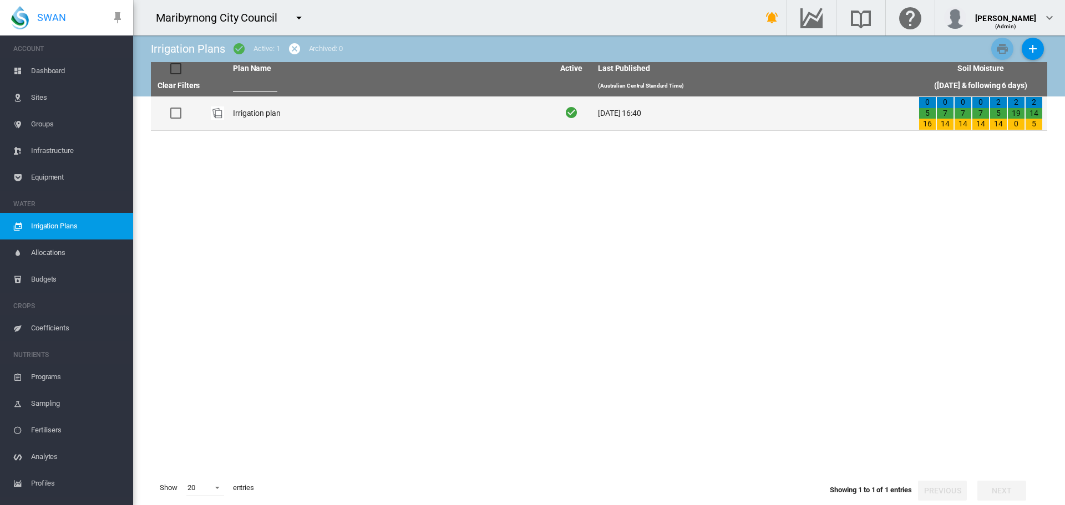
click at [257, 110] on td "Irrigation plan" at bounding box center [388, 113] width 321 height 34
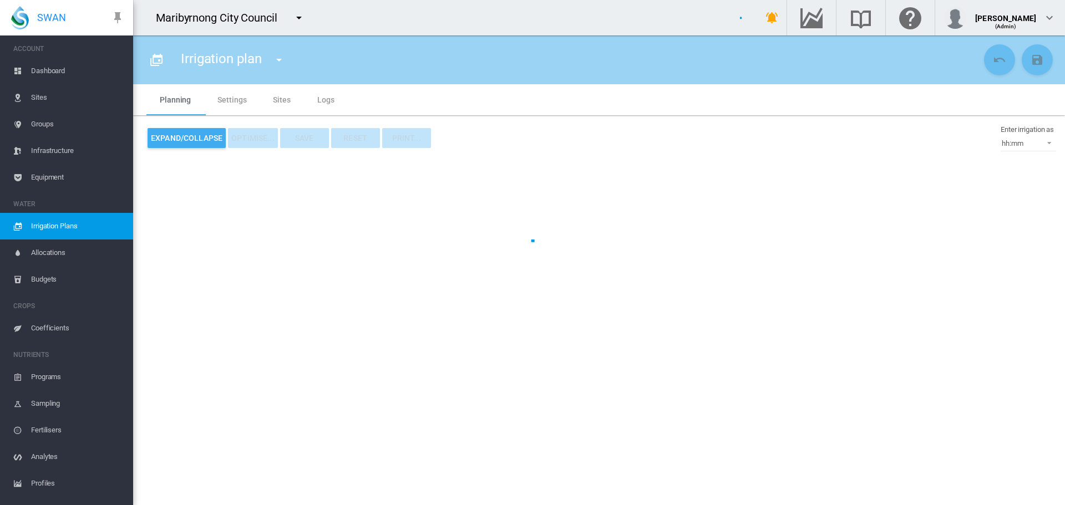
type input "**********"
type input "*"
type input "*********"
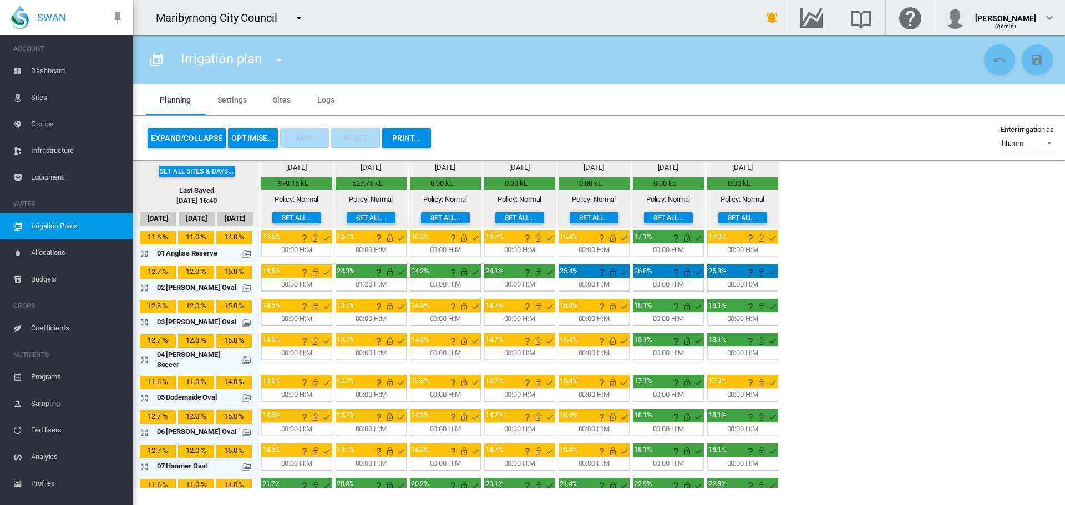
click at [236, 98] on md-tab-item "Settings" at bounding box center [231, 99] width 55 height 31
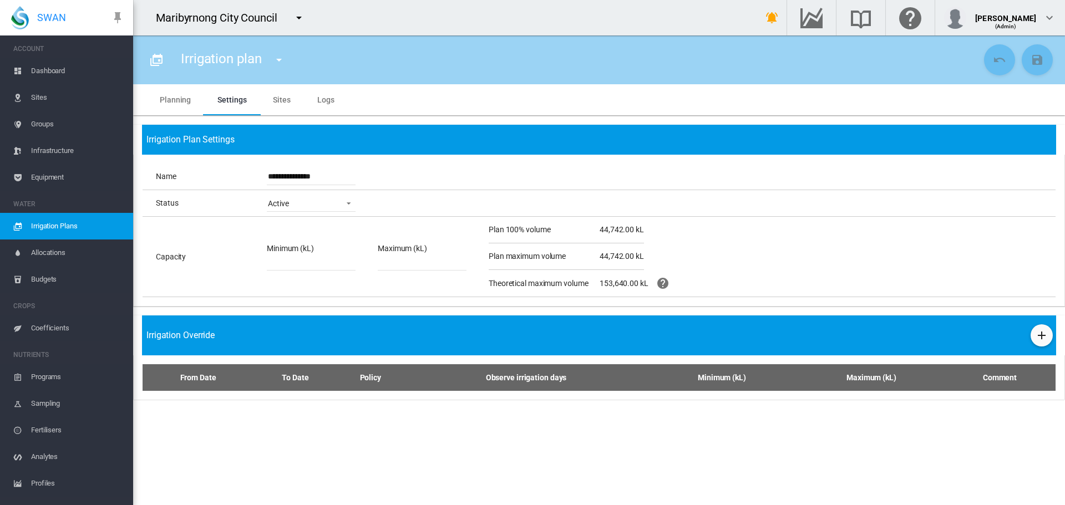
click at [284, 103] on md-tab-item "Sites" at bounding box center [282, 99] width 44 height 31
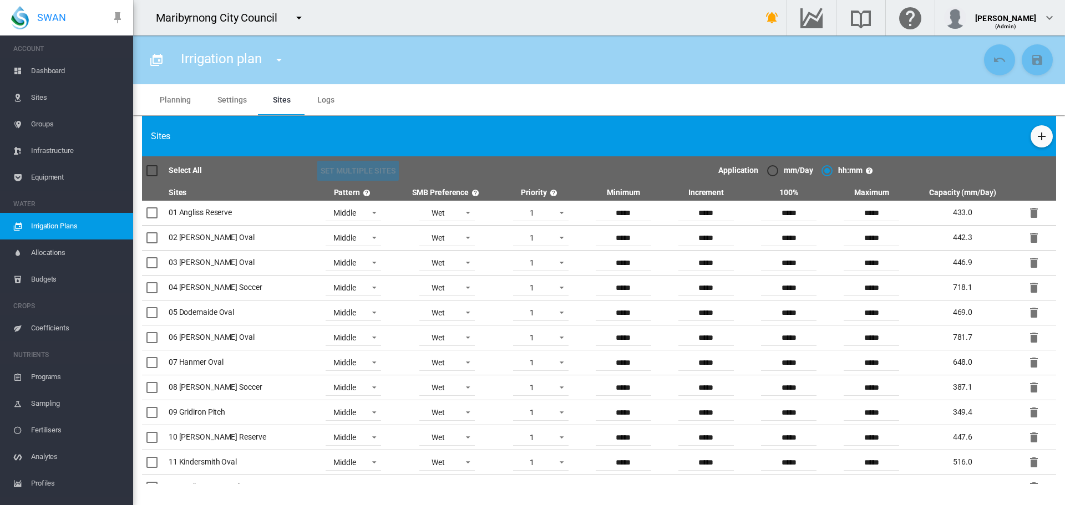
click at [185, 99] on md-tab-item "Planning" at bounding box center [175, 99] width 58 height 31
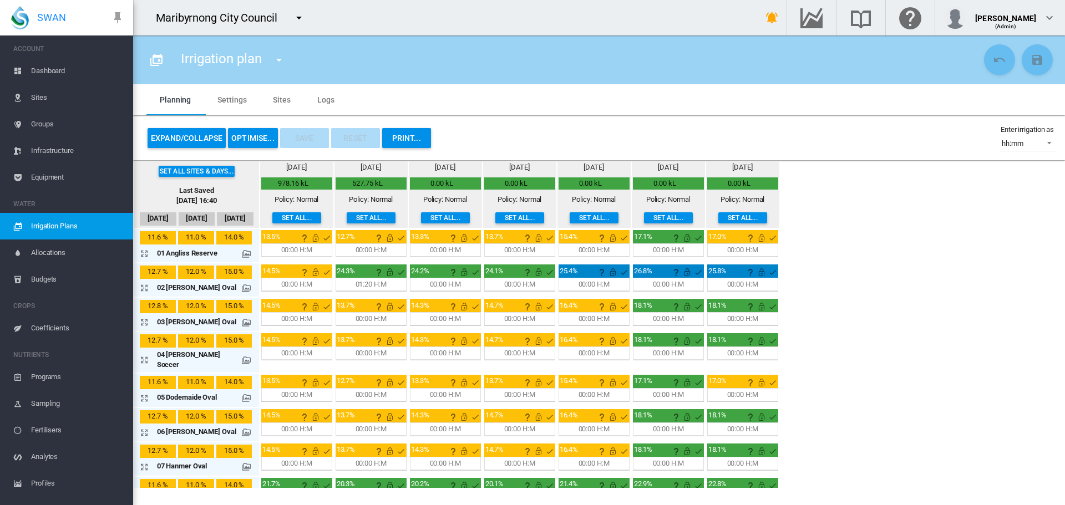
click at [257, 139] on button "OPTIMISE..." at bounding box center [253, 138] width 50 height 20
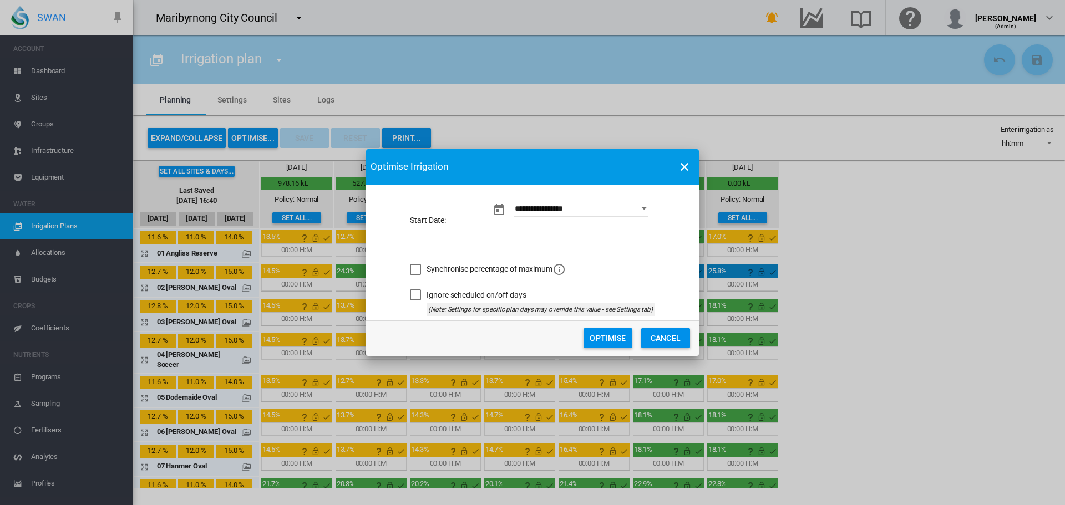
click at [589, 339] on button "Optimise" at bounding box center [607, 338] width 49 height 20
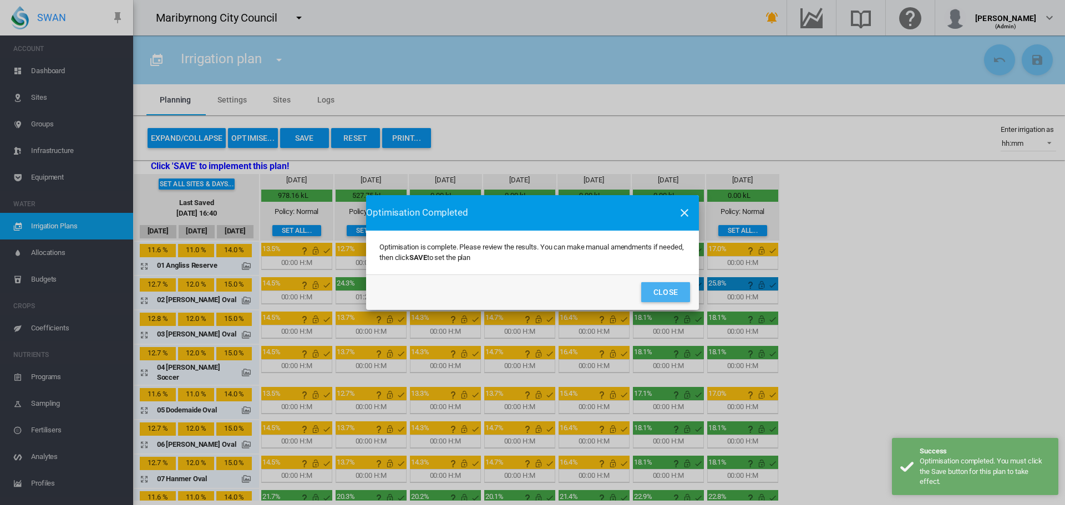
click at [673, 291] on button "Close" at bounding box center [665, 292] width 49 height 20
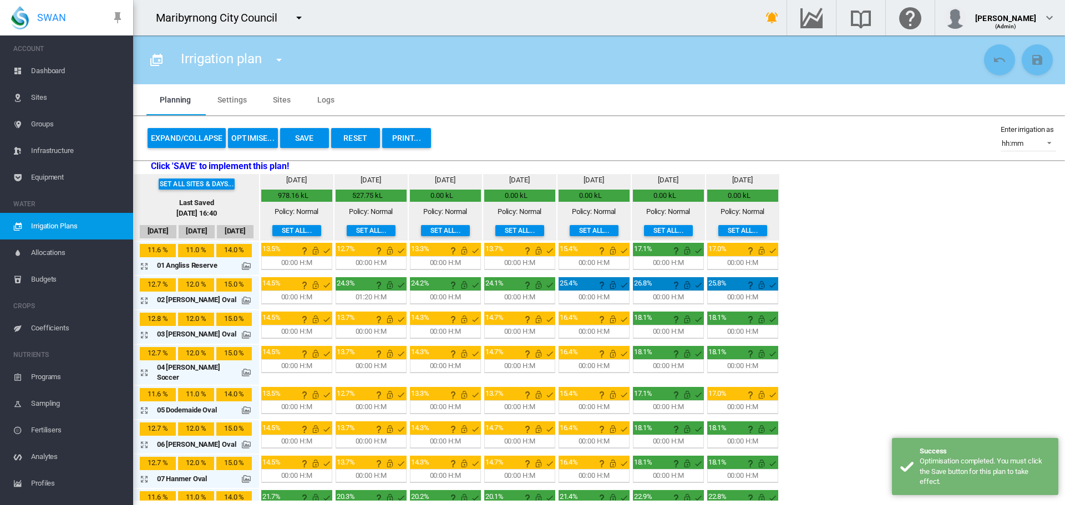
click at [346, 141] on button "Reset" at bounding box center [355, 138] width 49 height 20
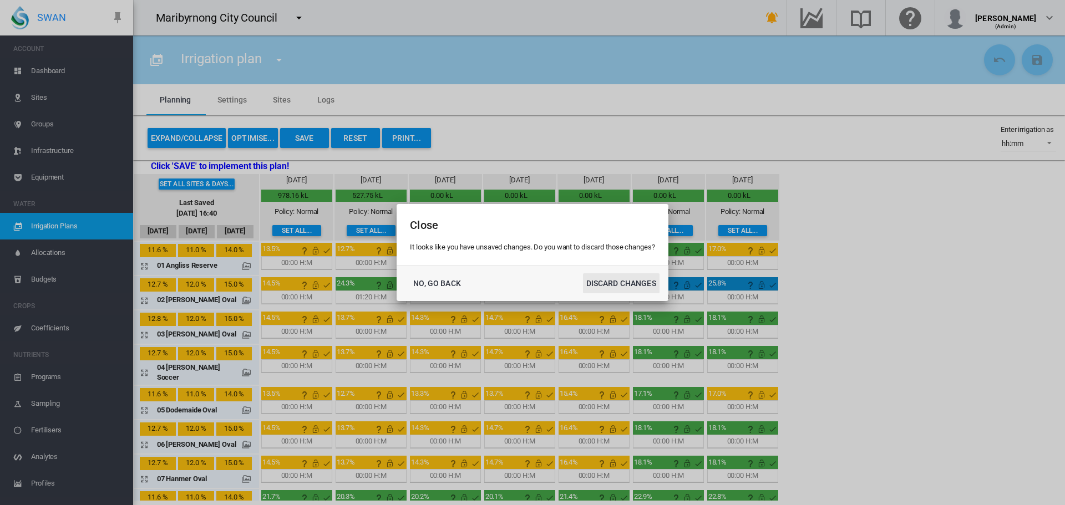
click at [649, 283] on button "DISCARD CHANGES" at bounding box center [621, 283] width 77 height 20
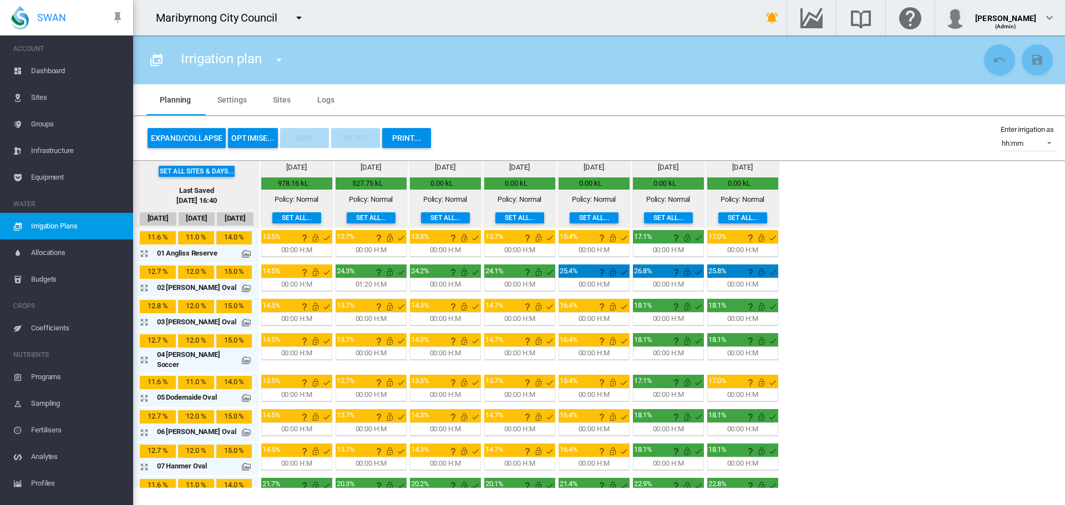
click at [235, 103] on md-tab-item "Settings" at bounding box center [231, 99] width 55 height 31
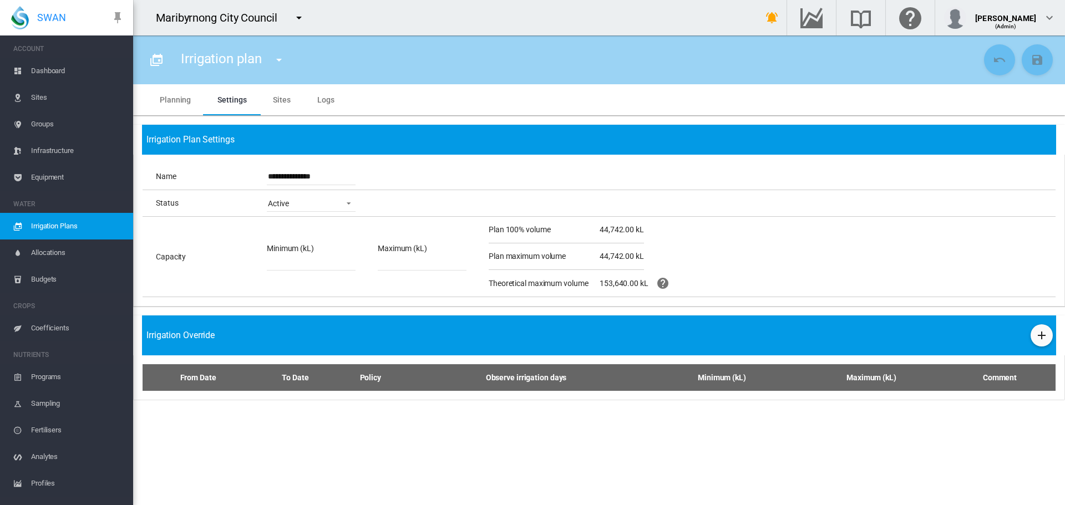
click at [281, 100] on md-tab-item "Sites" at bounding box center [282, 99] width 44 height 31
